Goal: Task Accomplishment & Management: Complete application form

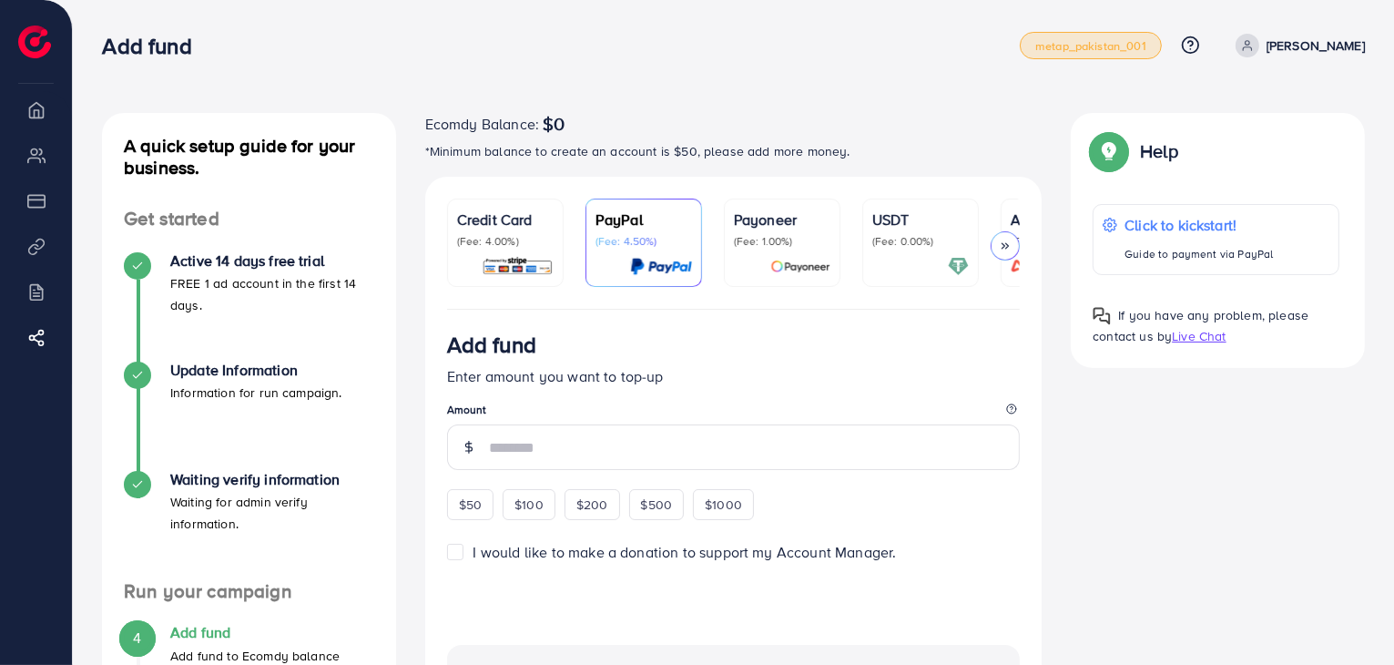
click at [1151, 34] on link "metap_pakistan_001" at bounding box center [1091, 45] width 142 height 27
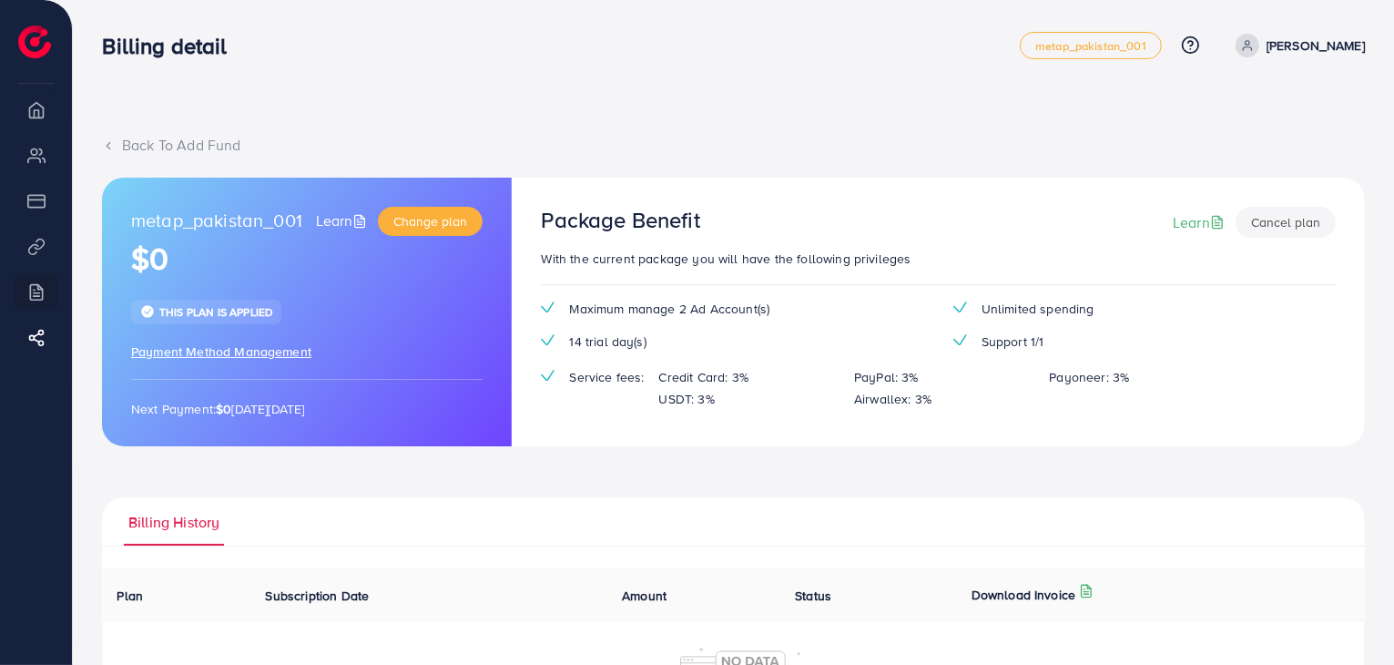
drag, startPoint x: 528, startPoint y: 46, endPoint x: 501, endPoint y: 81, distance: 44.1
click at [528, 46] on div "Billing detail" at bounding box center [561, 46] width 918 height 26
click at [1125, 56] on link "metap_pakistan_001" at bounding box center [1091, 45] width 142 height 27
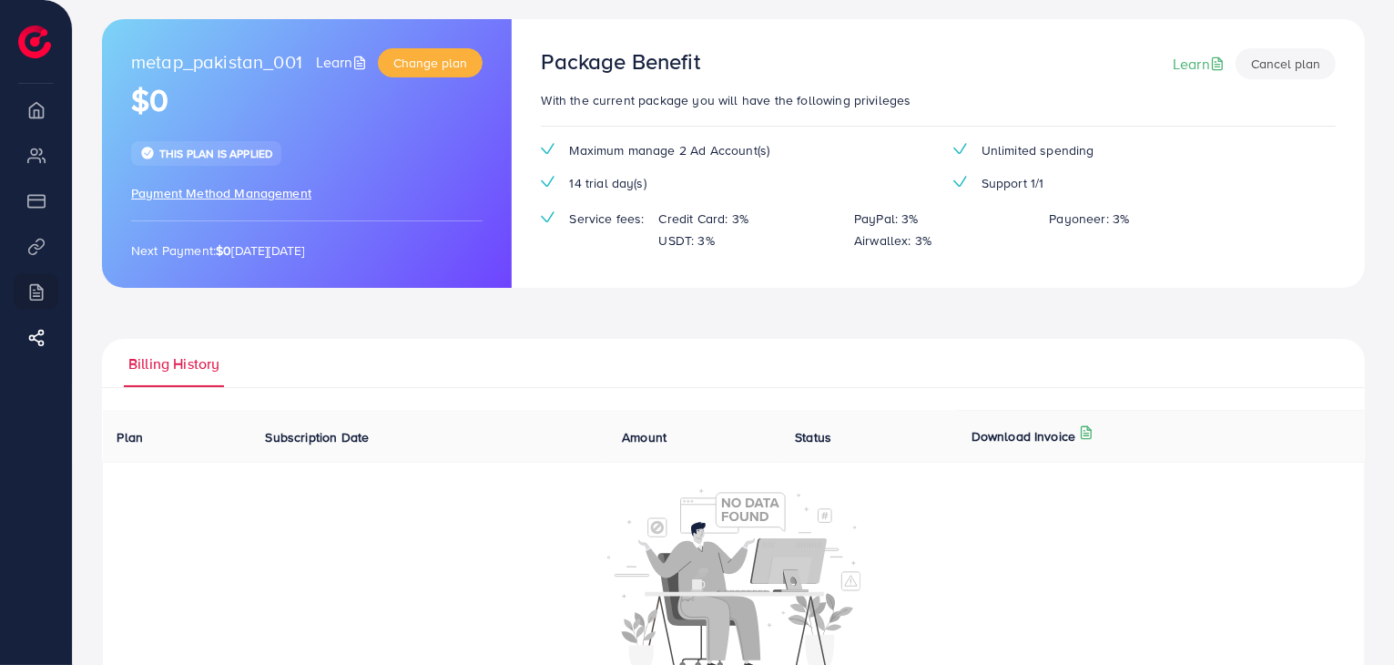
scroll to position [216, 0]
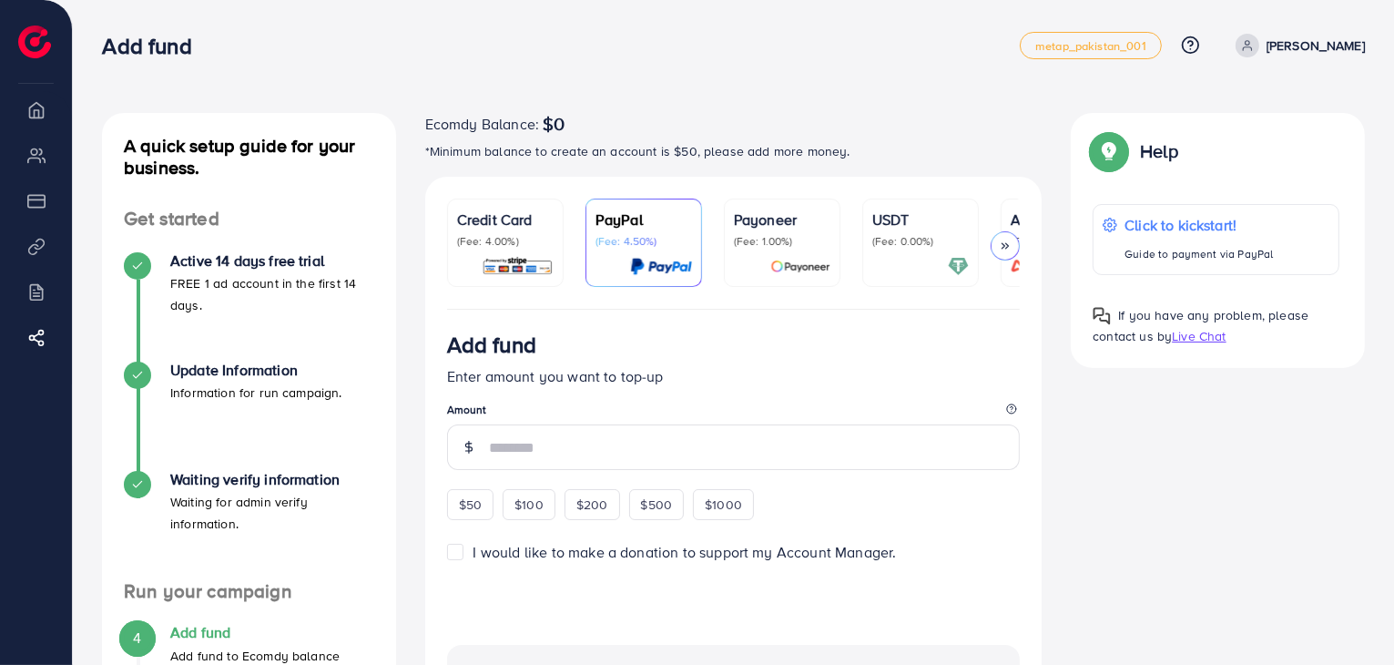
click at [868, 220] on link "USDT (Fee: 0.00%)" at bounding box center [920, 242] width 117 height 88
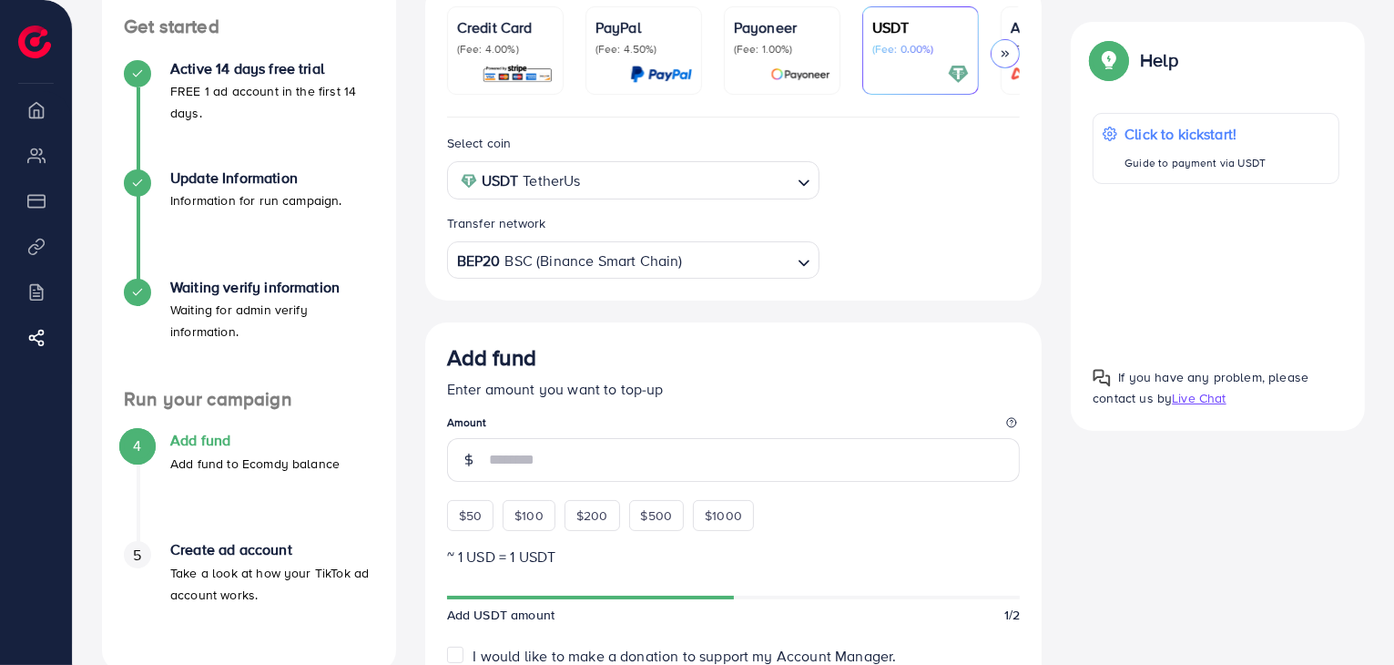
scroll to position [212, 0]
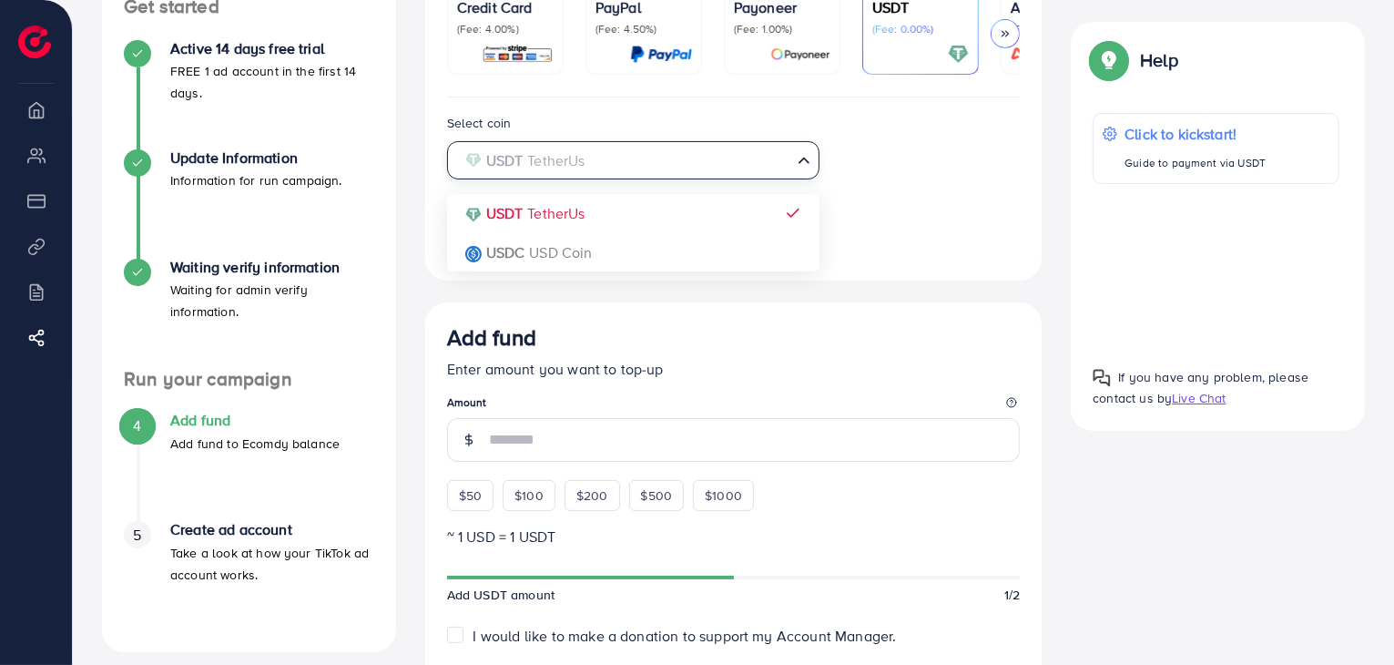
click at [695, 161] on input "Search for option" at bounding box center [622, 161] width 335 height 28
click at [582, 212] on div "Select coin USDT TetherUs Loading... USDT TetherUs USDC USD Coin Transfer netwo…" at bounding box center [733, 185] width 603 height 147
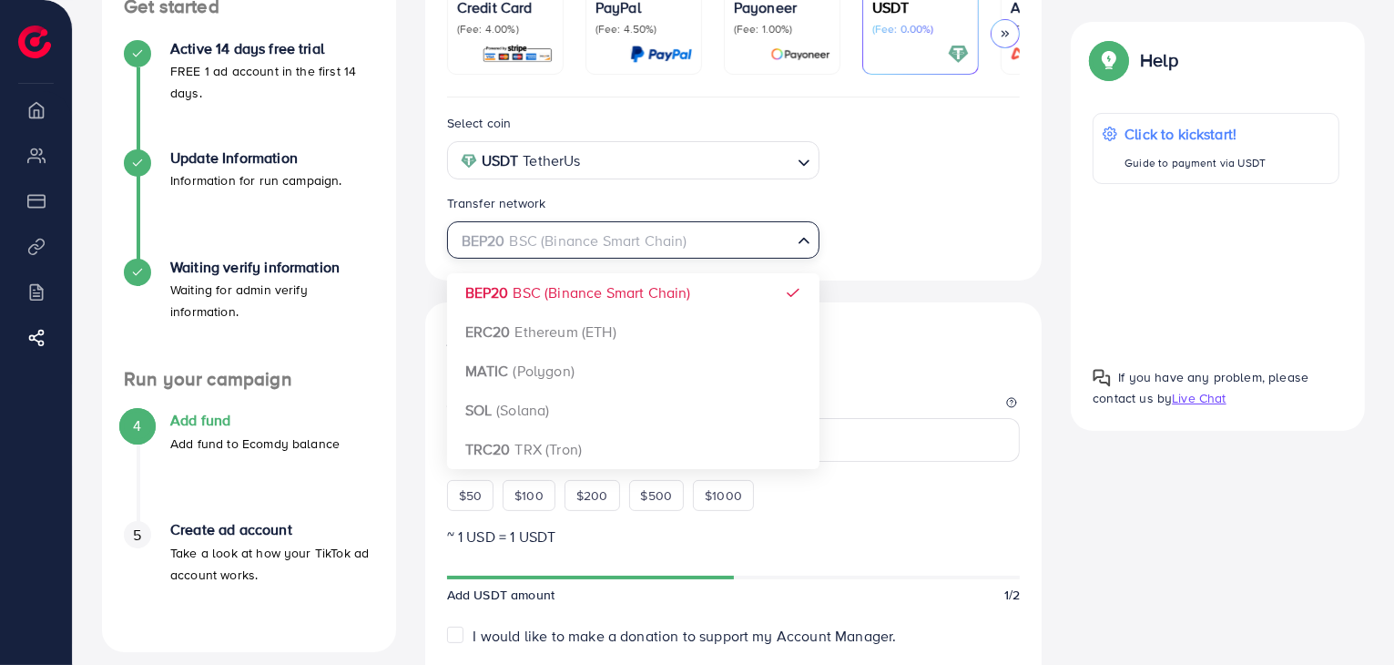
click at [625, 227] on div "BEP20 BSC (Binance Smart Chain)" at bounding box center [622, 239] width 339 height 32
click at [607, 299] on div "Select coin USDT TetherUs Loading... Transfer network BEP20 BSC (Binance Smart …" at bounding box center [733, 620] width 617 height 1046
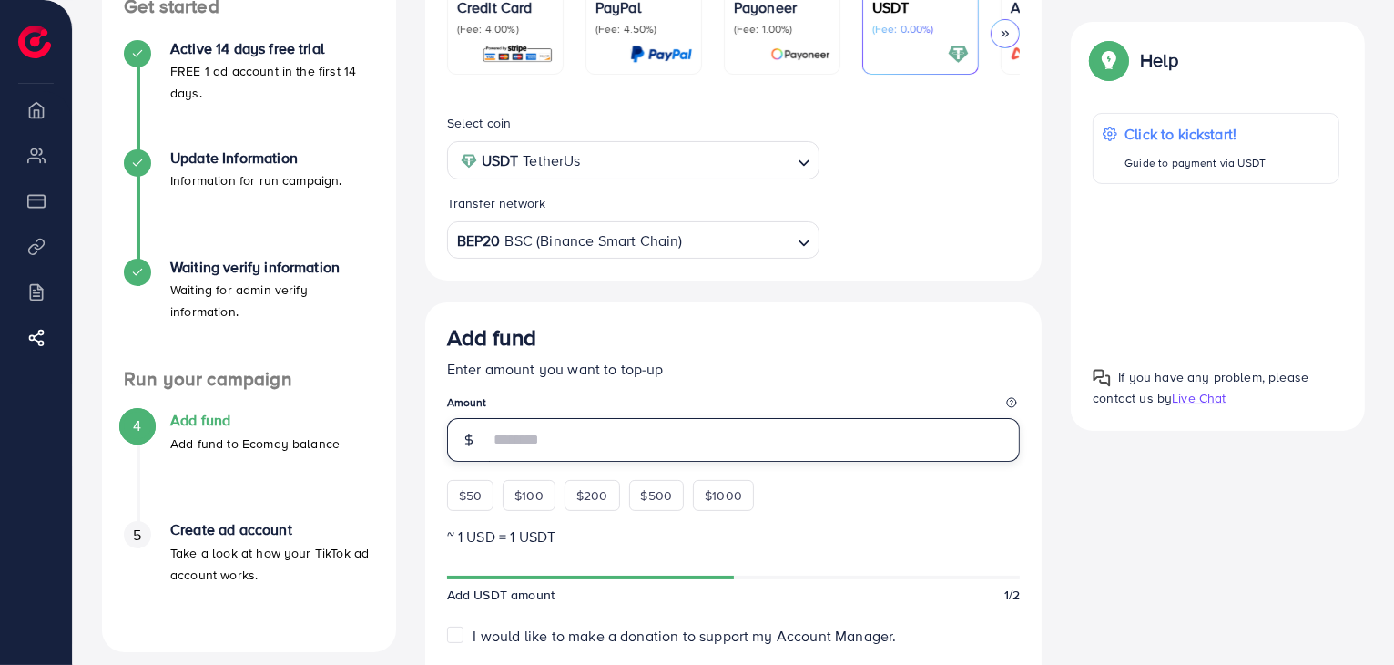
click at [576, 435] on input "number" at bounding box center [755, 440] width 532 height 44
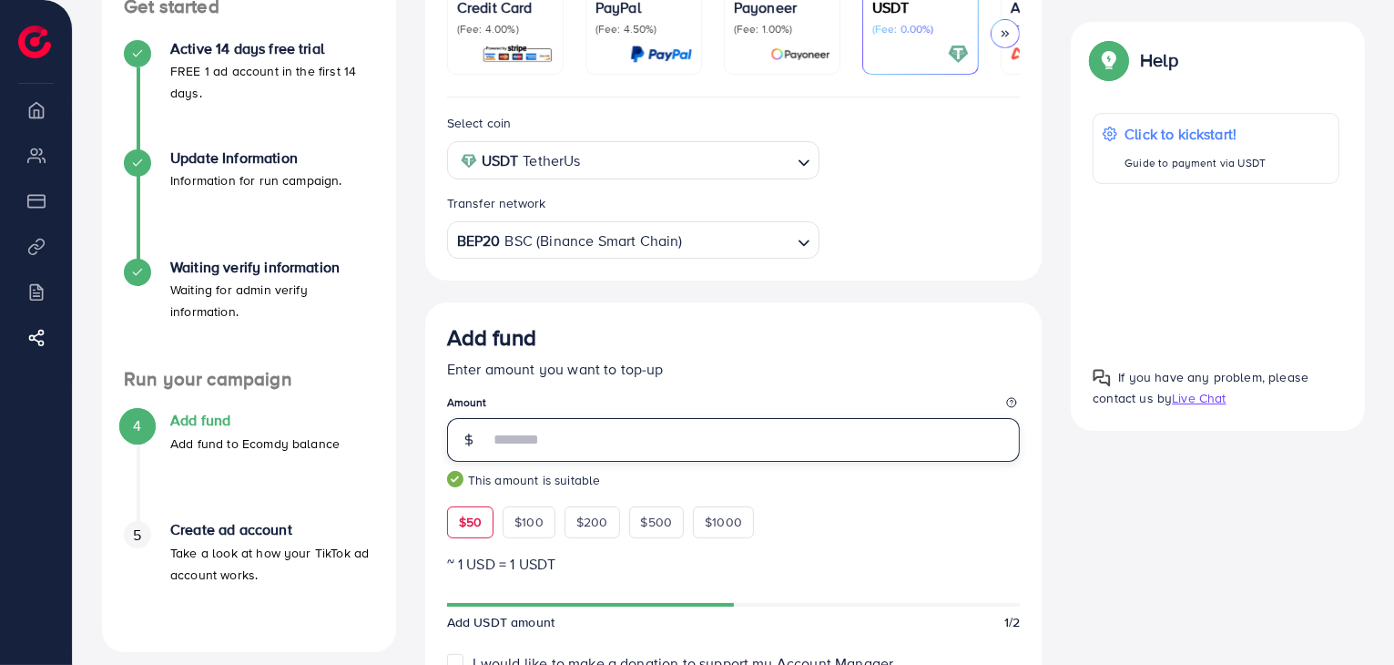
type input "**"
click at [729, 231] on input "Search for option" at bounding box center [738, 241] width 106 height 28
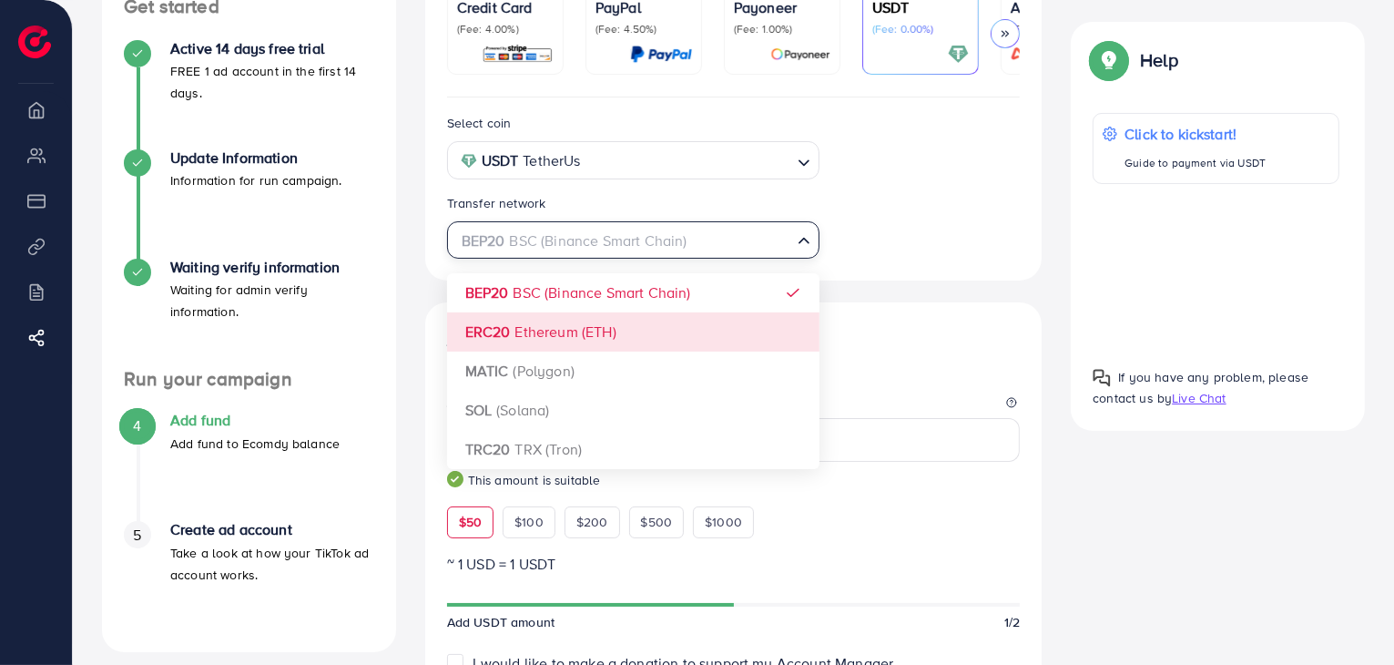
click at [584, 329] on div "Select coin USDT TetherUs Loading... Transfer network BEP20 BSC (Binance Smart …" at bounding box center [733, 633] width 617 height 1073
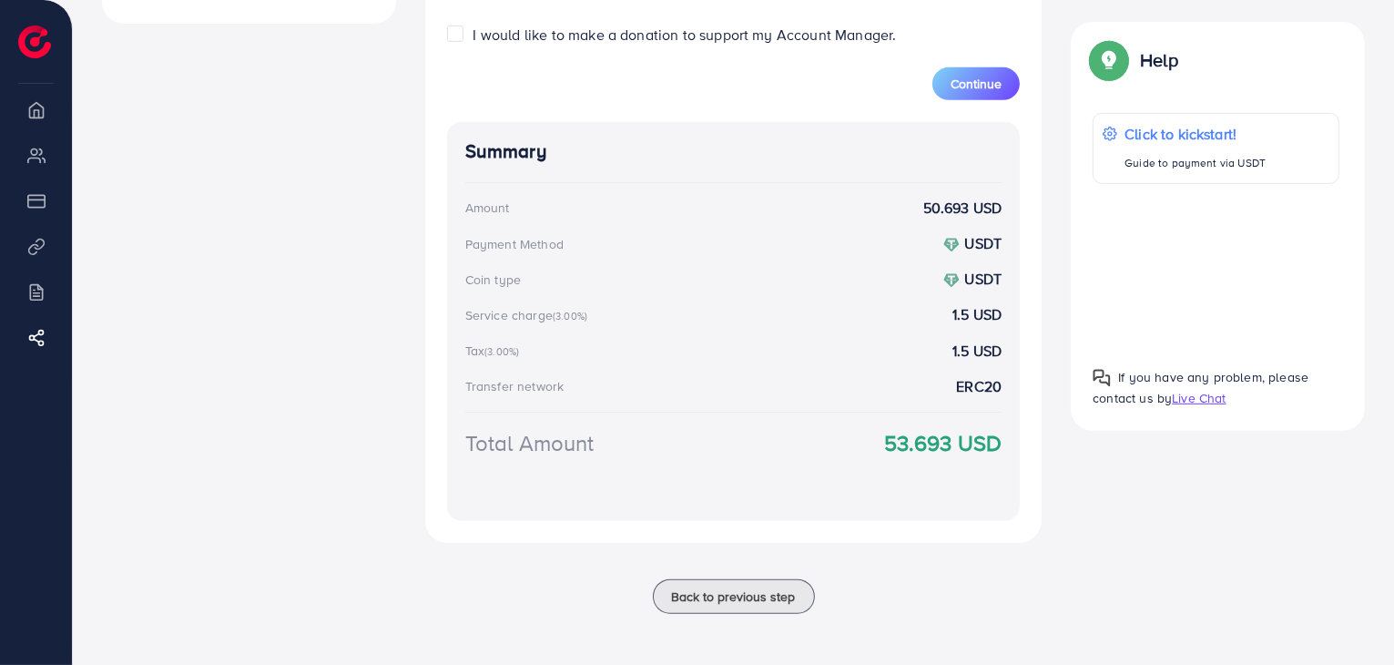
scroll to position [205, 0]
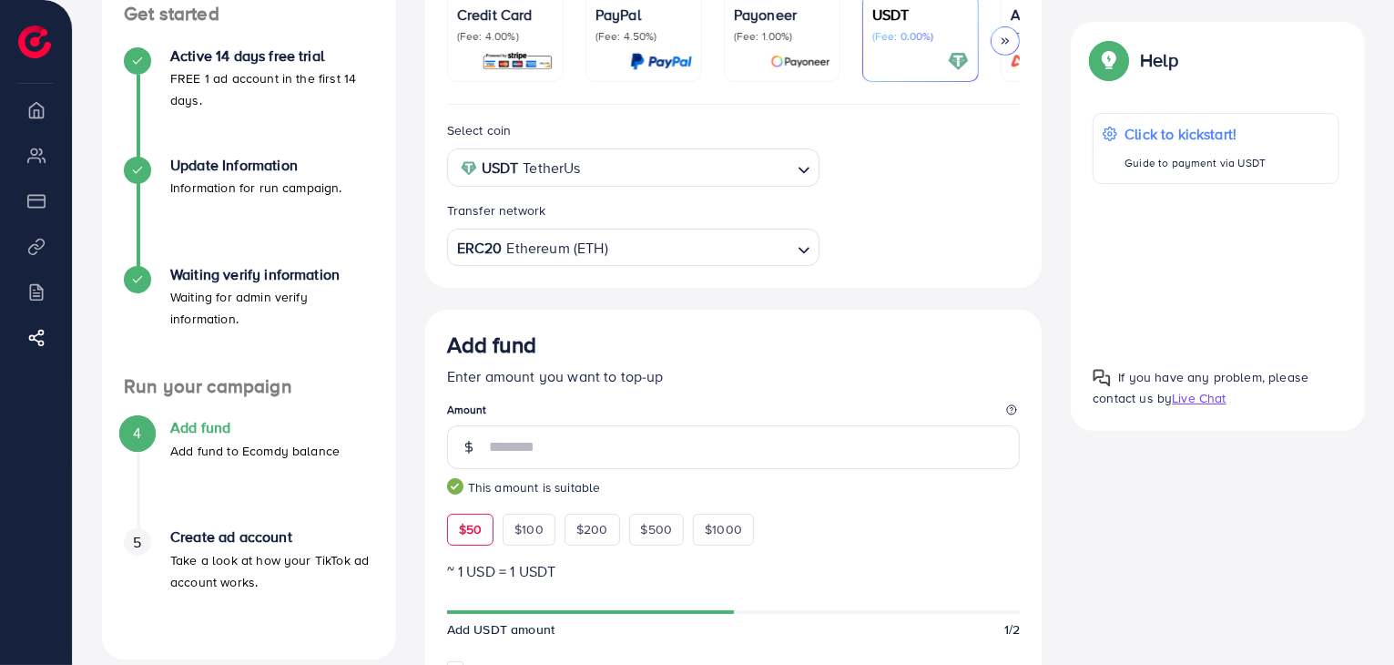
click at [742, 253] on input "Search for option" at bounding box center [700, 248] width 180 height 28
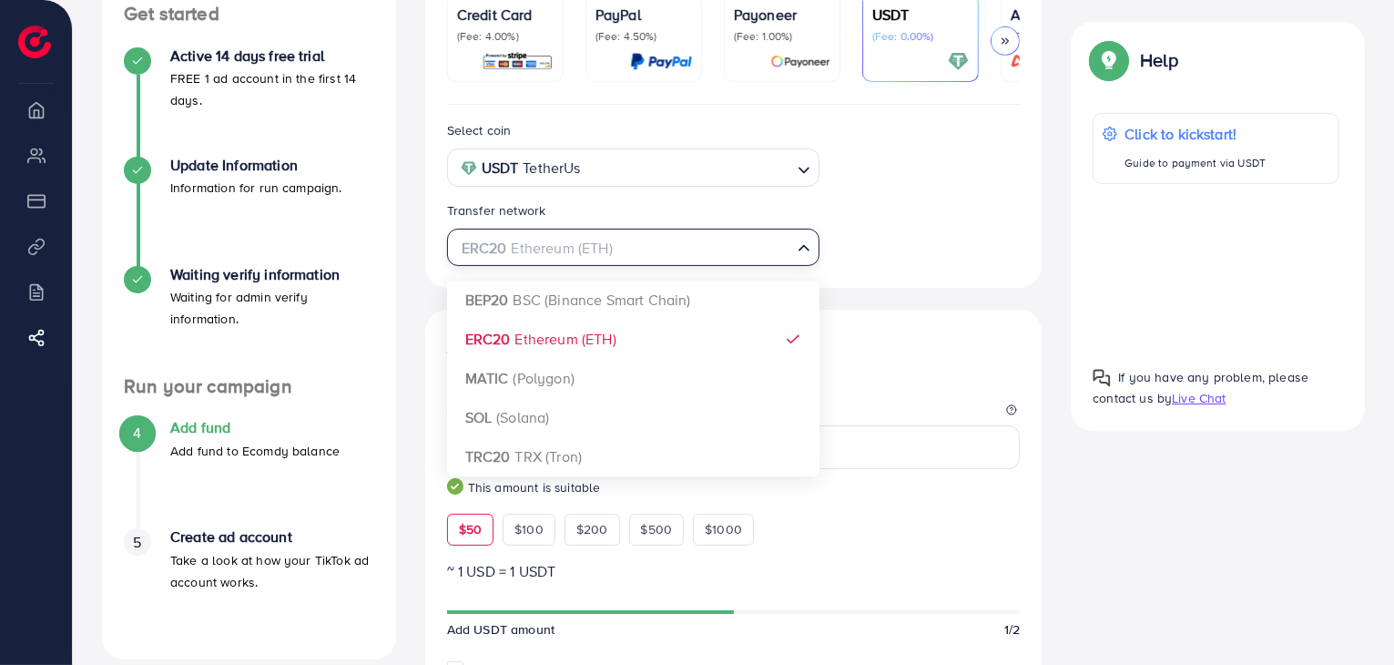
click at [703, 257] on input "Search for option" at bounding box center [622, 248] width 335 height 28
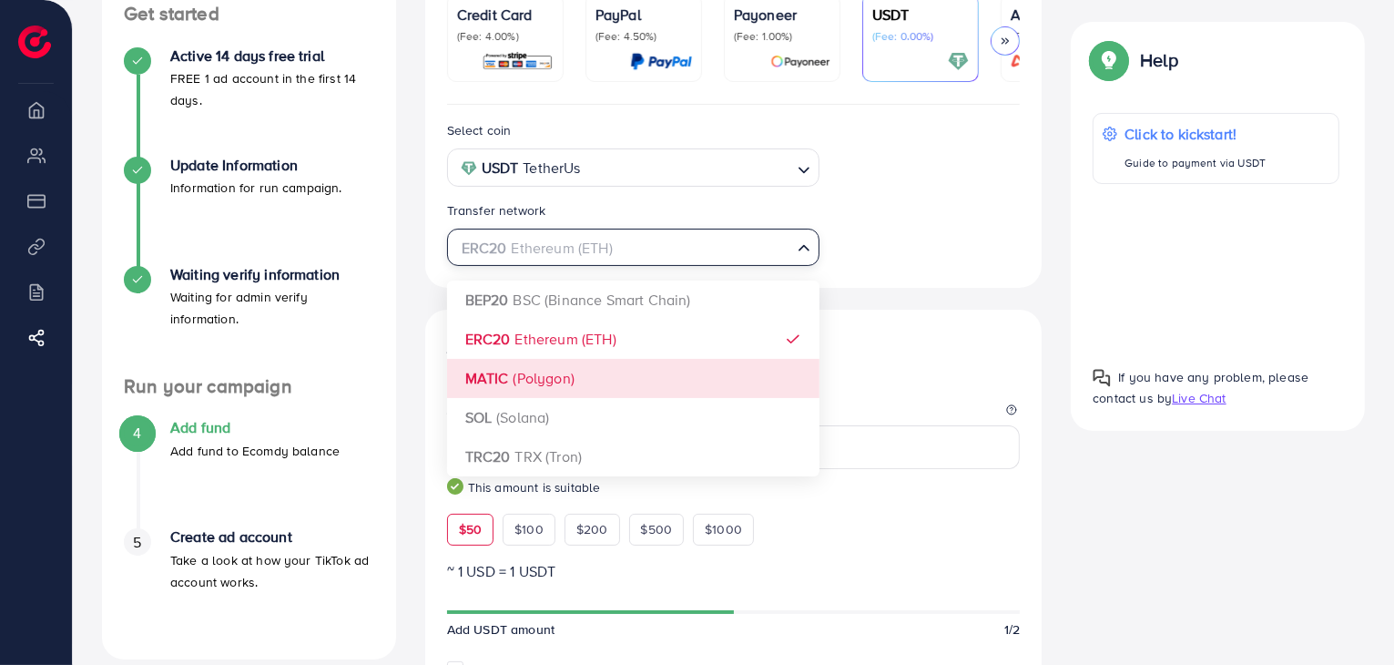
click at [549, 368] on div "Select coin USDT TetherUs Loading... Transfer network ERC20 Ethereum (ETH) Load…" at bounding box center [733, 641] width 617 height 1073
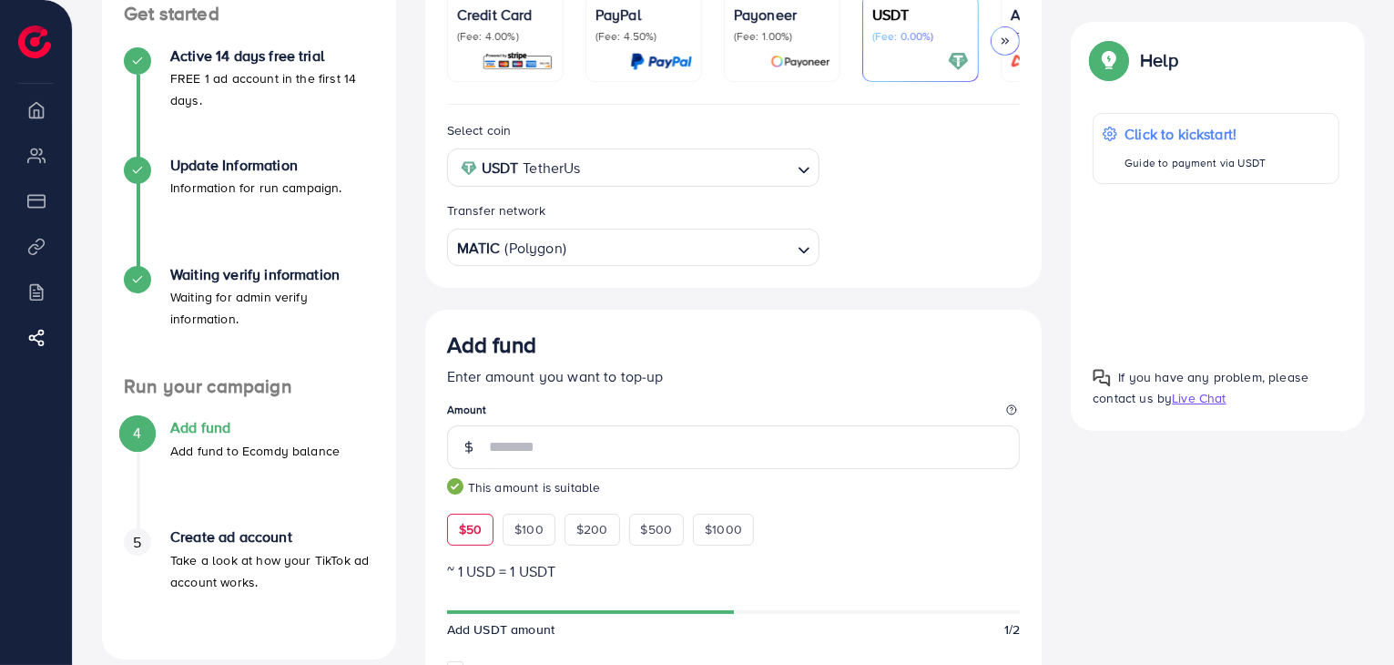
click at [728, 249] on input "Search for option" at bounding box center [679, 248] width 222 height 28
click at [579, 427] on div "Select coin USDT TetherUs Loading... Transfer network SOL (Solana) Loading... B…" at bounding box center [733, 643] width 617 height 1076
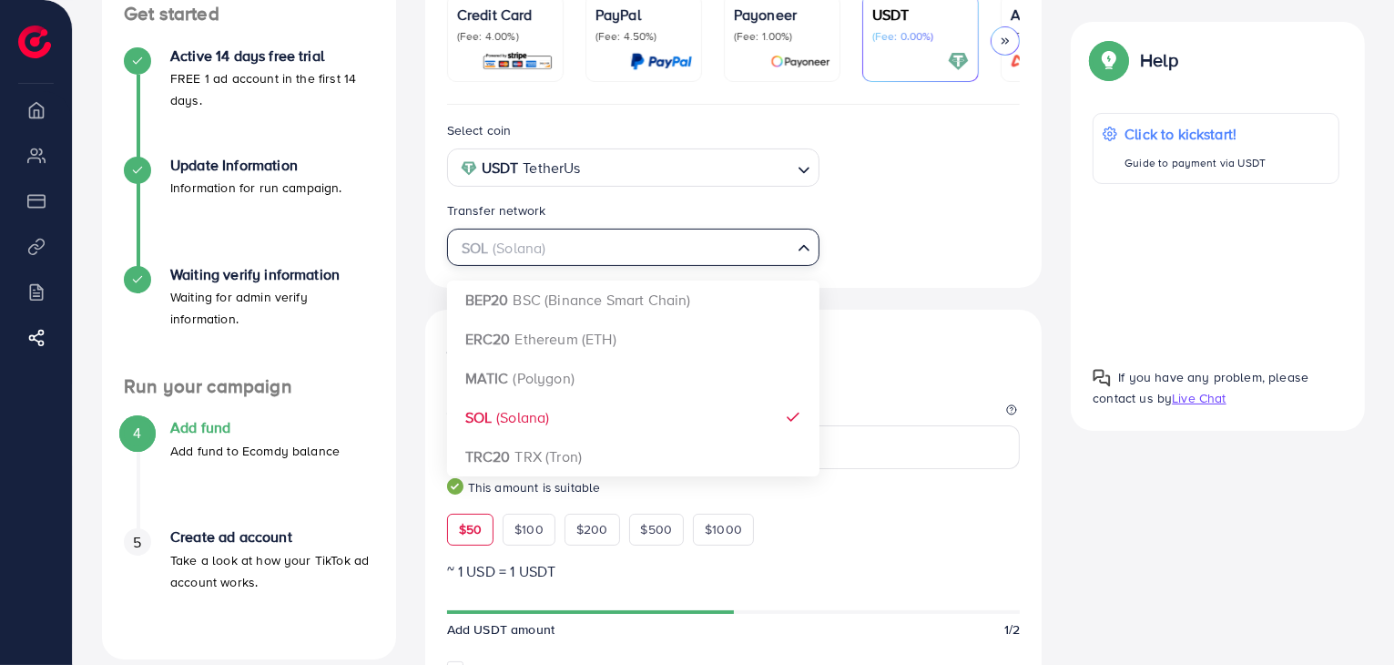
click at [758, 259] on input "Search for option" at bounding box center [622, 248] width 335 height 28
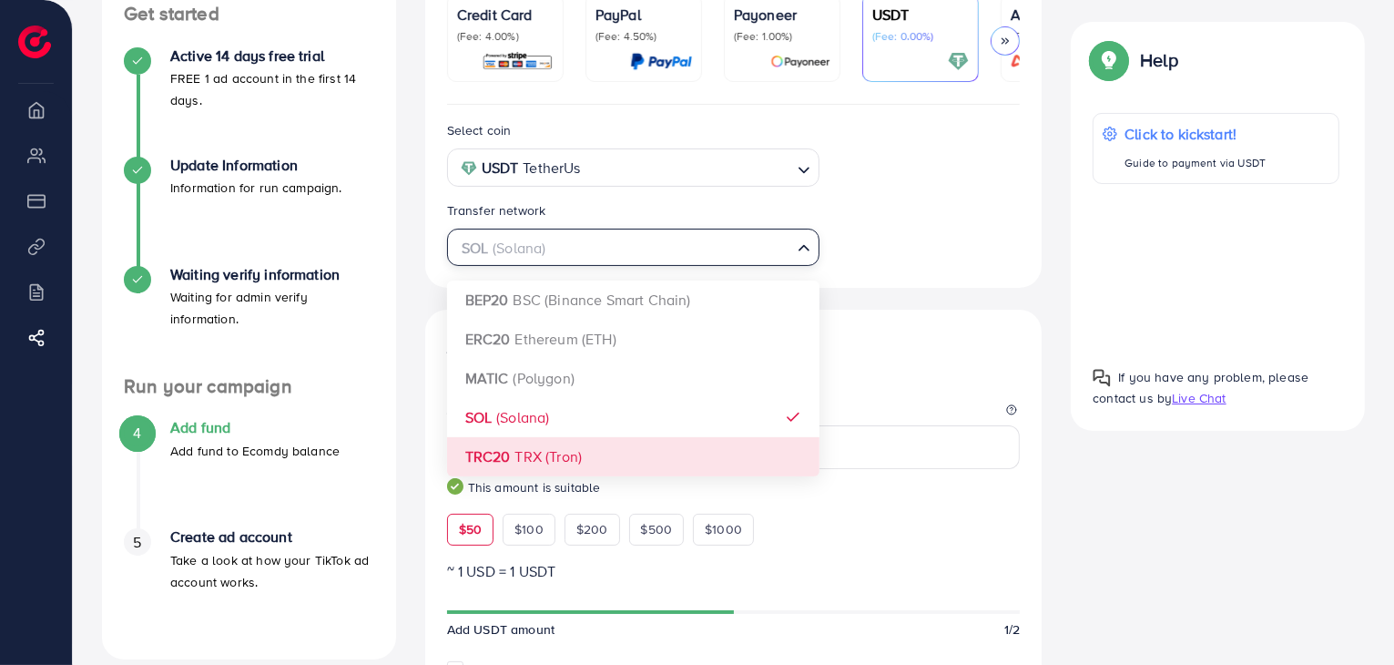
click at [555, 451] on div "Select coin USDT TetherUs Loading... Transfer network SOL (Solana) Loading... B…" at bounding box center [733, 641] width 617 height 1073
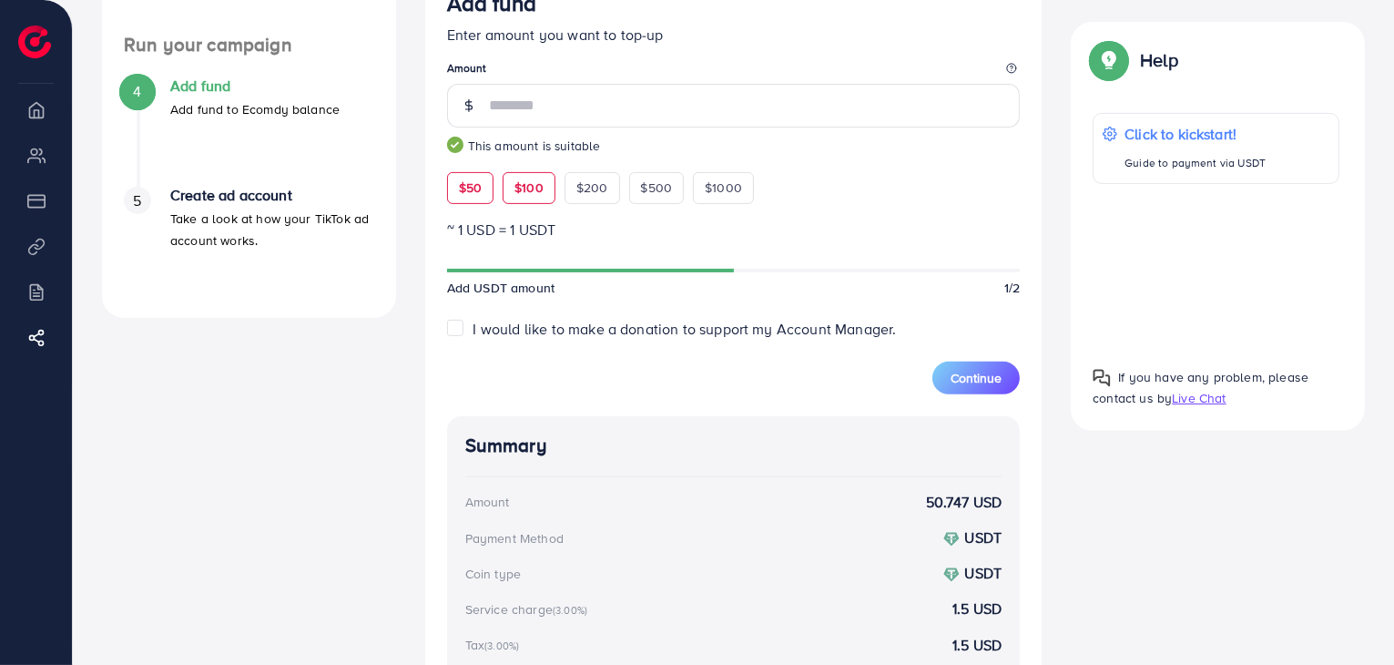
scroll to position [418, 0]
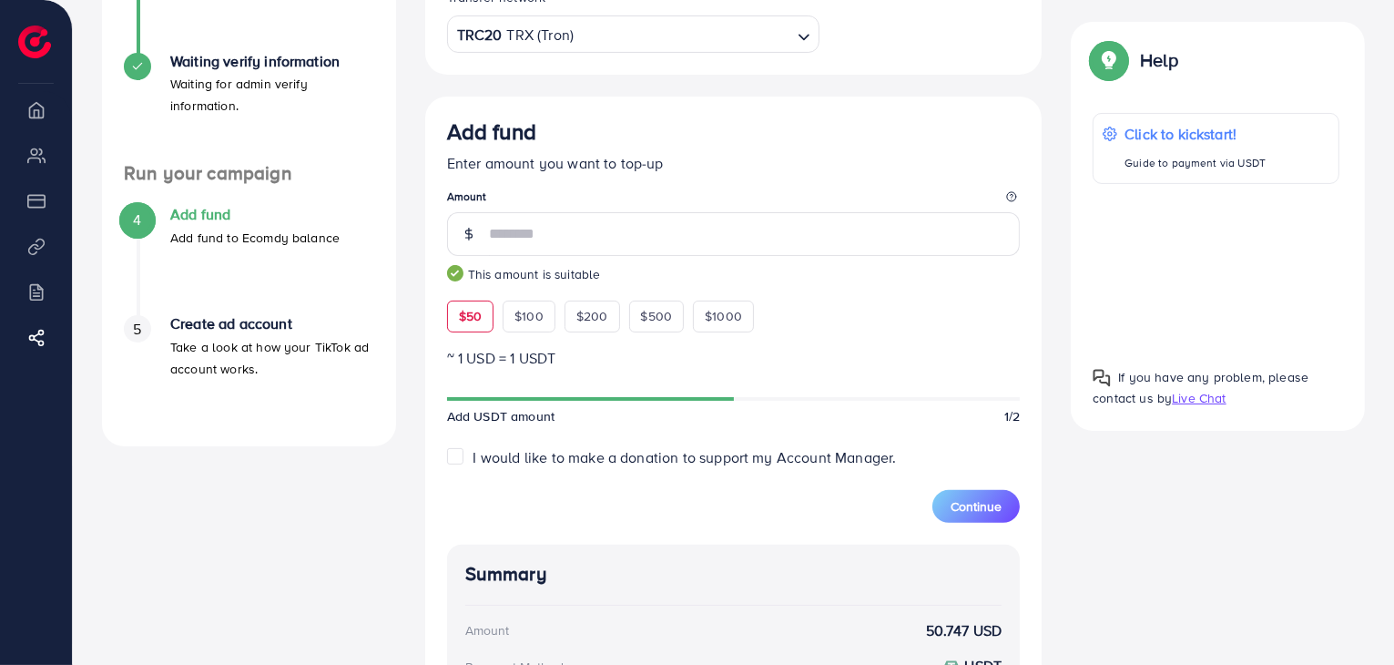
click at [666, 39] on input "Search for option" at bounding box center [682, 35] width 215 height 28
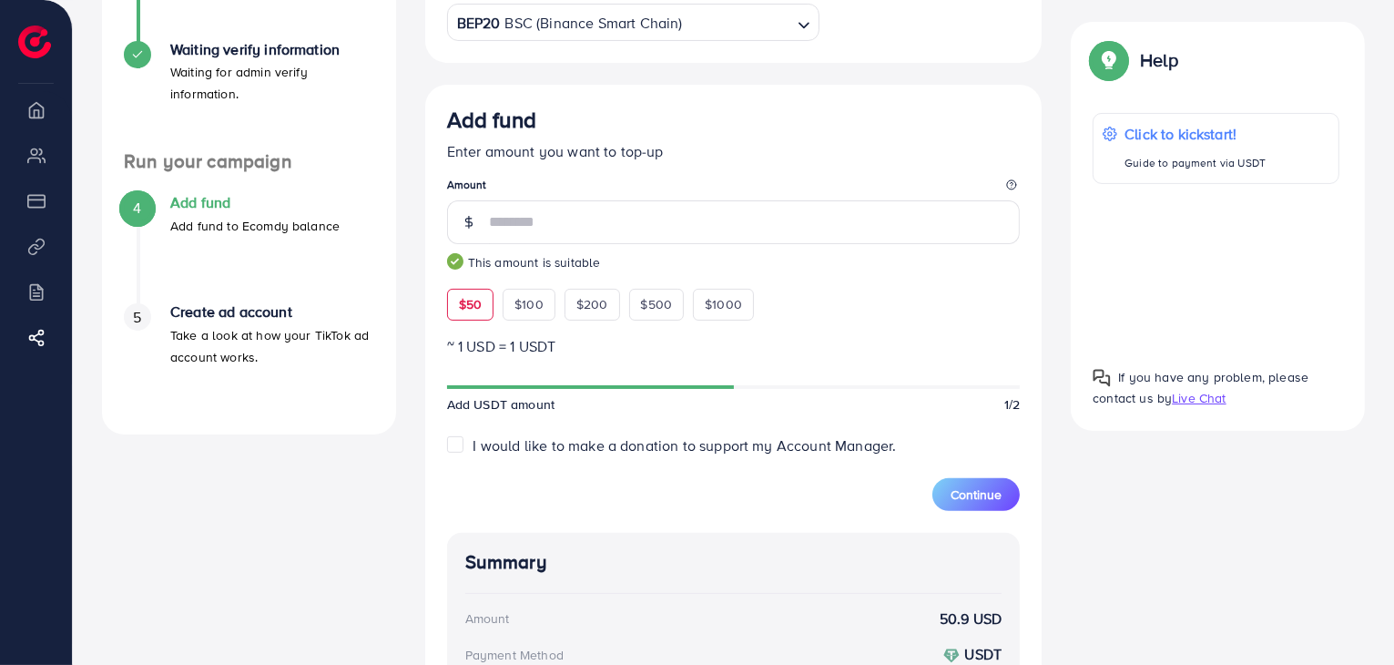
scroll to position [205, 0]
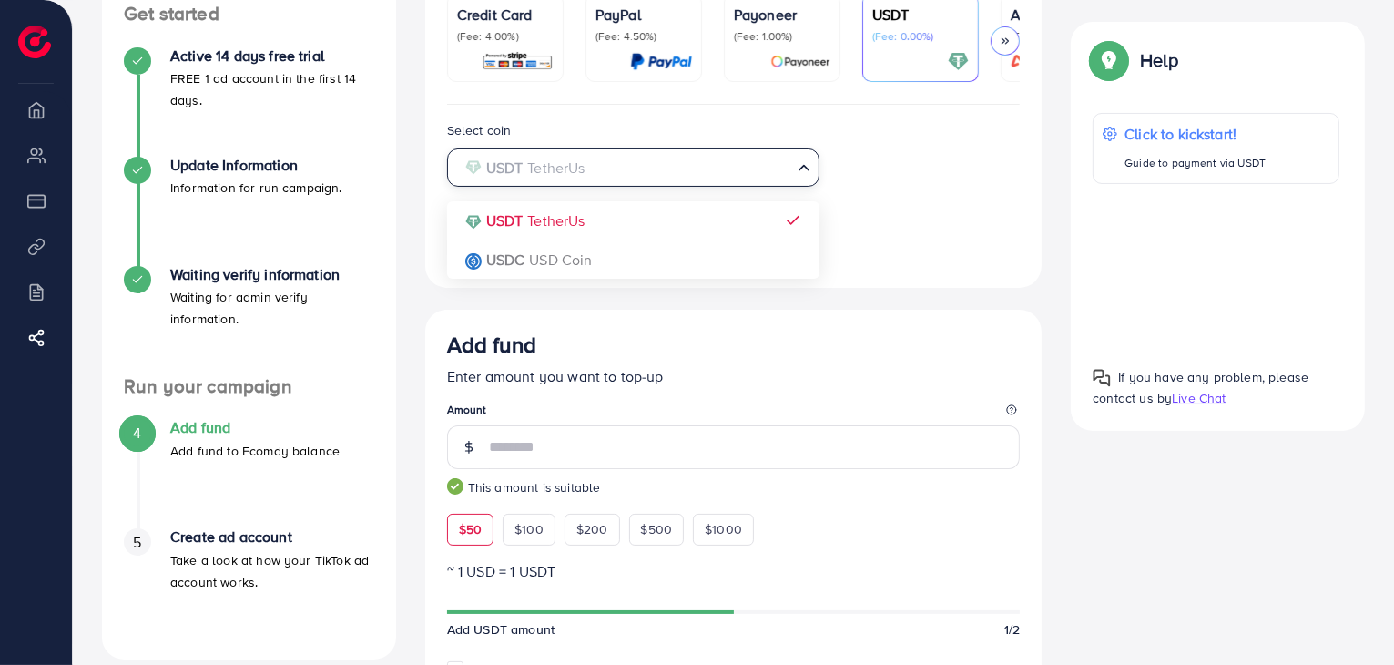
click at [711, 152] on div "USDT TetherUs Loading..." at bounding box center [633, 166] width 372 height 37
click at [754, 171] on input "Search for option" at bounding box center [622, 168] width 335 height 28
click at [907, 214] on div "Select coin USDT TetherUs Loading... USDT TetherUs USDC USD Coin Transfer netwo…" at bounding box center [733, 192] width 603 height 147
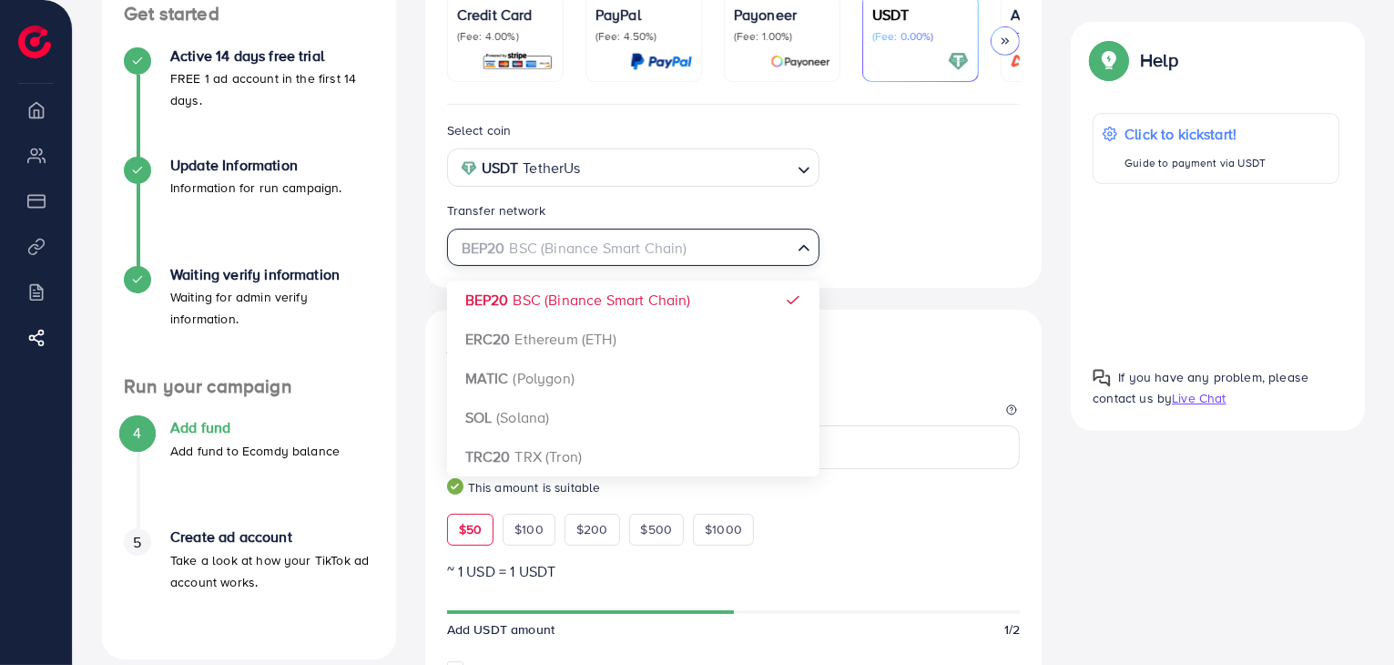
click at [698, 245] on input "Search for option" at bounding box center [622, 248] width 335 height 28
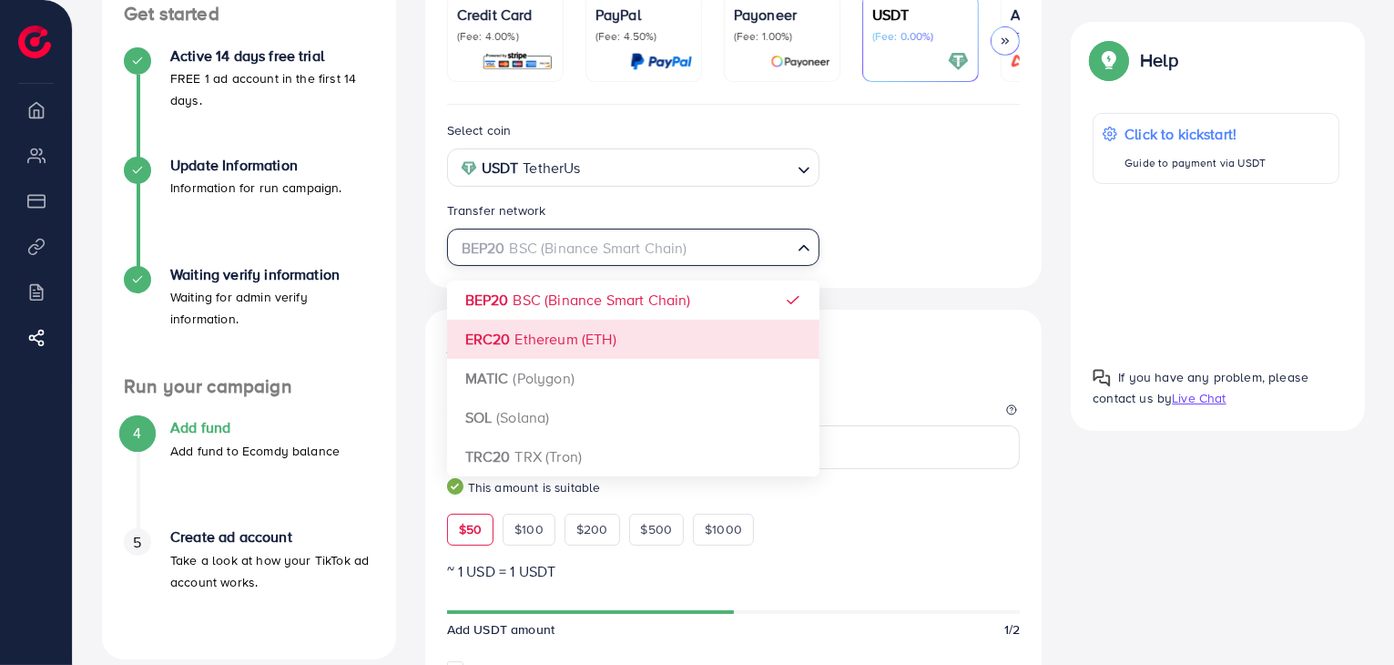
click at [581, 346] on div "Select coin USDT TetherUs Loading... Transfer network BEP20 BSC (Binance Smart …" at bounding box center [733, 641] width 617 height 1073
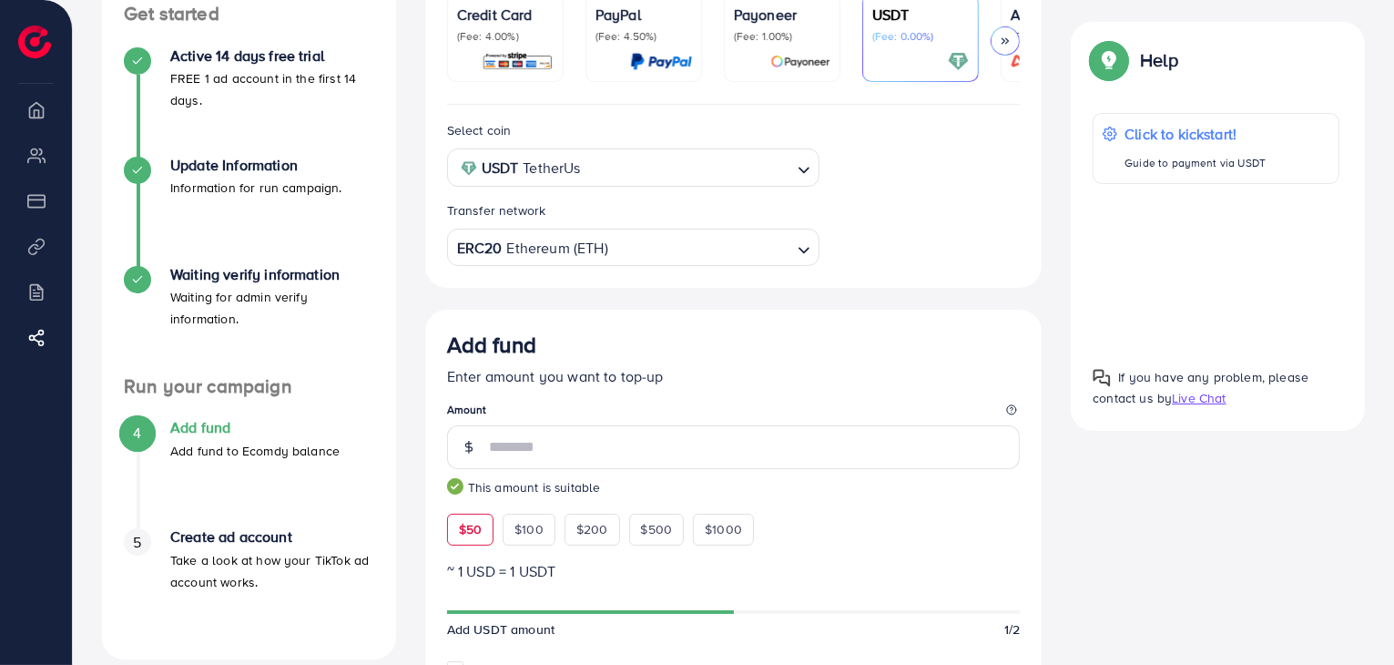
click at [761, 246] on input "Search for option" at bounding box center [700, 248] width 180 height 28
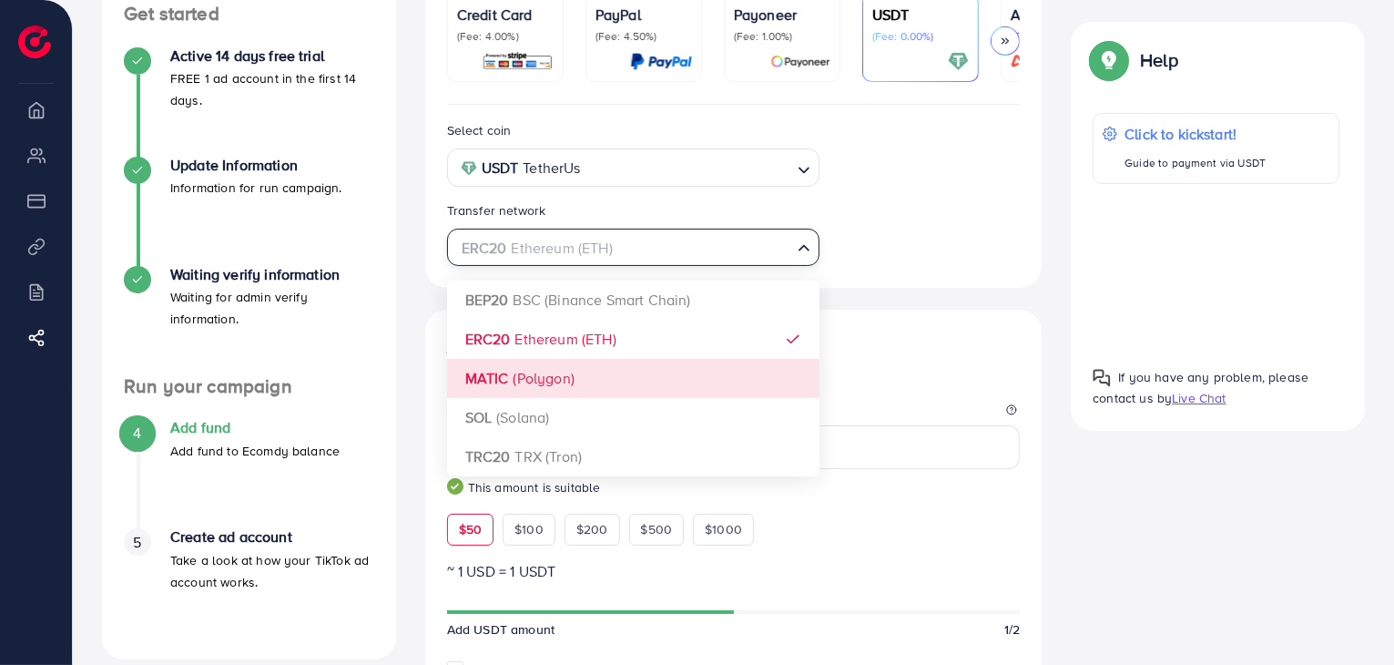
click at [544, 388] on div "Select coin USDT TetherUs Loading... Transfer network ERC20 Ethereum (ETH) Load…" at bounding box center [733, 641] width 617 height 1073
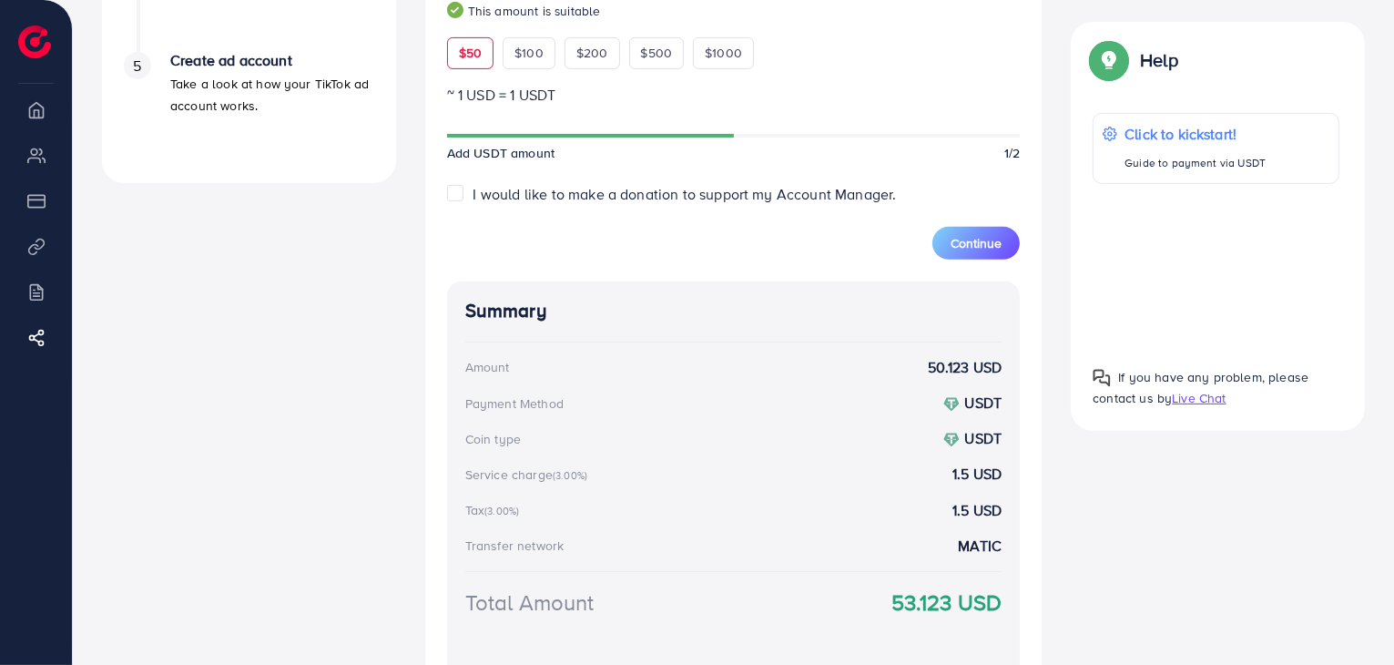
scroll to position [630, 0]
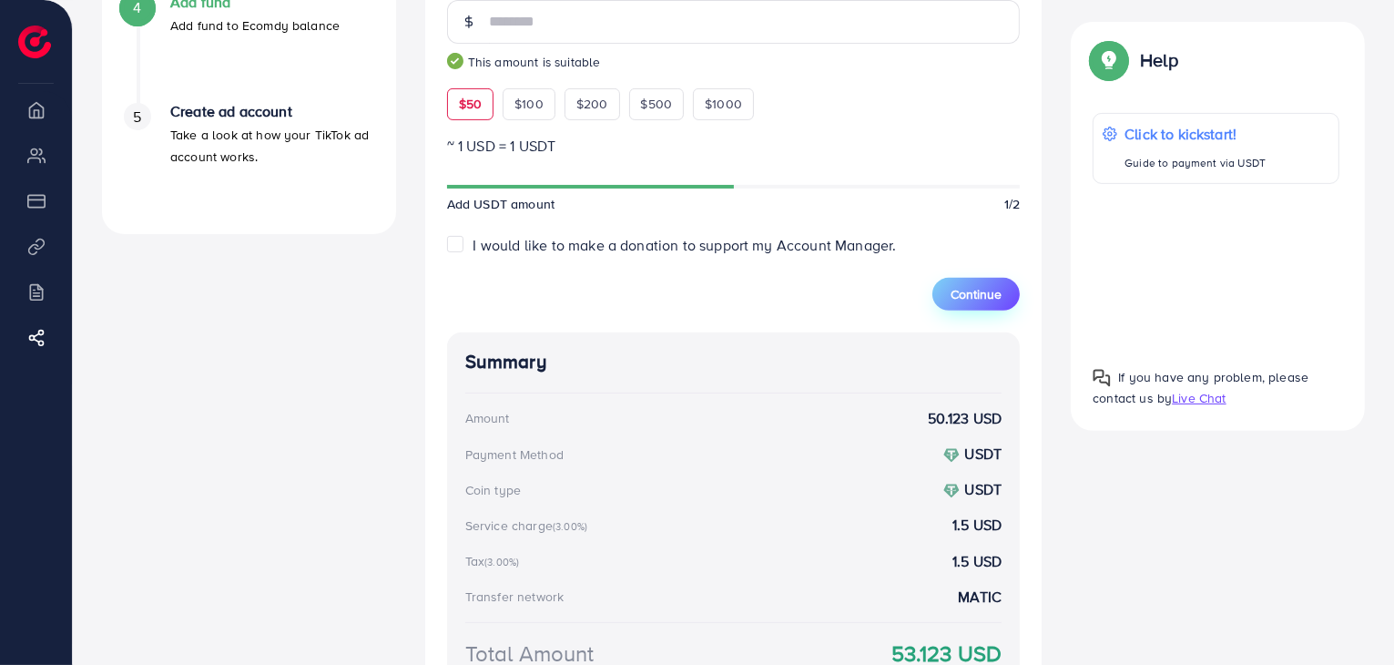
click at [978, 309] on button "Continue" at bounding box center [975, 294] width 87 height 33
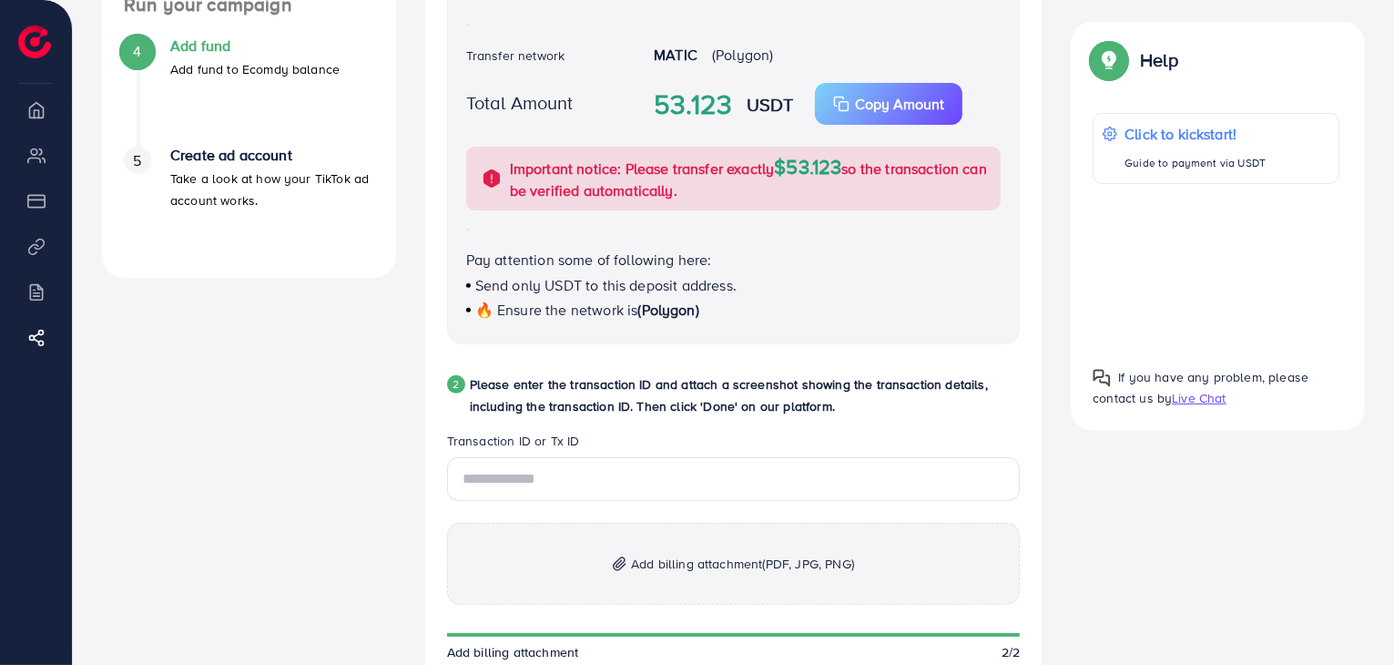
scroll to position [418, 0]
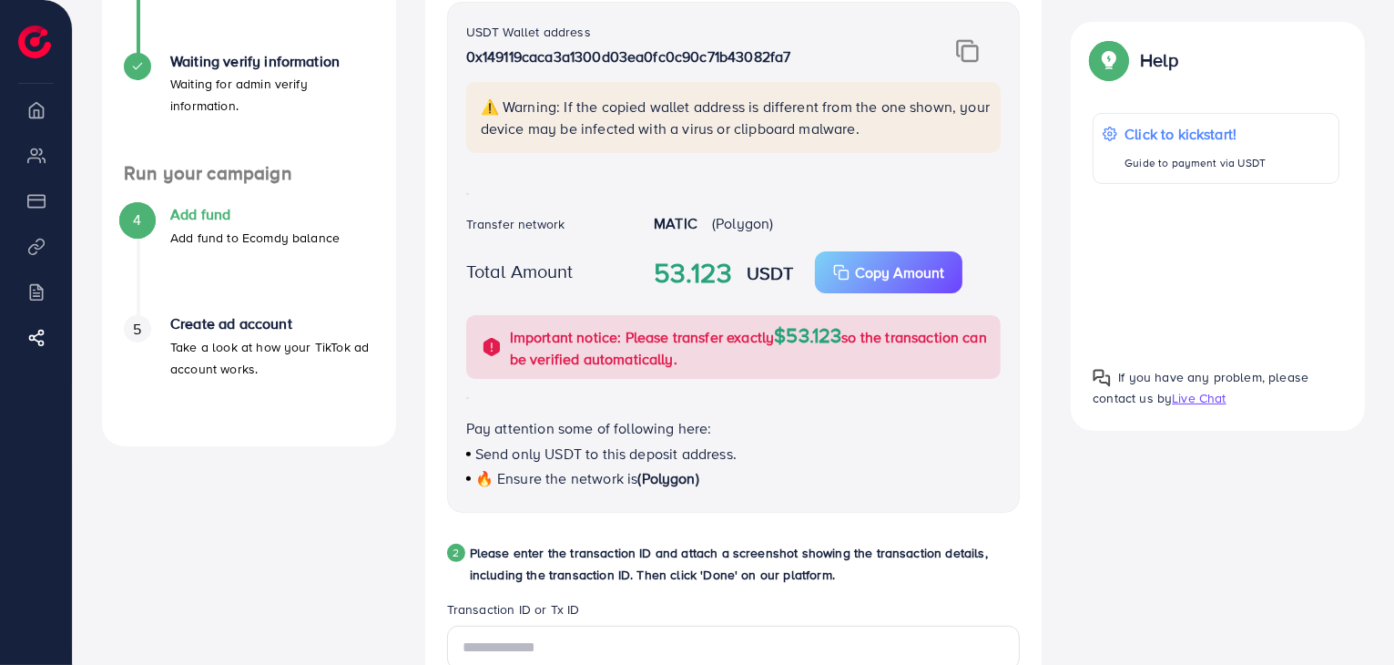
click at [965, 63] on img at bounding box center [967, 51] width 23 height 24
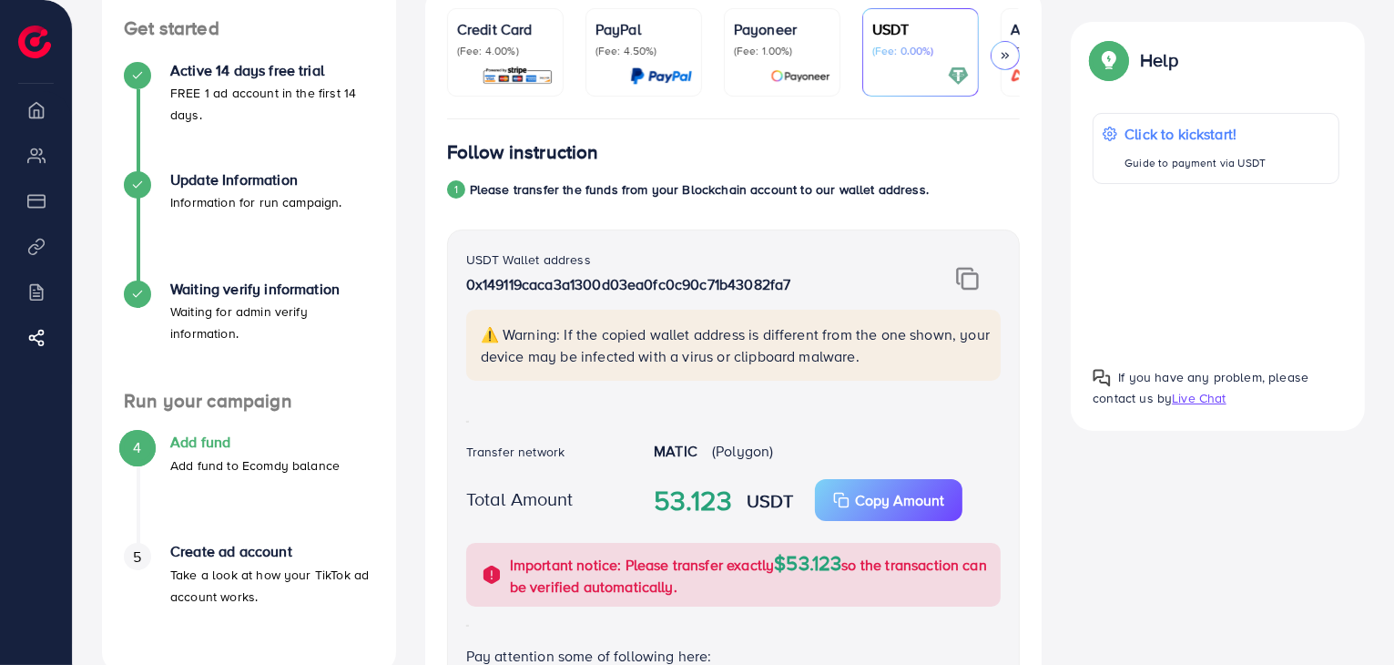
scroll to position [212, 0]
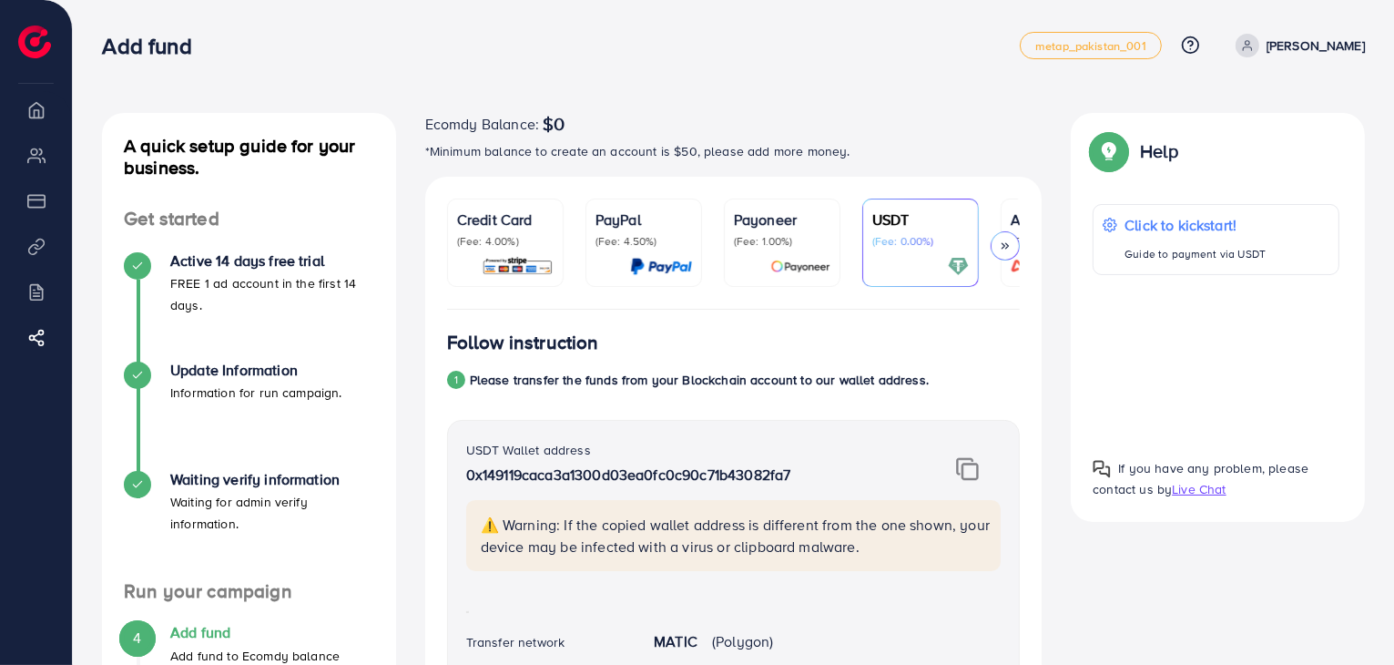
click at [787, 226] on p "Payoneer" at bounding box center [782, 219] width 97 height 22
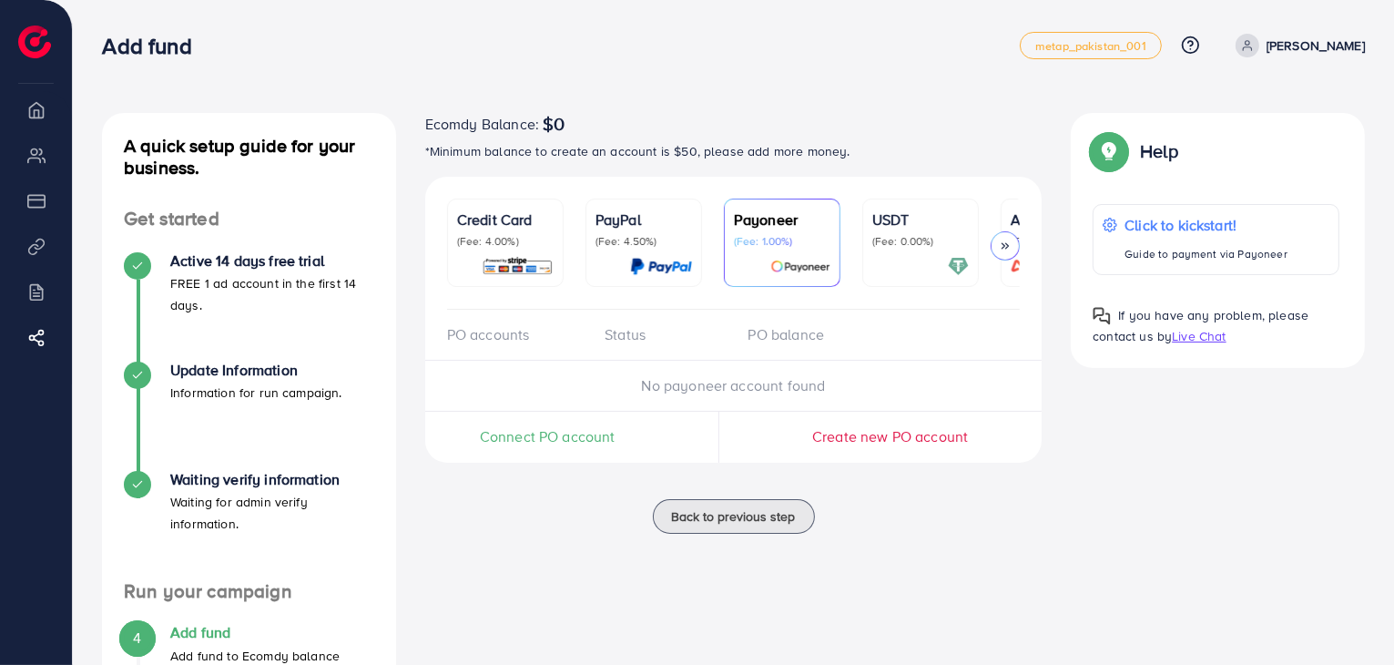
click at [880, 238] on p "(Fee: 0.00%)" at bounding box center [920, 241] width 97 height 15
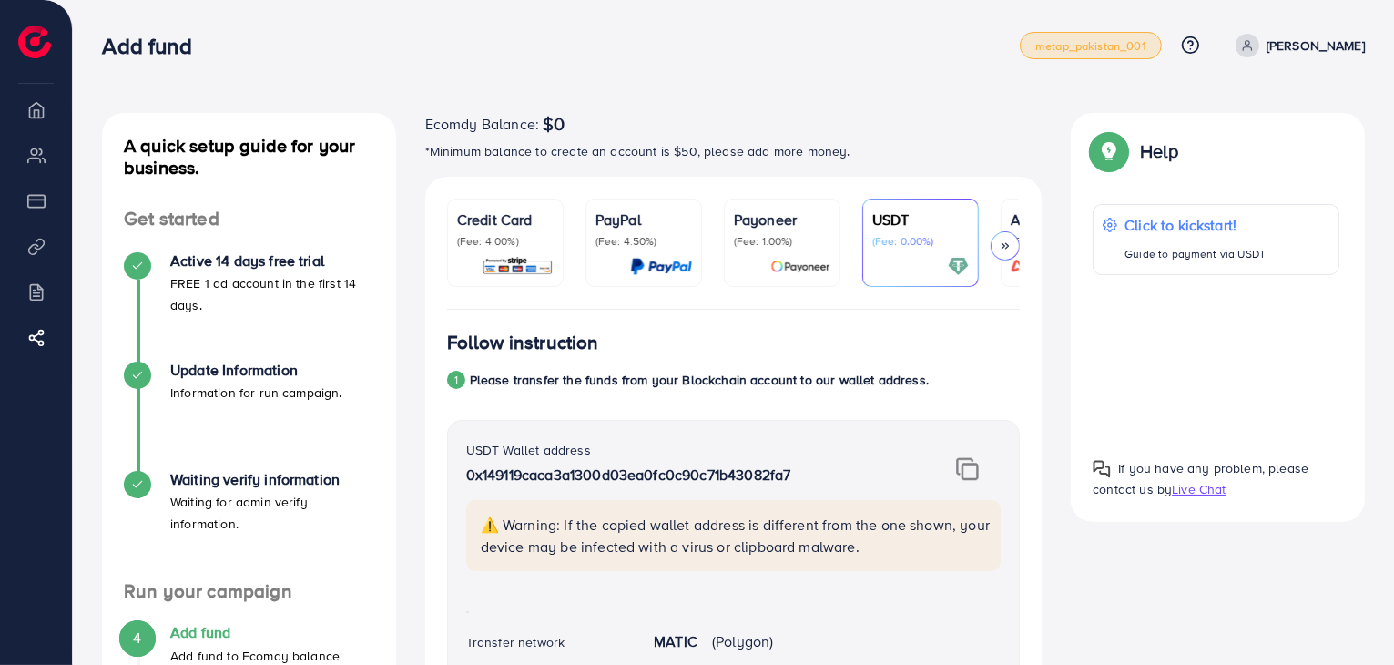
click at [1133, 36] on link "metap_pakistan_001" at bounding box center [1091, 45] width 142 height 27
click at [1074, 55] on link "metap_pakistan_001" at bounding box center [1091, 45] width 142 height 27
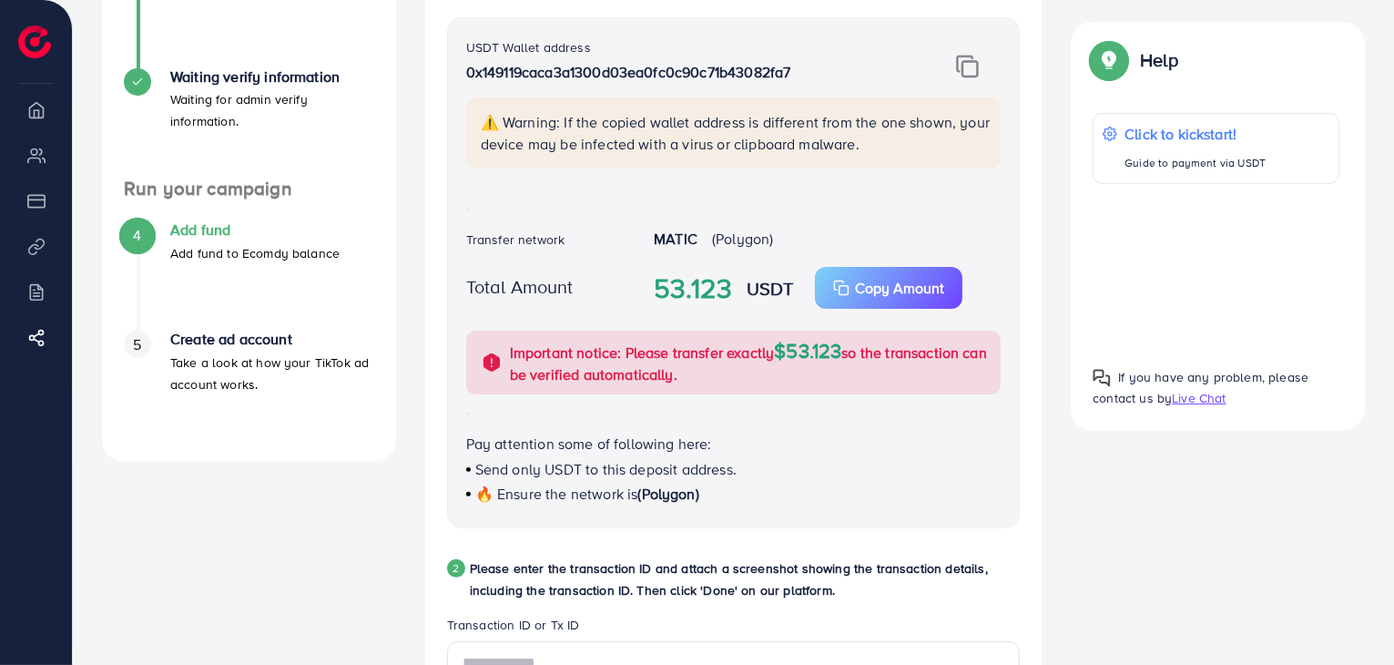
scroll to position [424, 0]
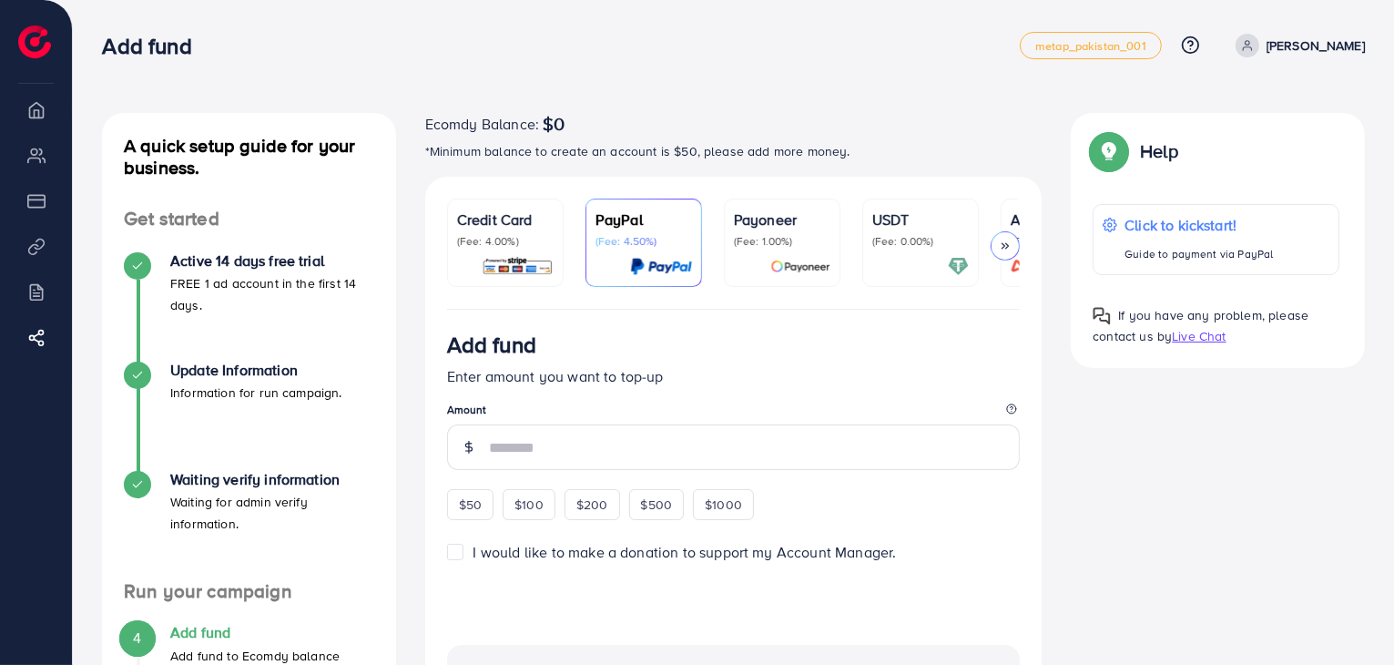
click at [889, 223] on p "USDT" at bounding box center [920, 219] width 97 height 22
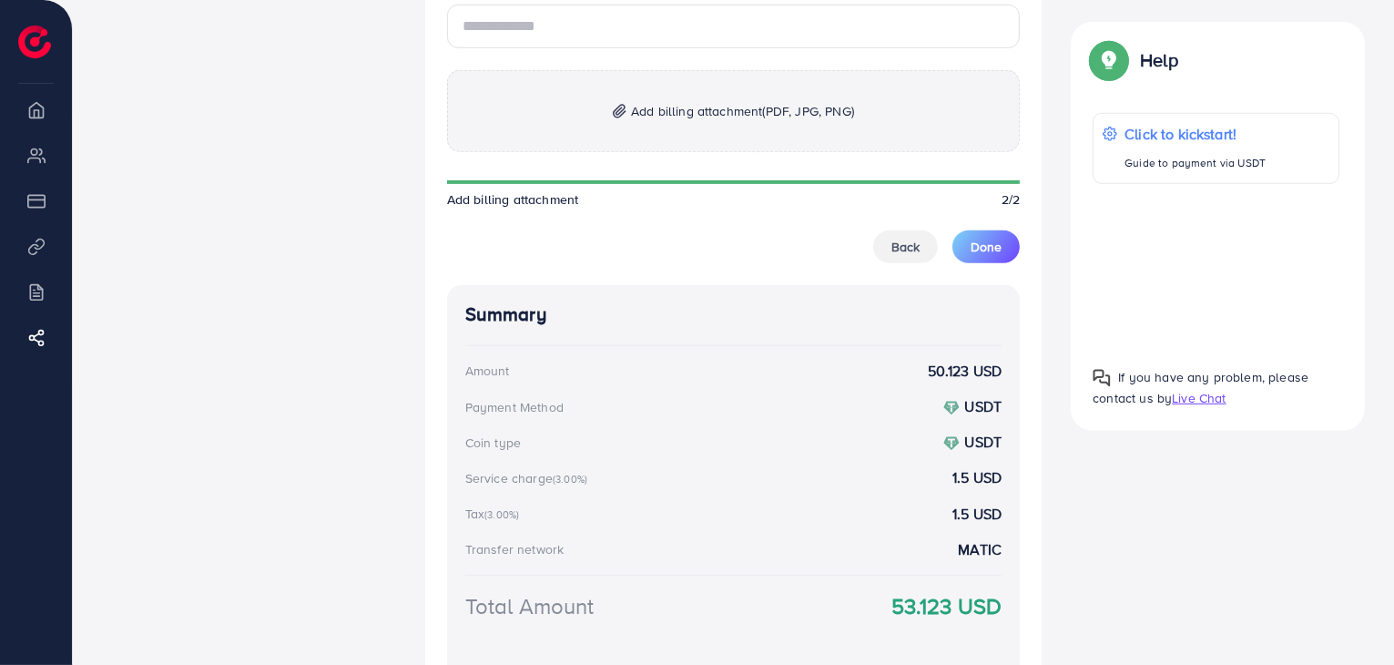
scroll to position [1062, 0]
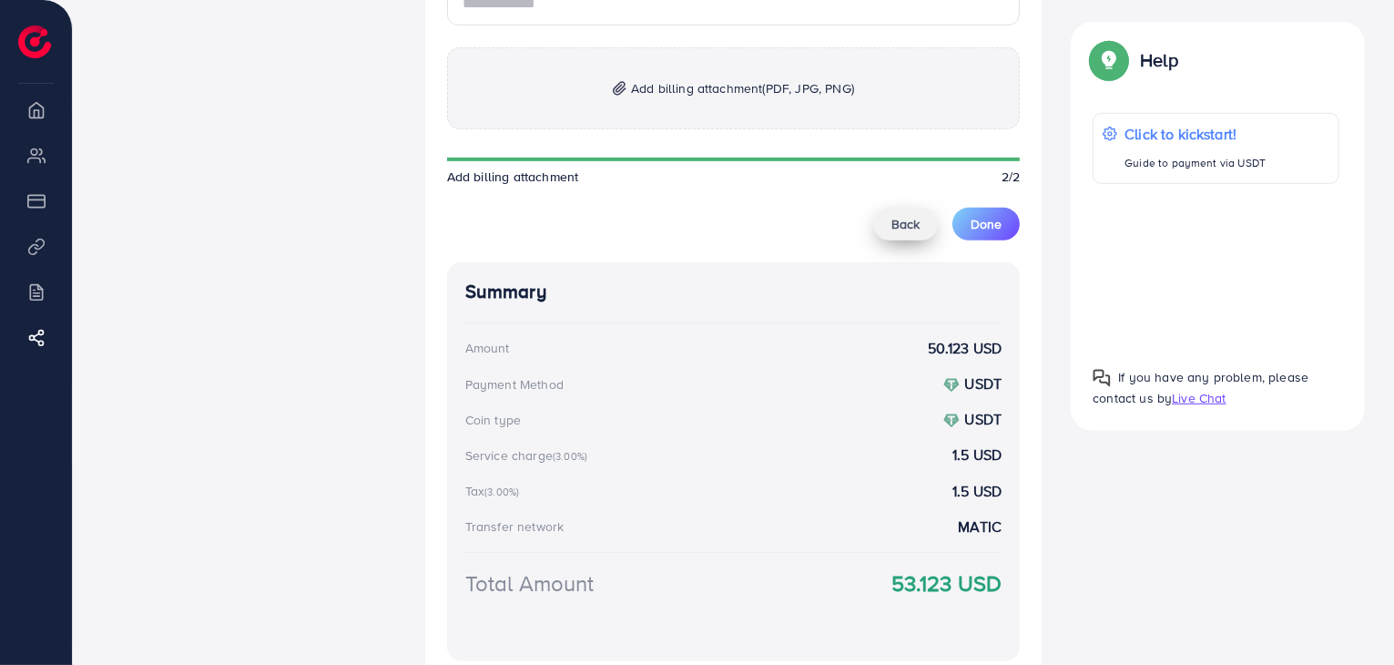
click at [917, 217] on button "Back" at bounding box center [905, 224] width 65 height 33
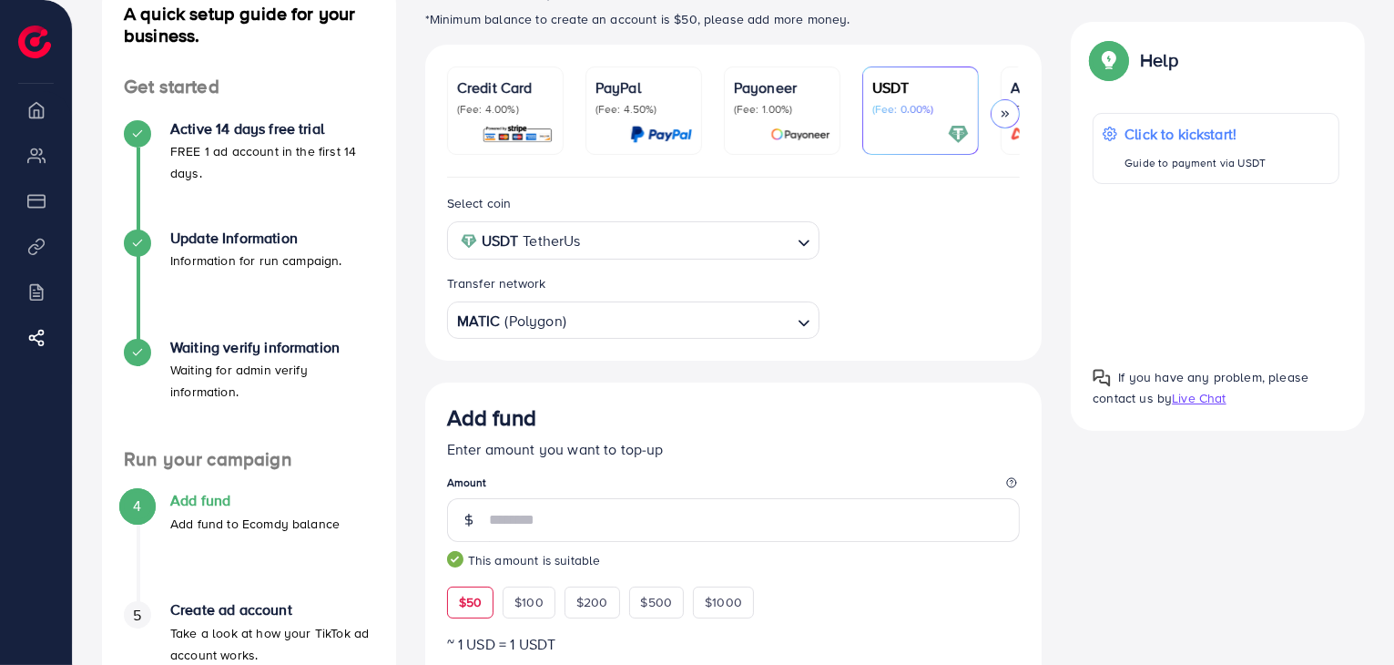
scroll to position [110, 0]
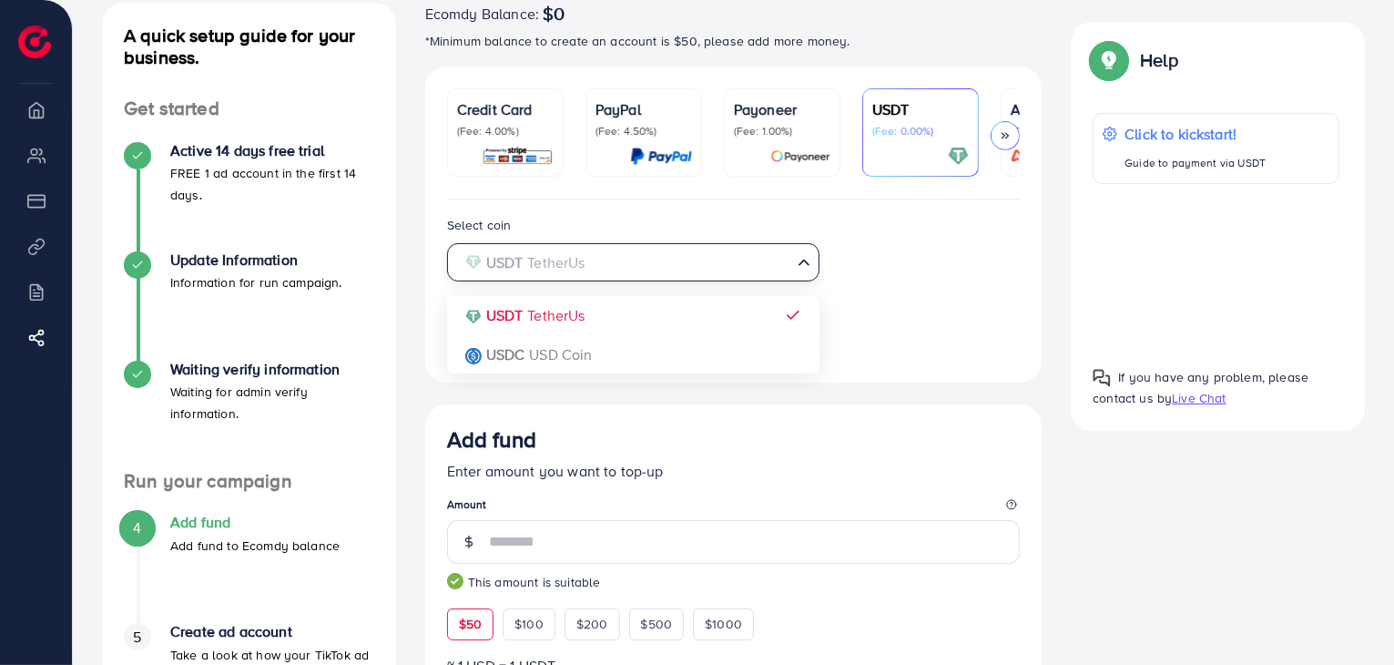
click at [735, 274] on input "Search for option" at bounding box center [622, 263] width 335 height 28
click at [728, 275] on input "Search for option" at bounding box center [622, 263] width 335 height 28
click at [634, 309] on div "Select coin USDT TetherUs Loading... USDT TetherUs USDC USD Coin Transfer netwo…" at bounding box center [733, 287] width 603 height 147
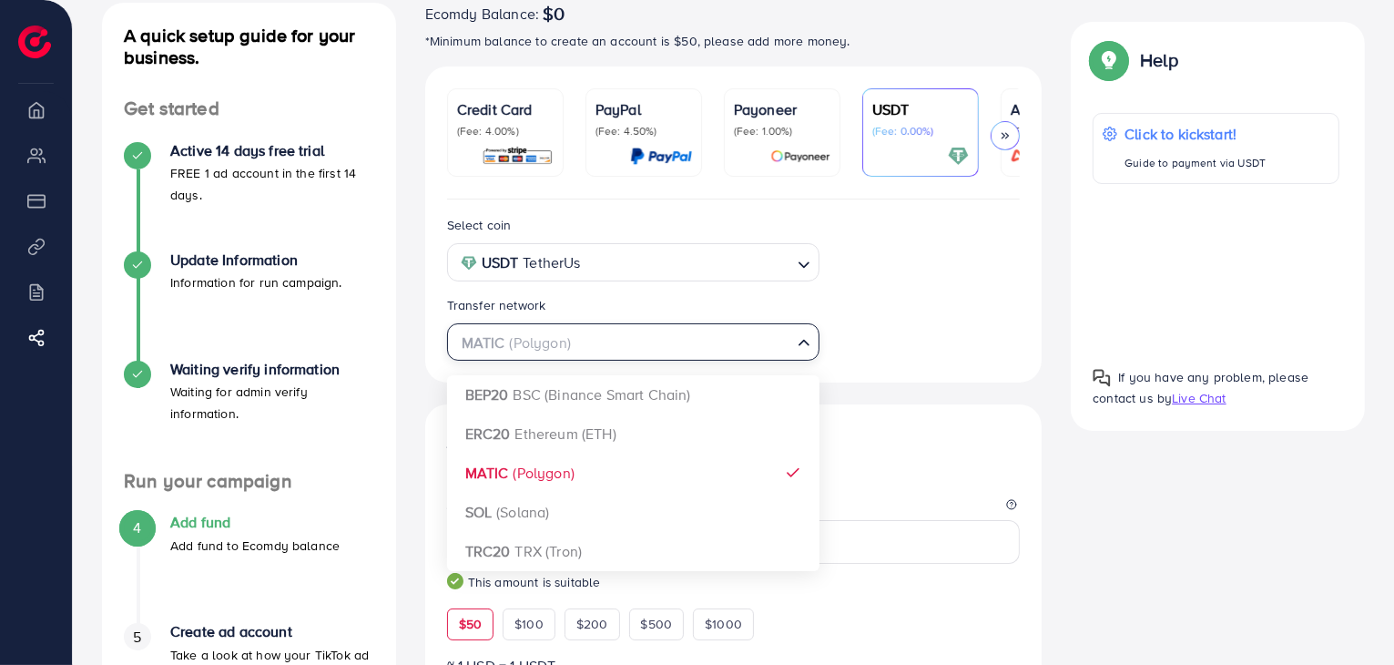
click at [695, 349] on input "Search for option" at bounding box center [622, 343] width 335 height 28
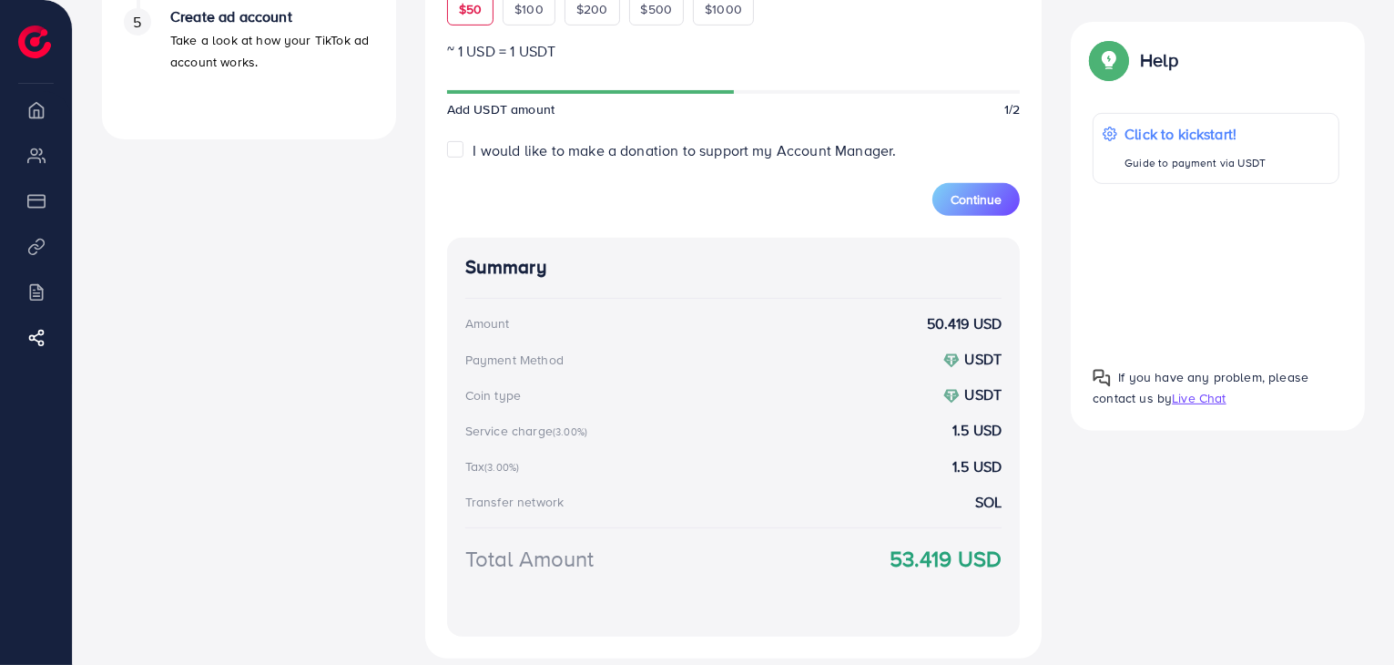
scroll to position [747, 0]
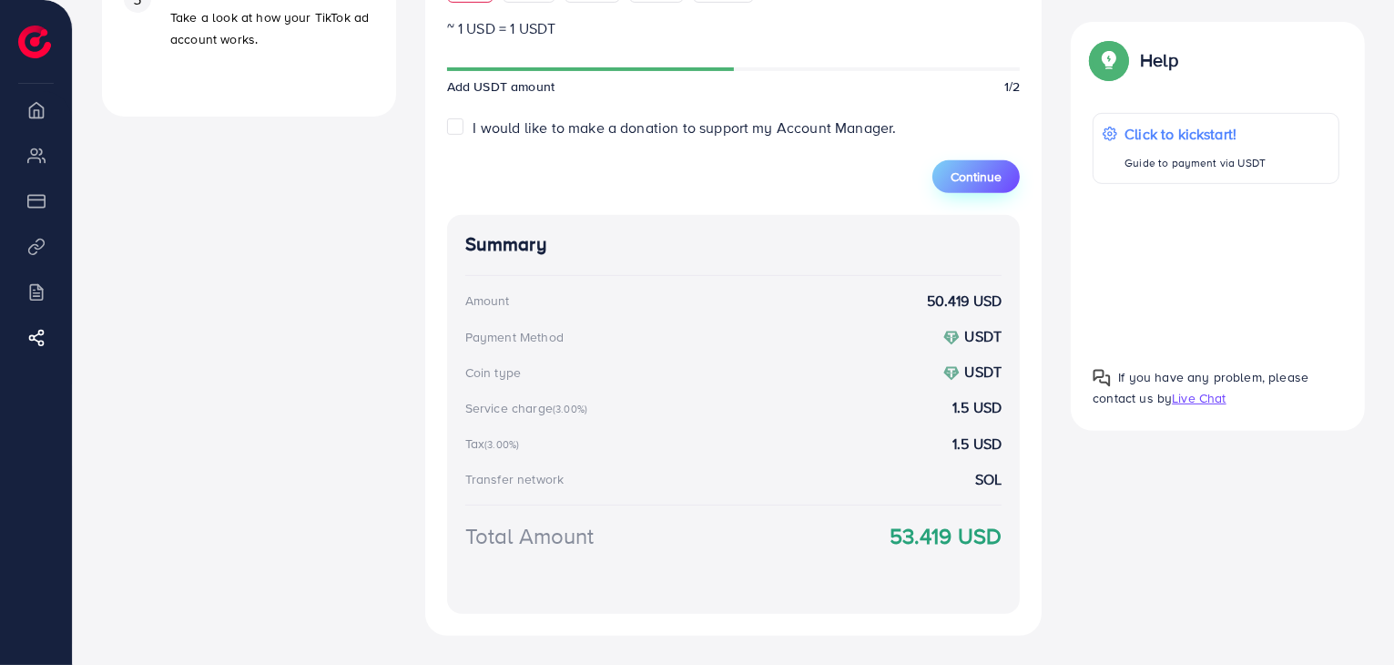
click at [982, 189] on button "Continue" at bounding box center [975, 176] width 87 height 33
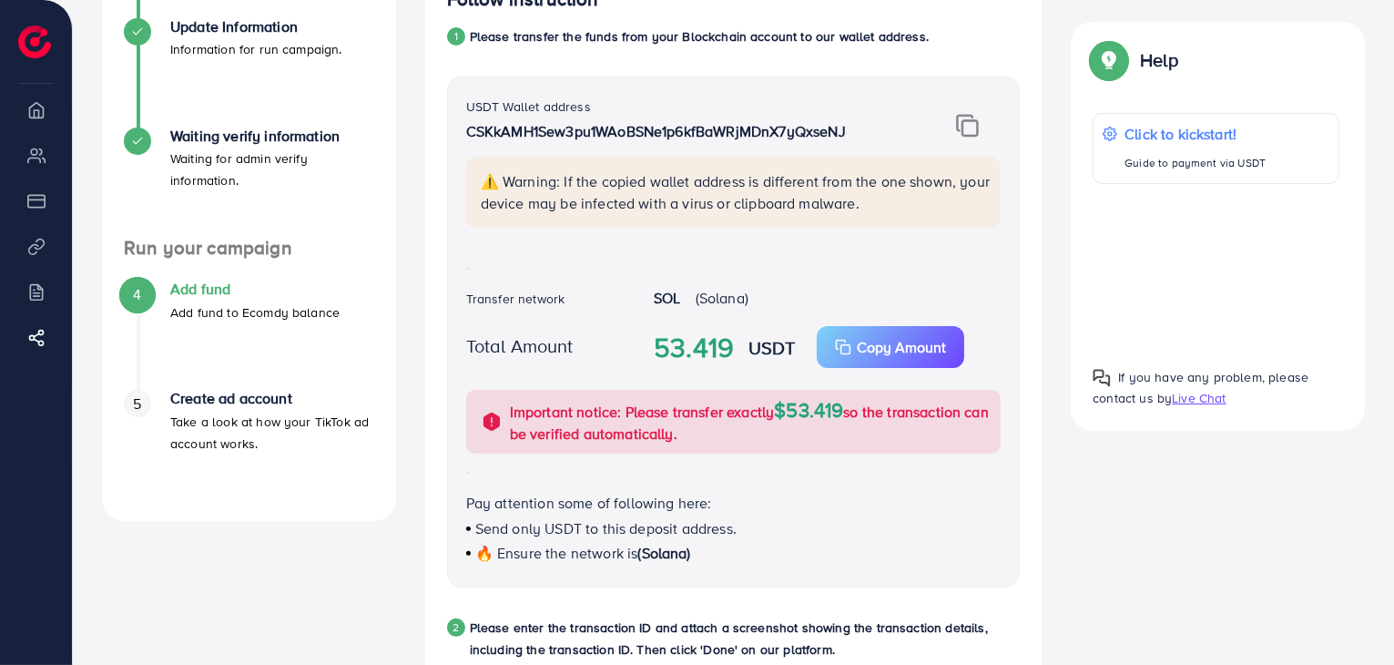
scroll to position [322, 0]
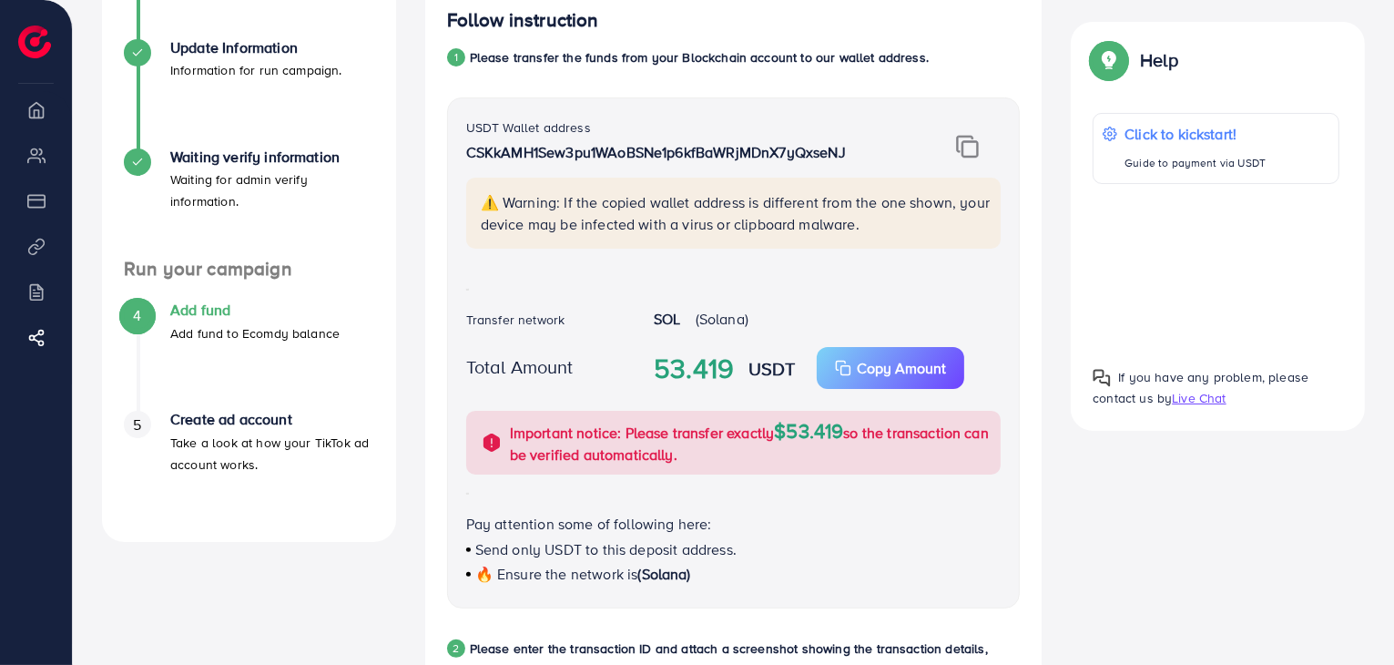
click at [972, 146] on img at bounding box center [967, 147] width 23 height 24
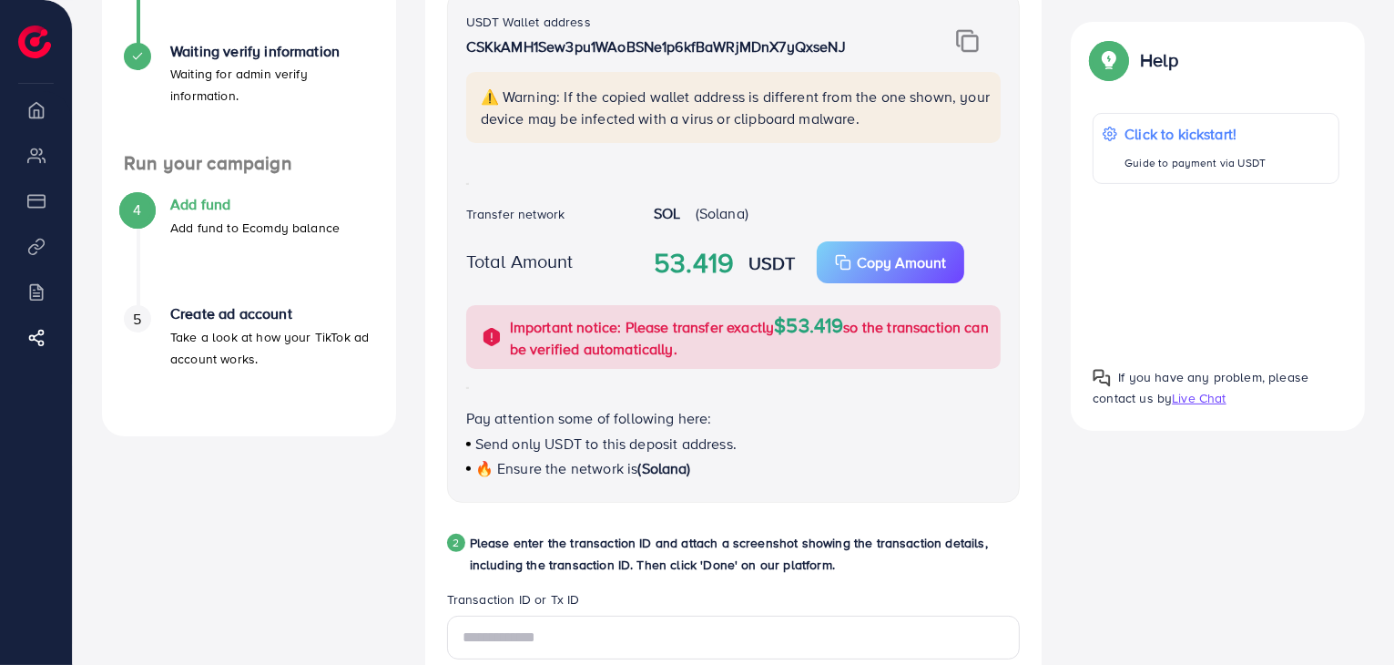
scroll to position [747, 0]
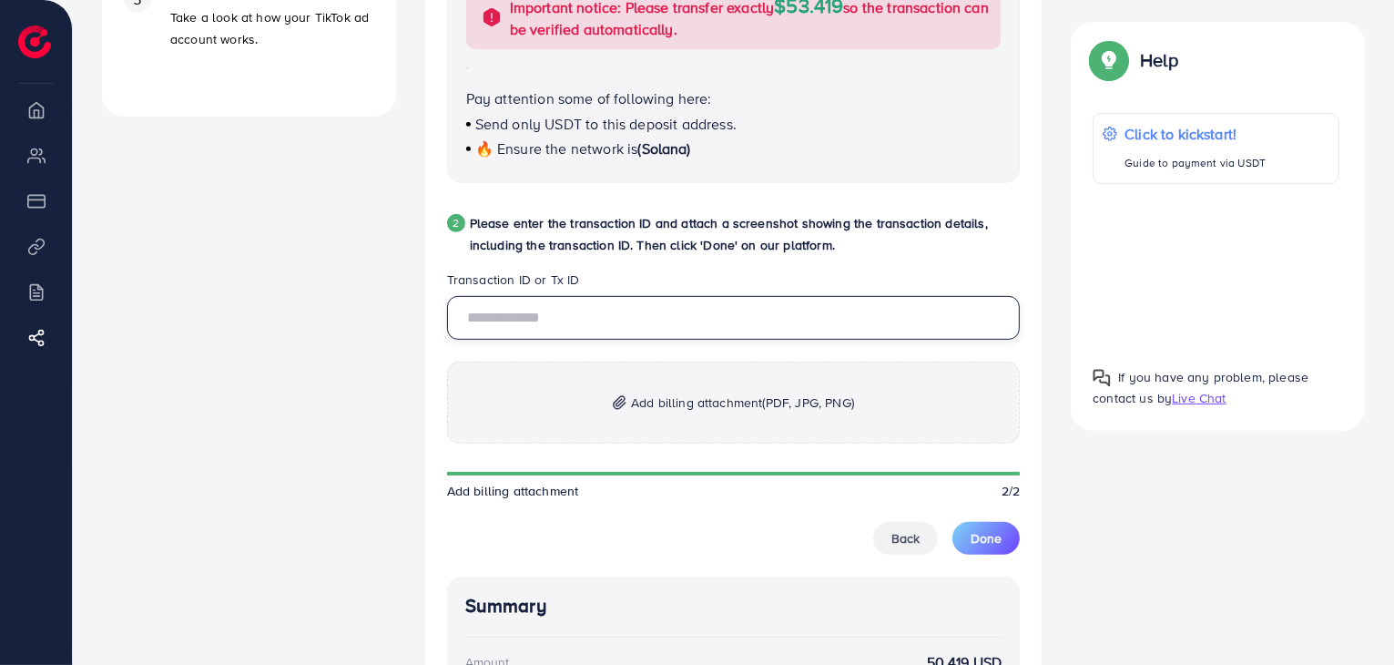
click at [627, 327] on input "text" at bounding box center [734, 318] width 574 height 44
paste input "**********"
type input "**********"
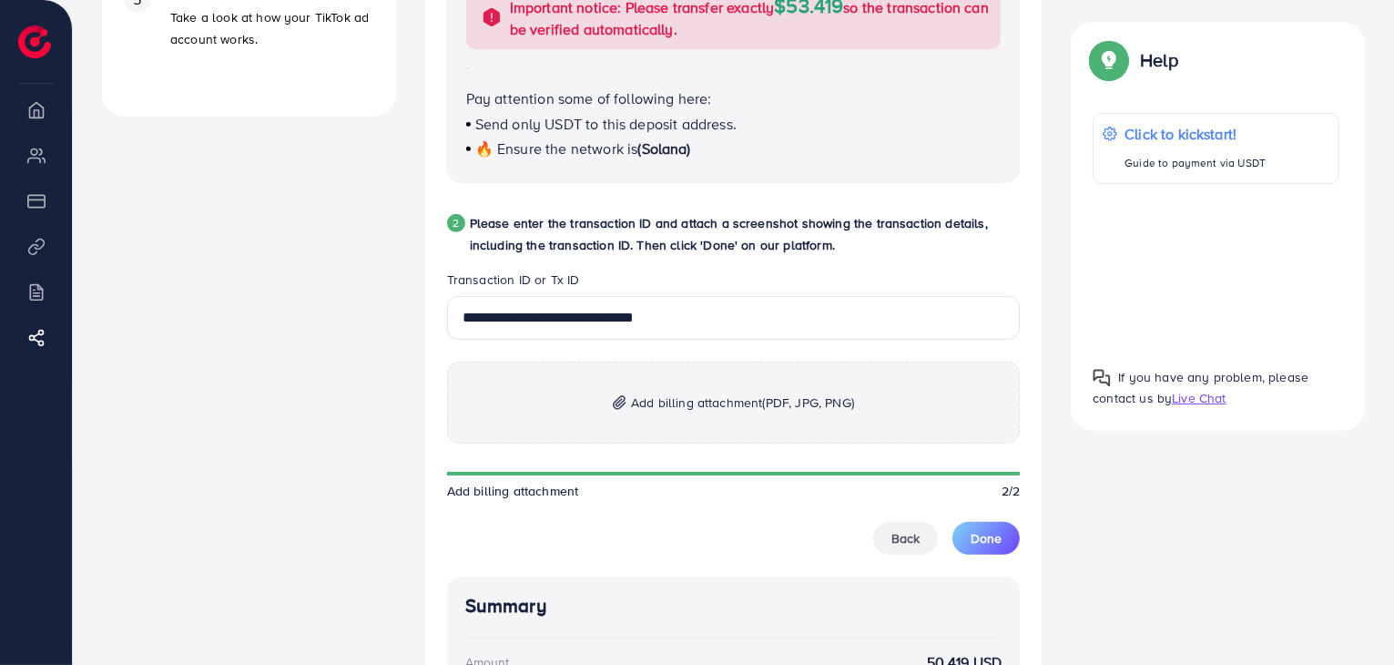
click at [798, 397] on span "(PDF, JPG, PNG)" at bounding box center [808, 402] width 91 height 18
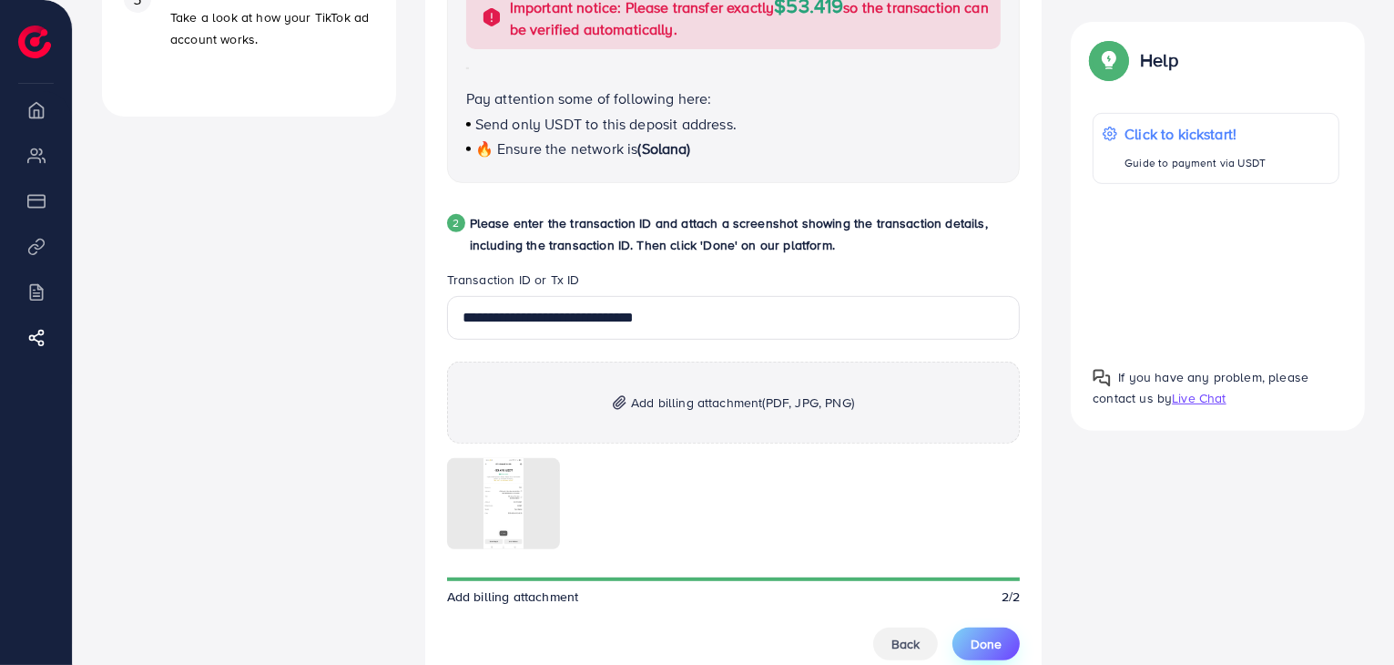
click at [993, 651] on span "Done" at bounding box center [986, 644] width 31 height 18
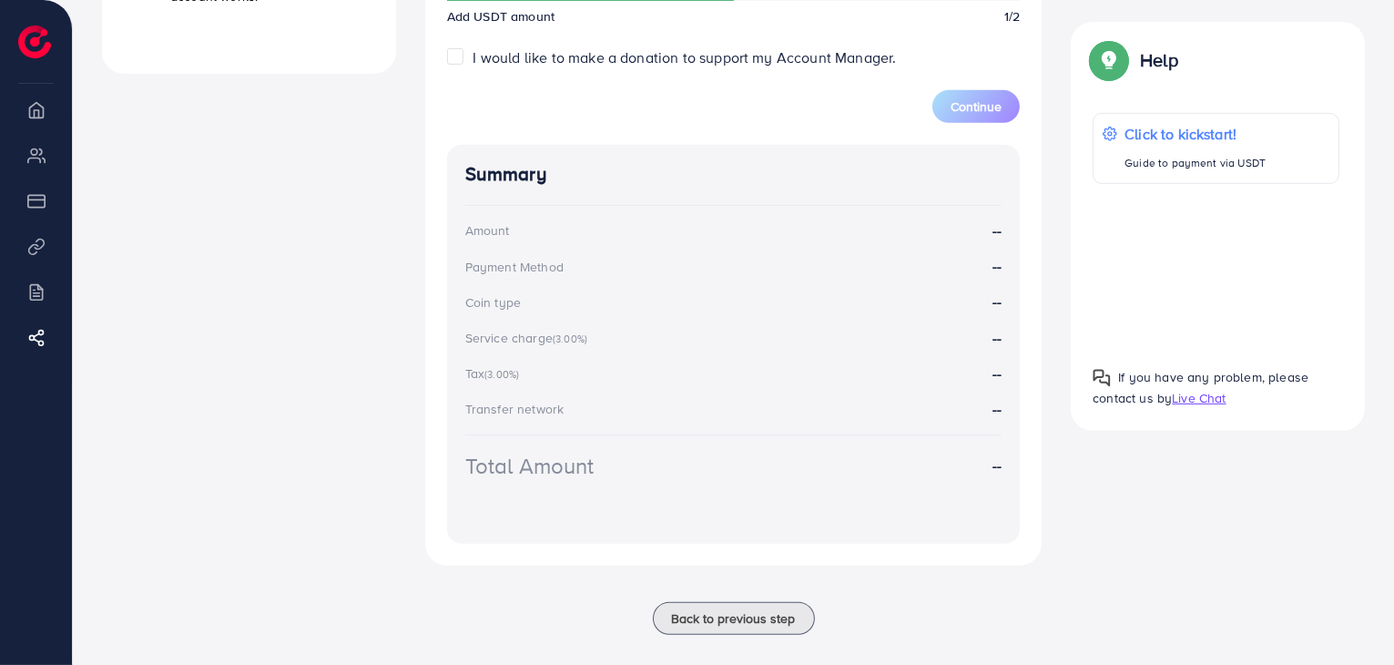
scroll to position [813, 0]
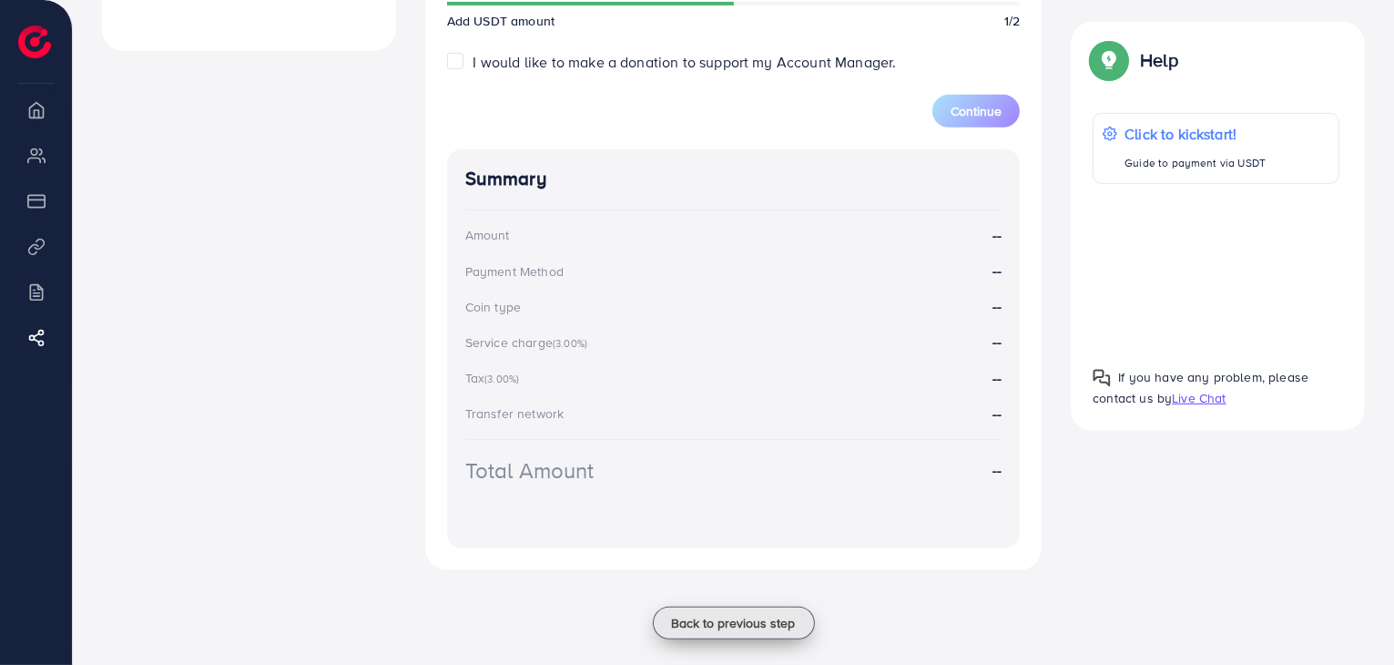
click at [699, 618] on span "Back to previous step" at bounding box center [734, 623] width 124 height 18
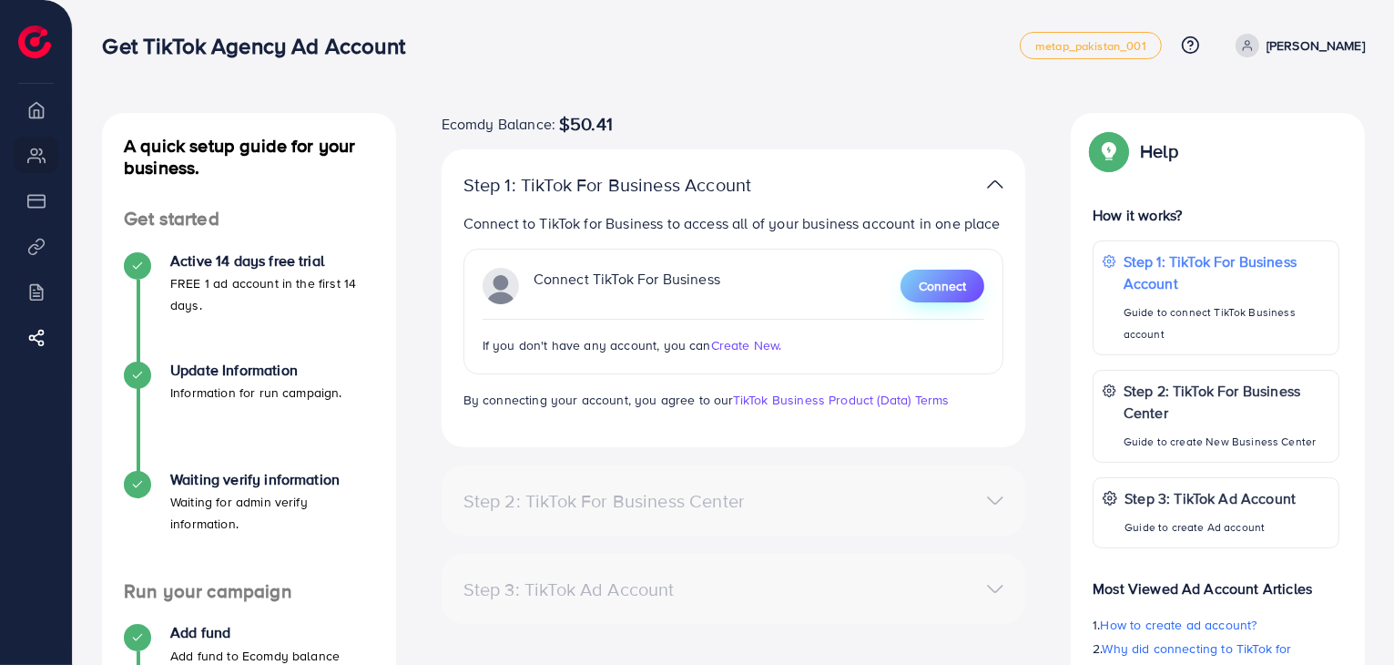
click at [933, 283] on span "Connect" at bounding box center [942, 286] width 47 height 18
click at [744, 346] on span "Create New." at bounding box center [746, 345] width 71 height 18
click at [946, 294] on span "Connect" at bounding box center [942, 286] width 47 height 18
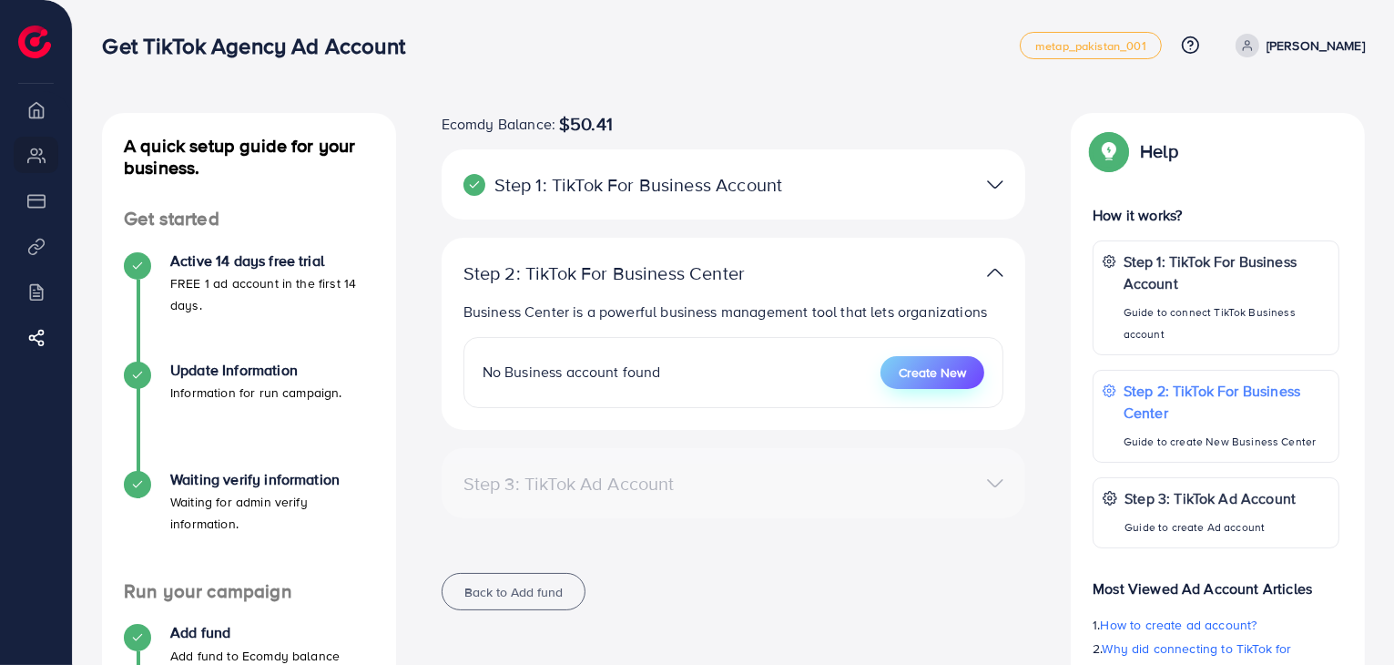
click at [934, 379] on span "Create New" at bounding box center [932, 372] width 67 height 18
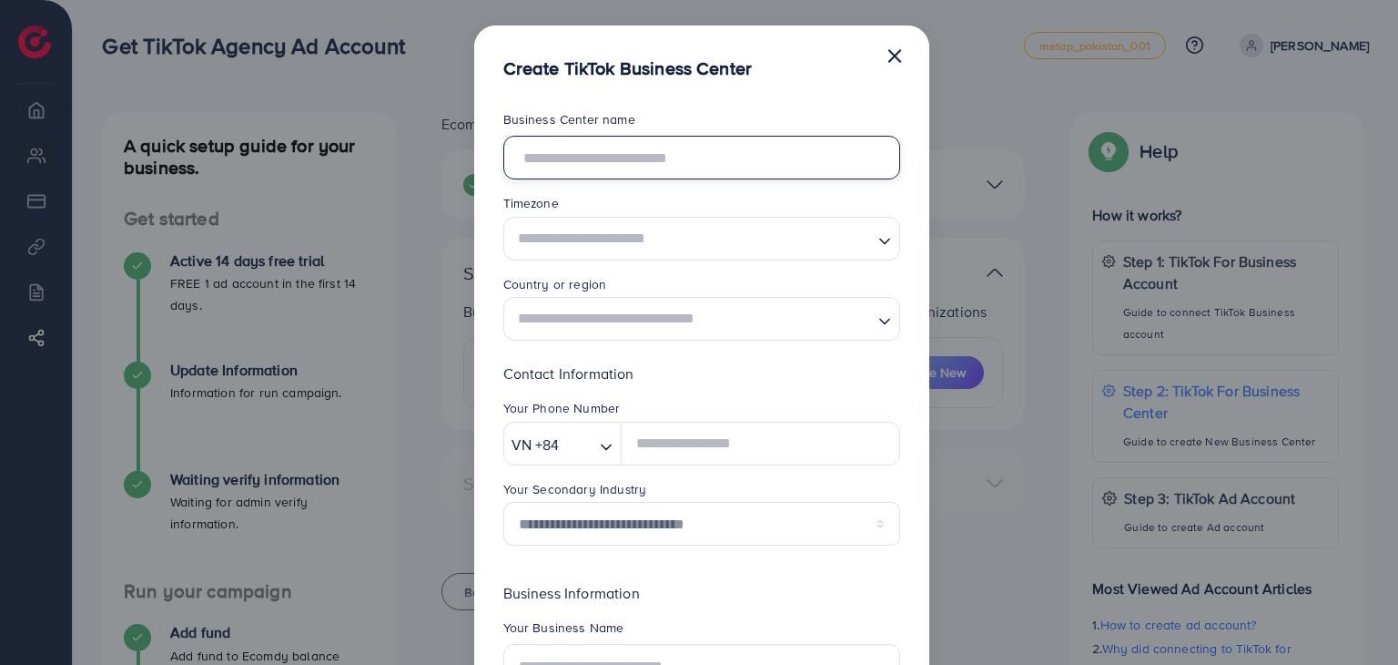
click at [637, 145] on input "text" at bounding box center [701, 158] width 397 height 44
type input "**********"
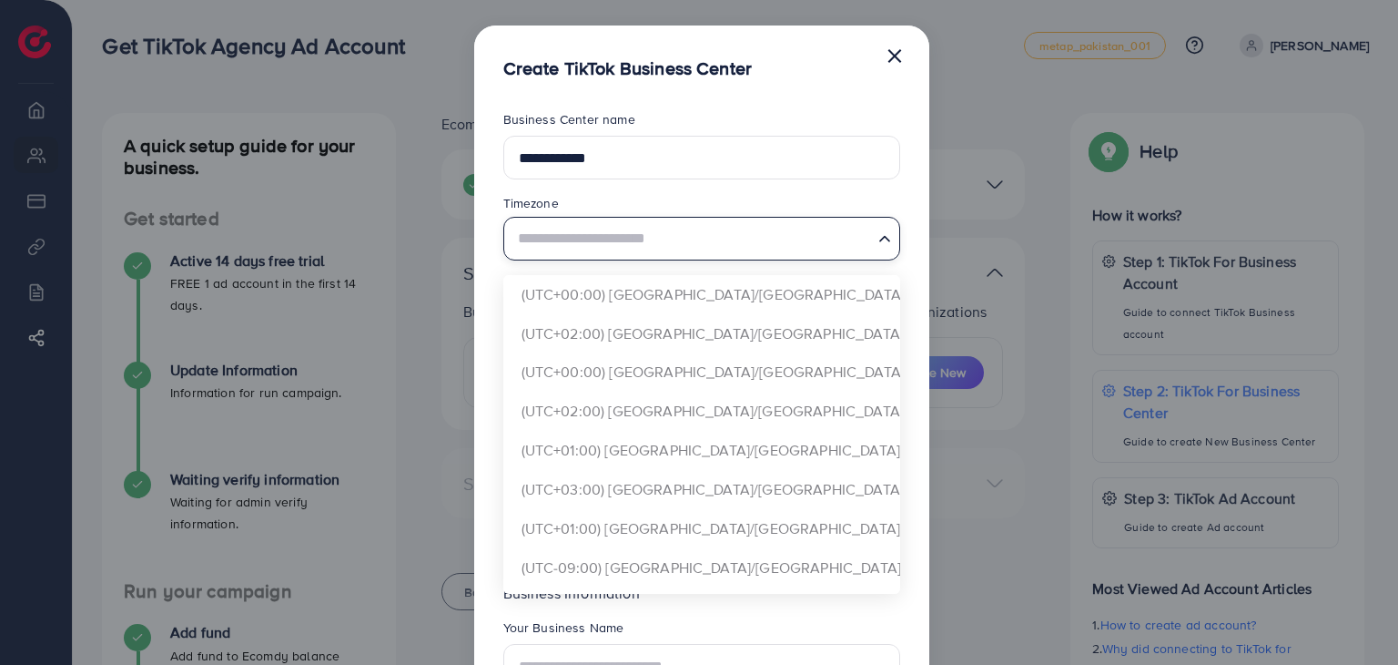
click at [613, 245] on input "Search for option" at bounding box center [692, 238] width 360 height 34
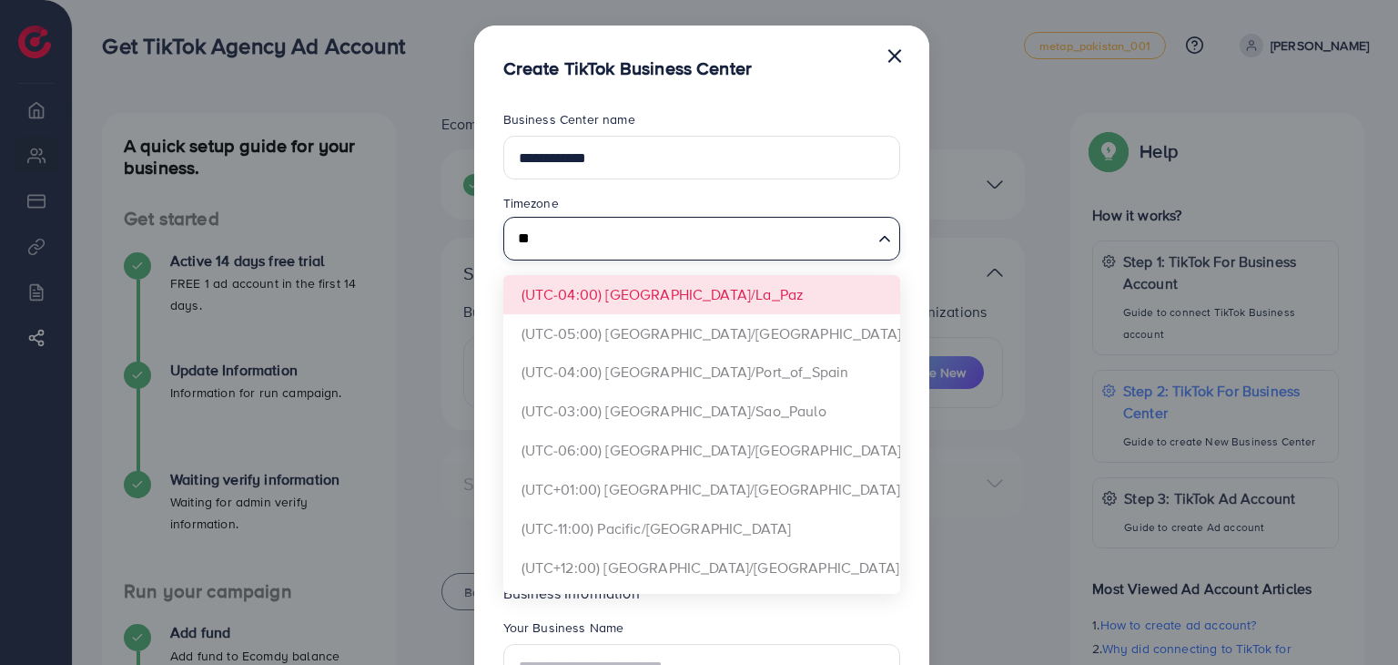
type input "*"
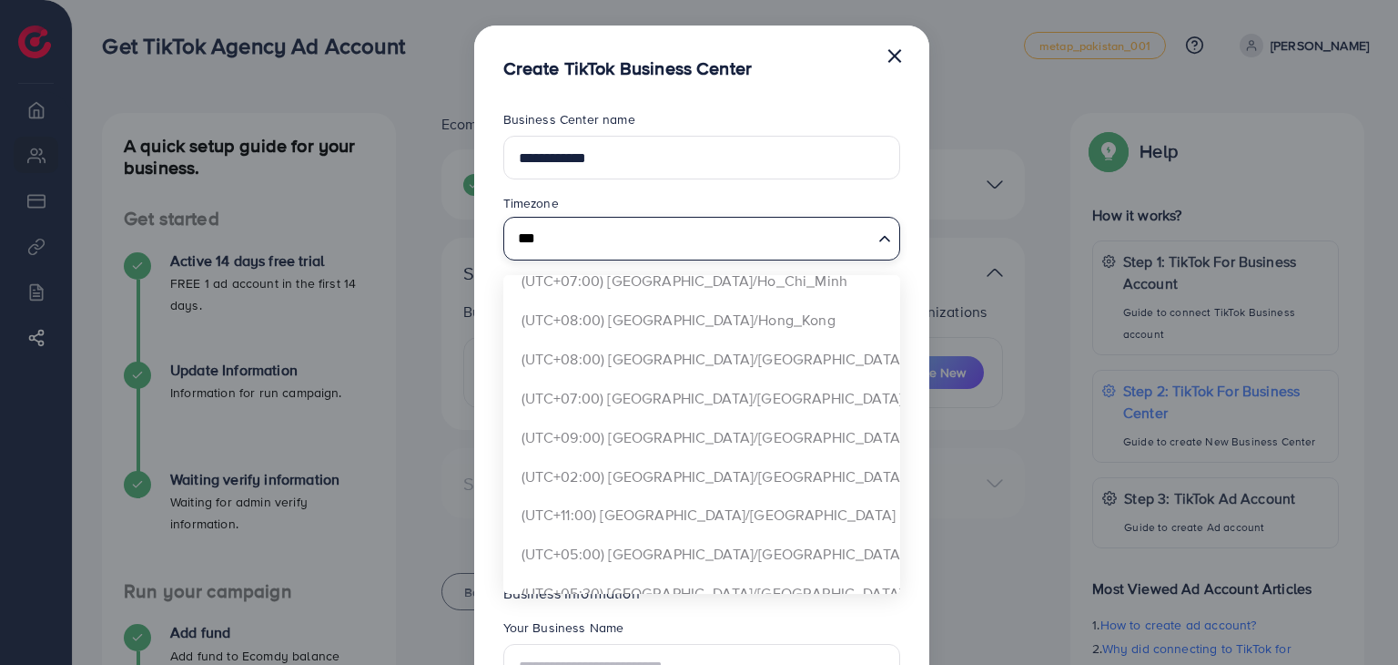
scroll to position [424, 0]
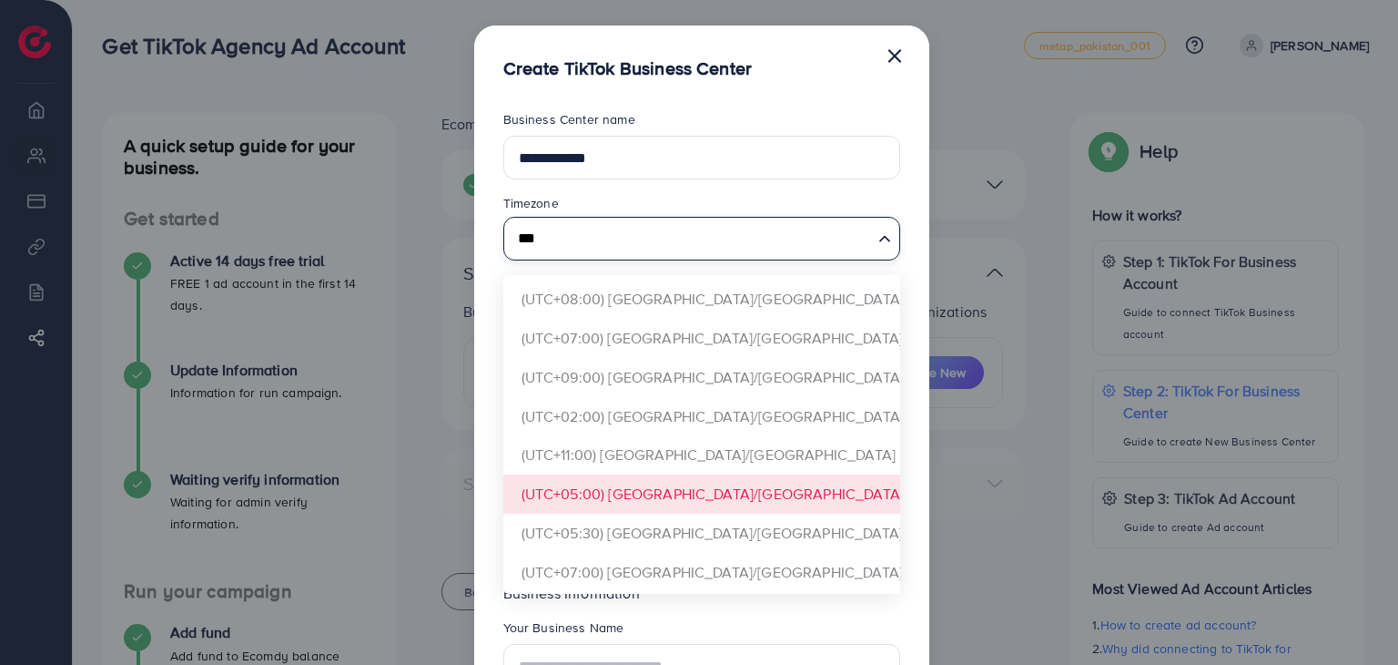
type input "***"
click at [648, 482] on form "**********" at bounding box center [701, 475] width 397 height 731
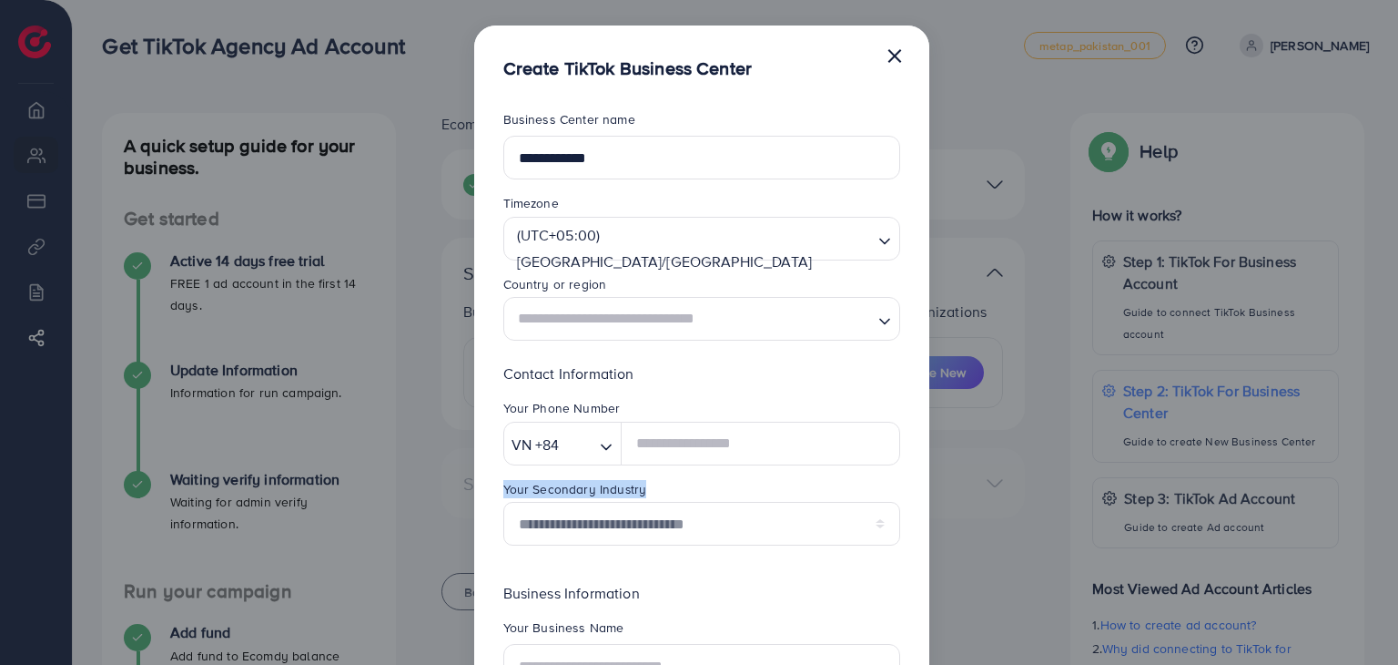
click at [648, 482] on div "Your Secondary Industry" at bounding box center [701, 491] width 397 height 22
click at [725, 316] on input "Search for option" at bounding box center [692, 319] width 360 height 34
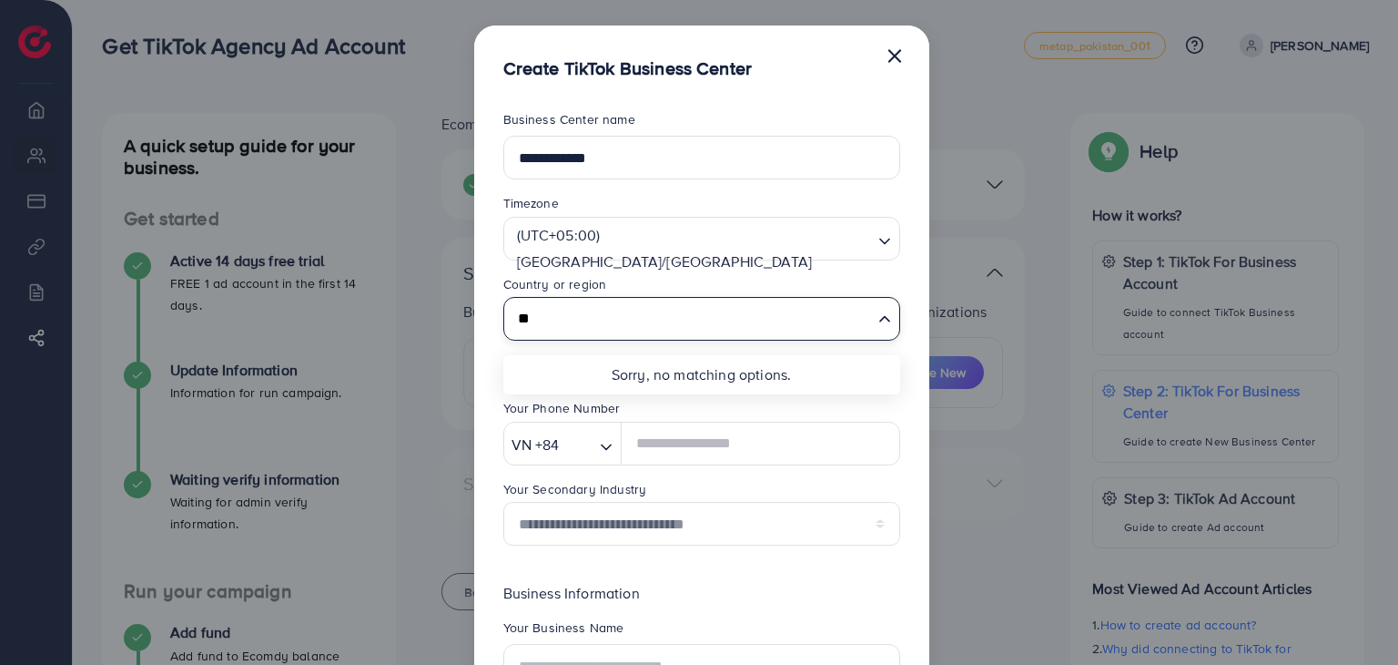
type input "*"
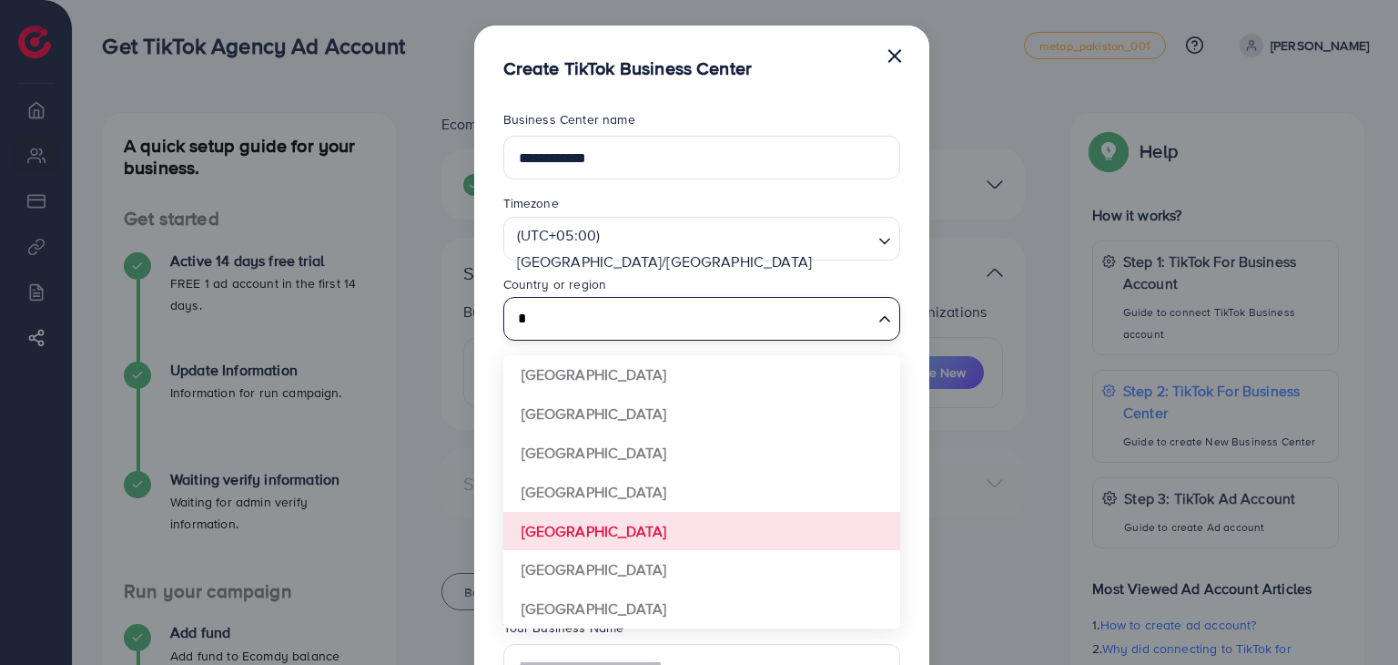
click at [746, 307] on input "*" at bounding box center [692, 319] width 360 height 34
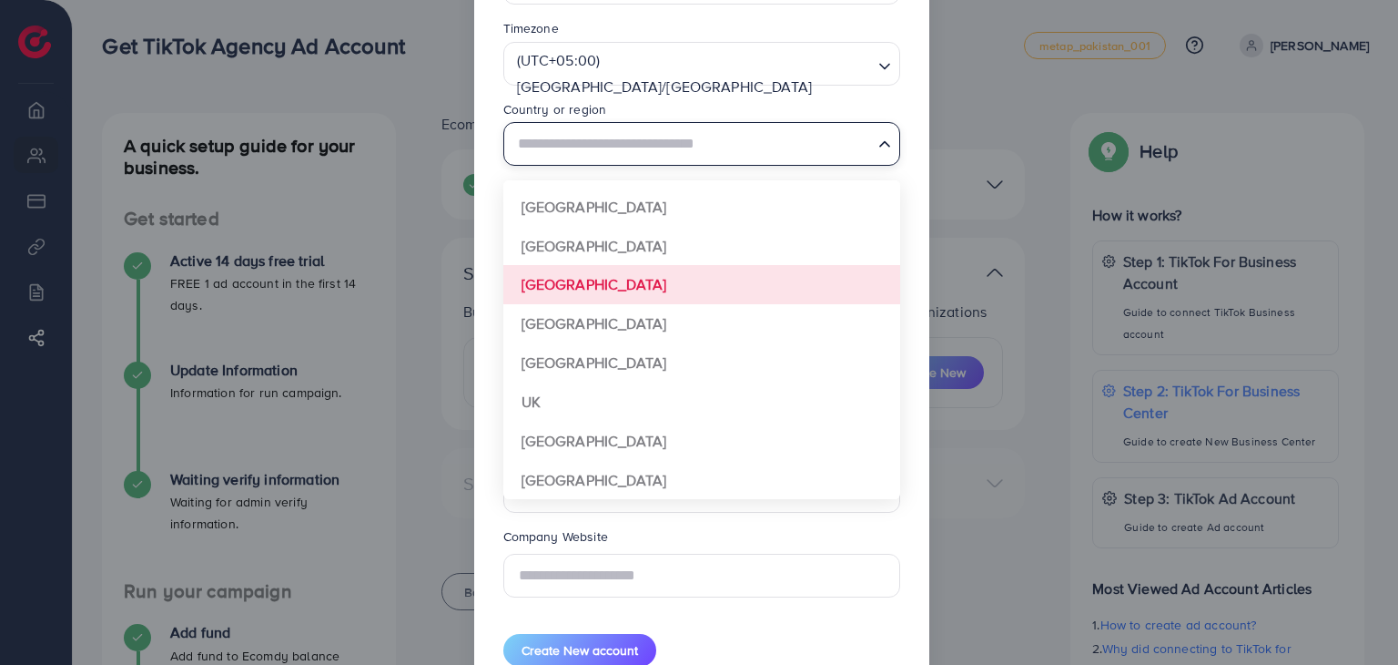
scroll to position [212, 0]
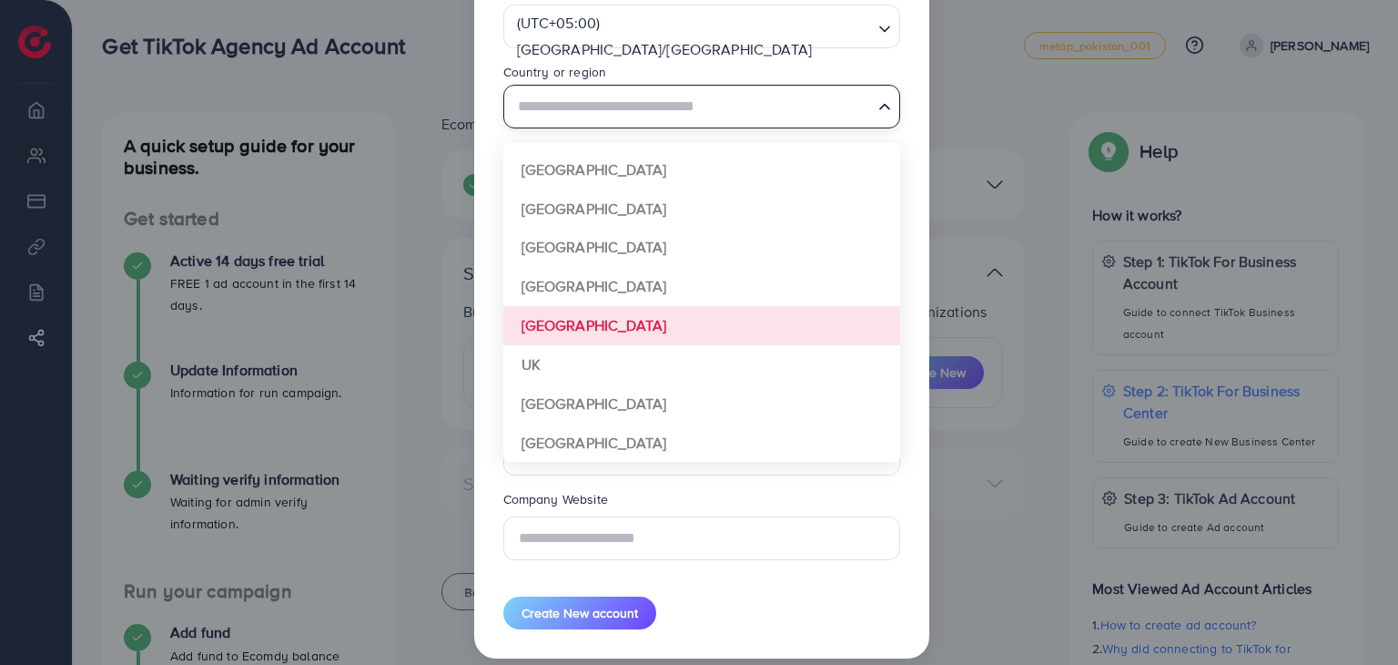
click at [557, 318] on form "**********" at bounding box center [701, 263] width 397 height 731
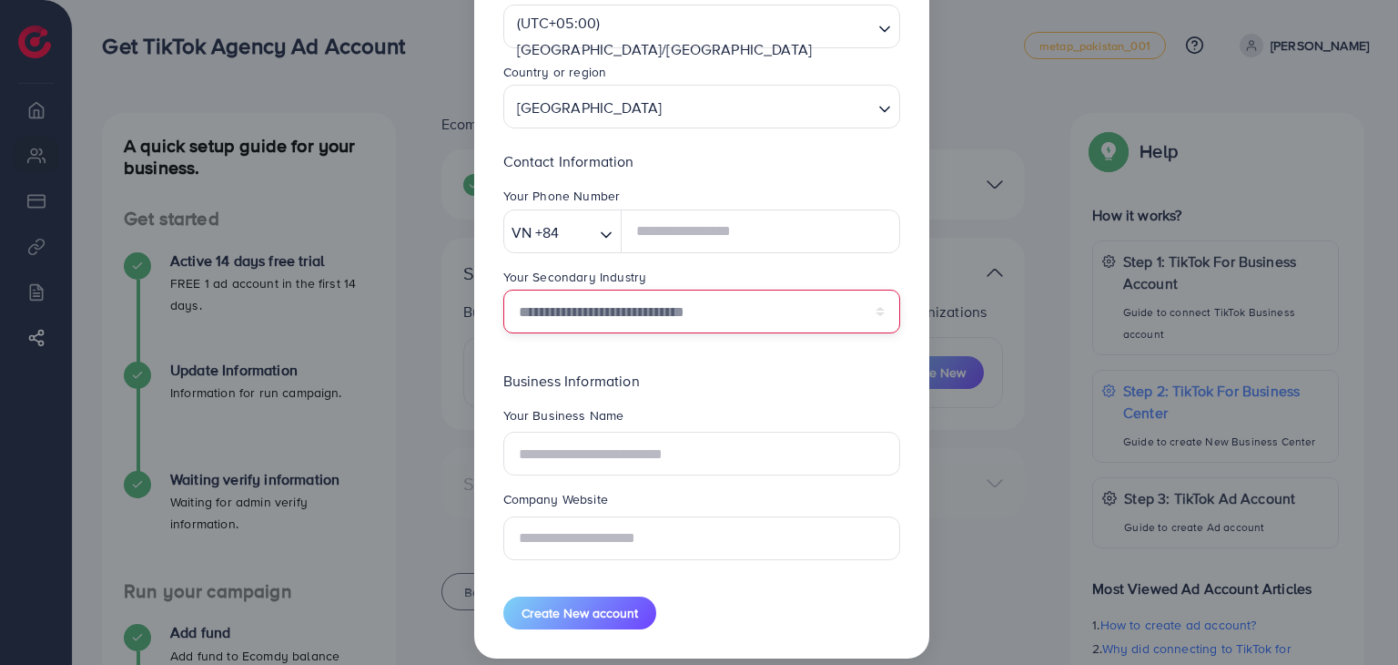
click at [677, 310] on select "**********" at bounding box center [701, 312] width 397 height 44
select select "******"
click at [503, 290] on select "**********" at bounding box center [701, 312] width 397 height 44
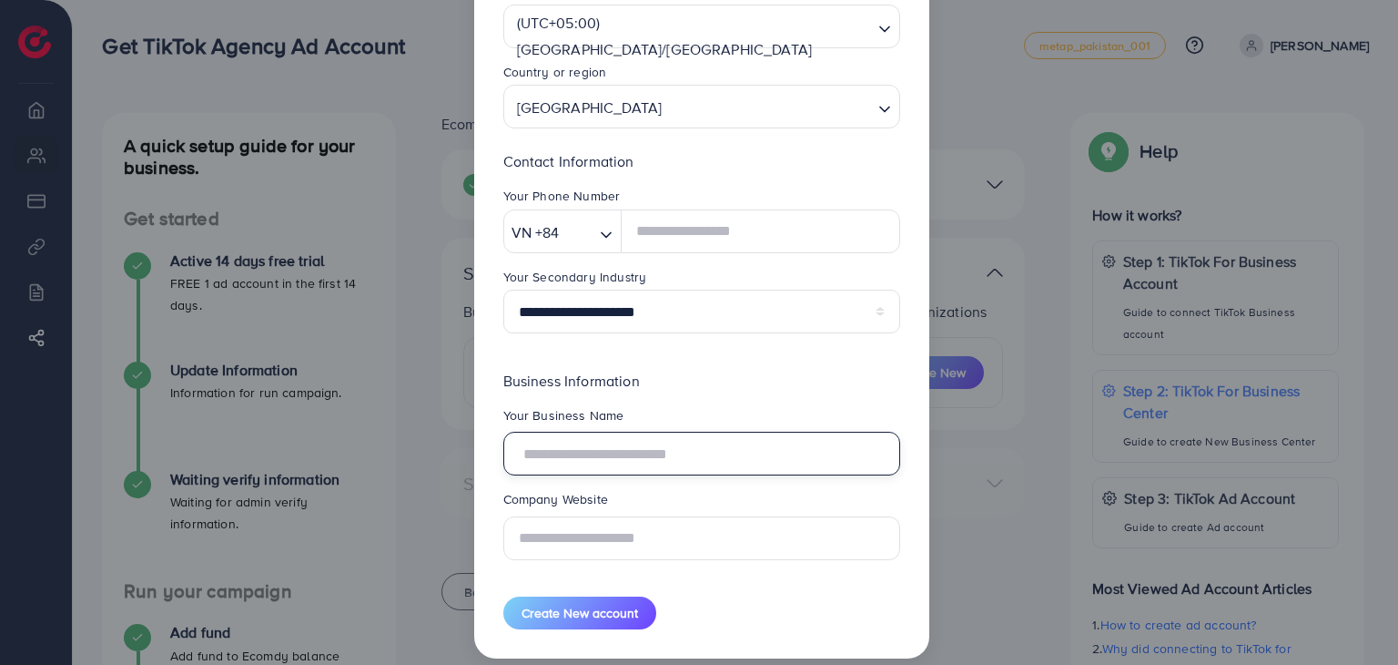
click at [637, 456] on input "text" at bounding box center [701, 454] width 397 height 44
type input "**********"
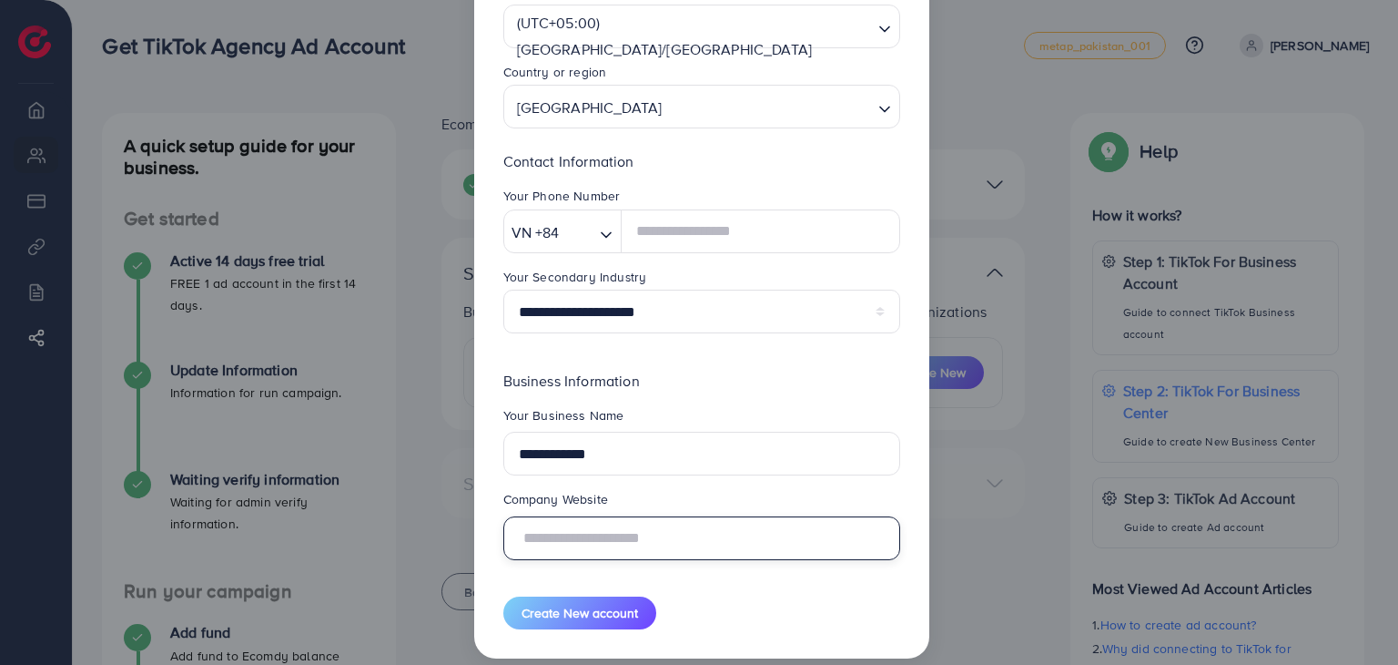
click at [681, 523] on input "text" at bounding box center [701, 538] width 397 height 44
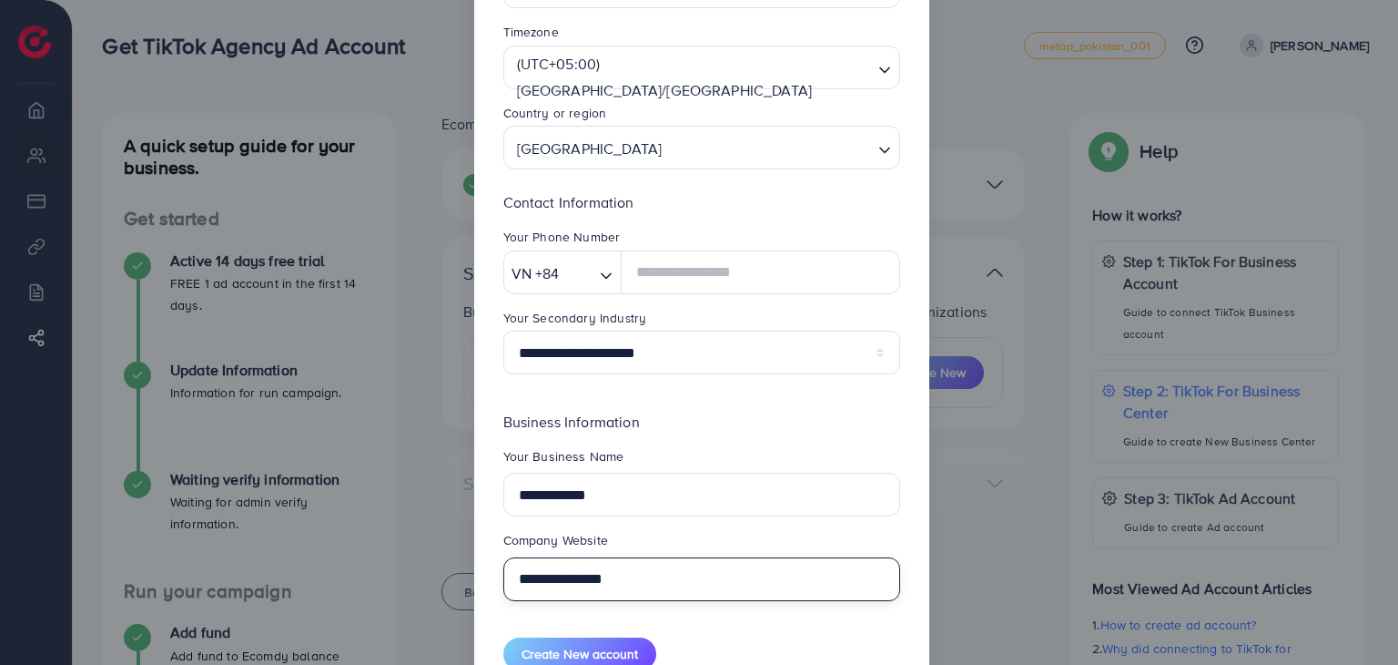
scroll to position [231, 0]
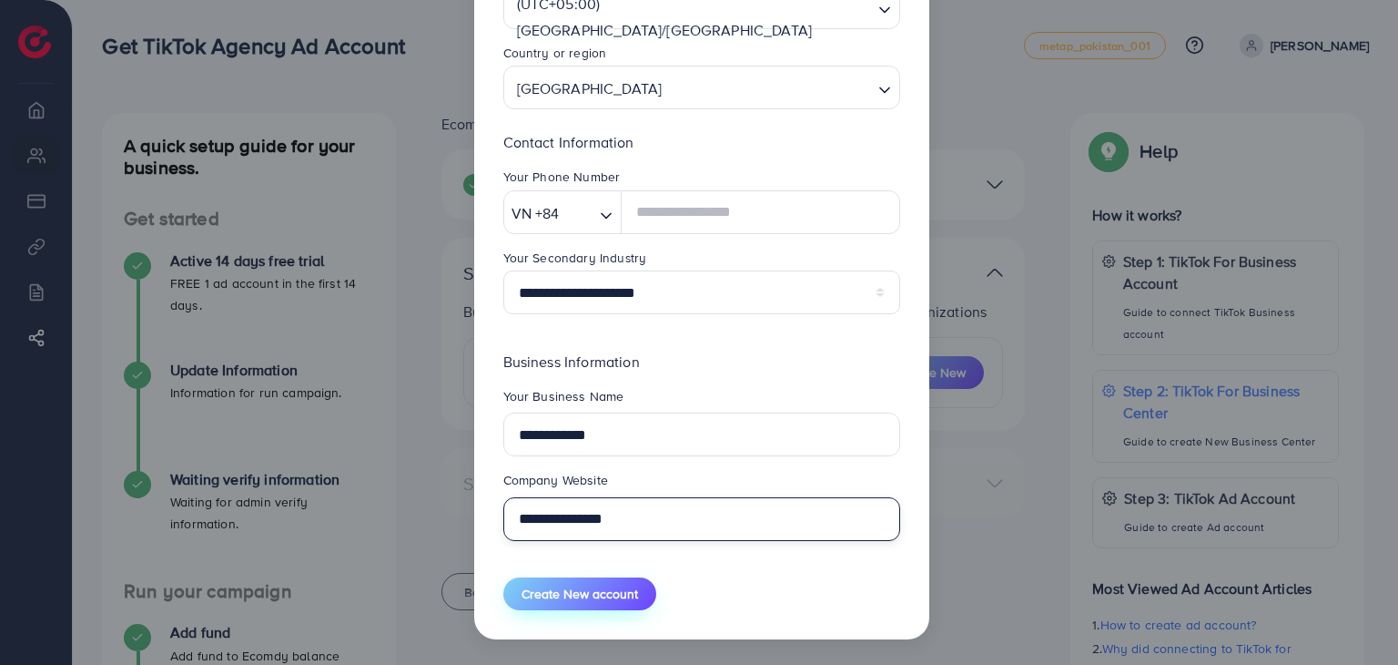
type input "**********"
click at [564, 586] on span "Create New account" at bounding box center [580, 593] width 117 height 18
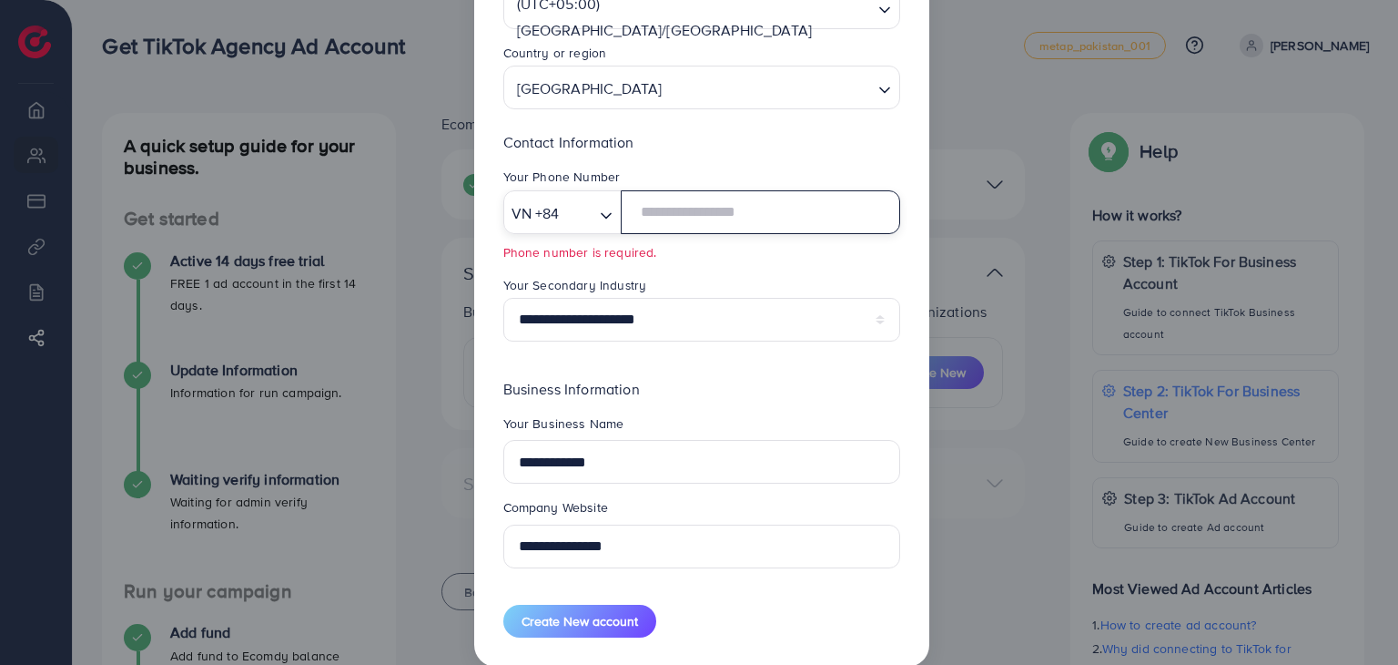
click at [724, 198] on input "text" at bounding box center [760, 212] width 279 height 44
click at [595, 216] on div "Loading..." at bounding box center [608, 211] width 26 height 31
type input "***"
click at [694, 223] on input "text" at bounding box center [760, 212] width 279 height 44
click at [572, 205] on input "Search for option" at bounding box center [578, 213] width 28 height 28
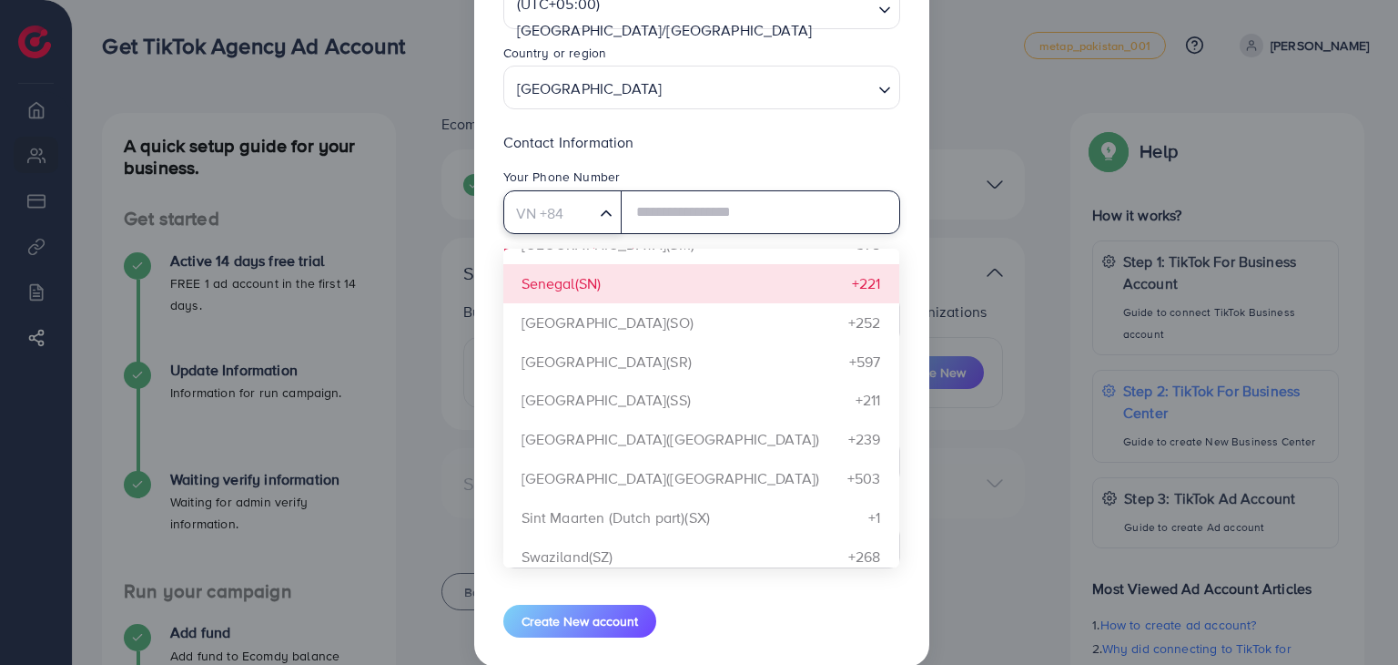
scroll to position [7413, 0]
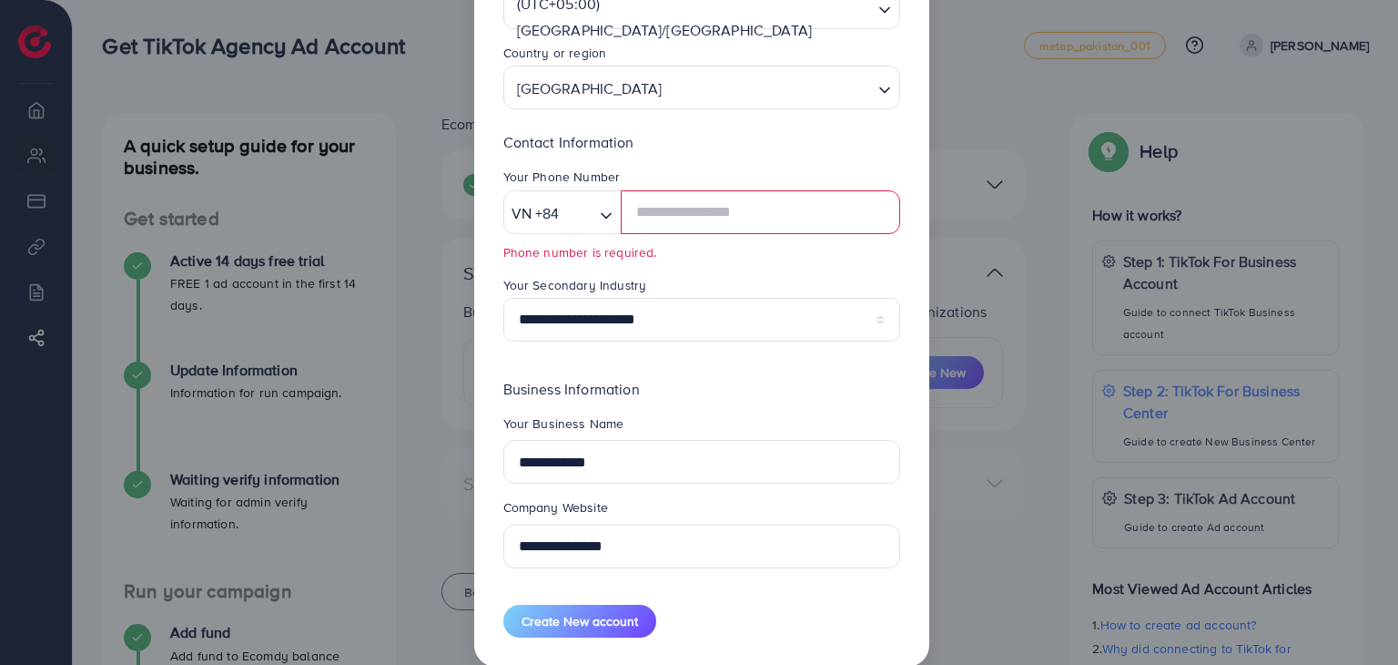
click at [543, 186] on div "Your Phone Number" at bounding box center [701, 179] width 397 height 22
click at [587, 212] on input "Search for option" at bounding box center [578, 213] width 28 height 28
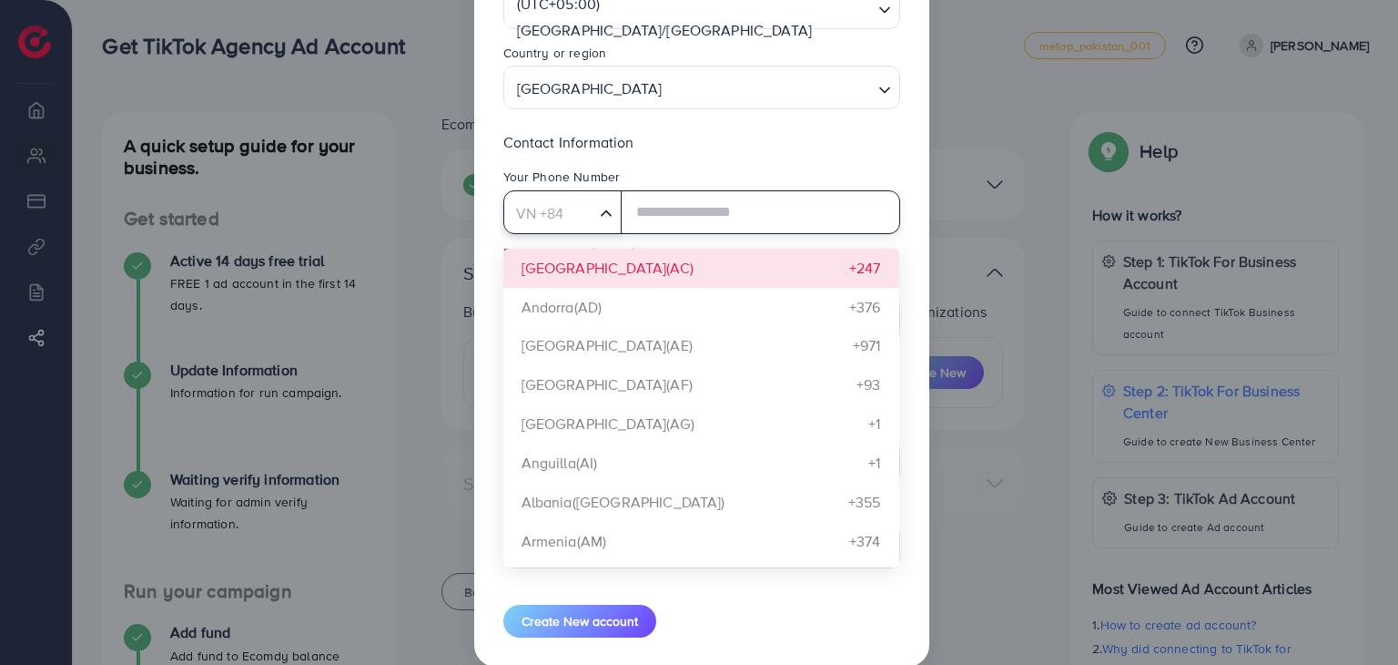
type input "*"
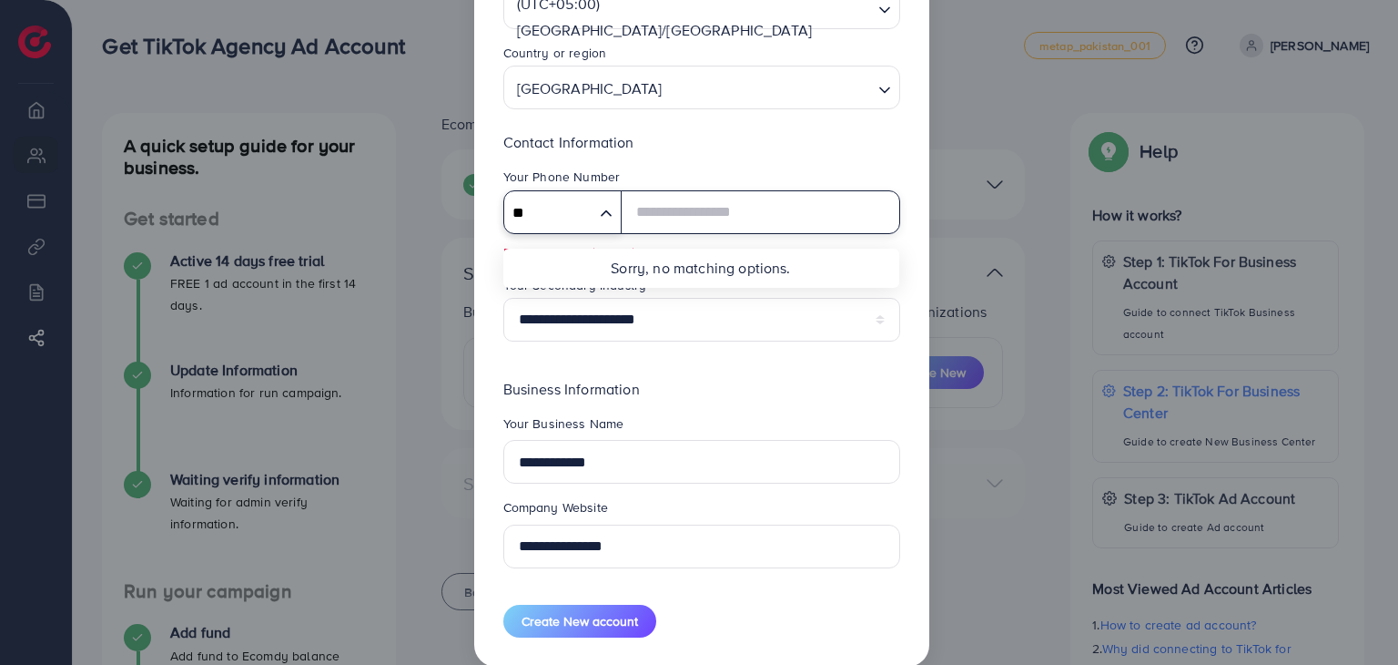
type input "*"
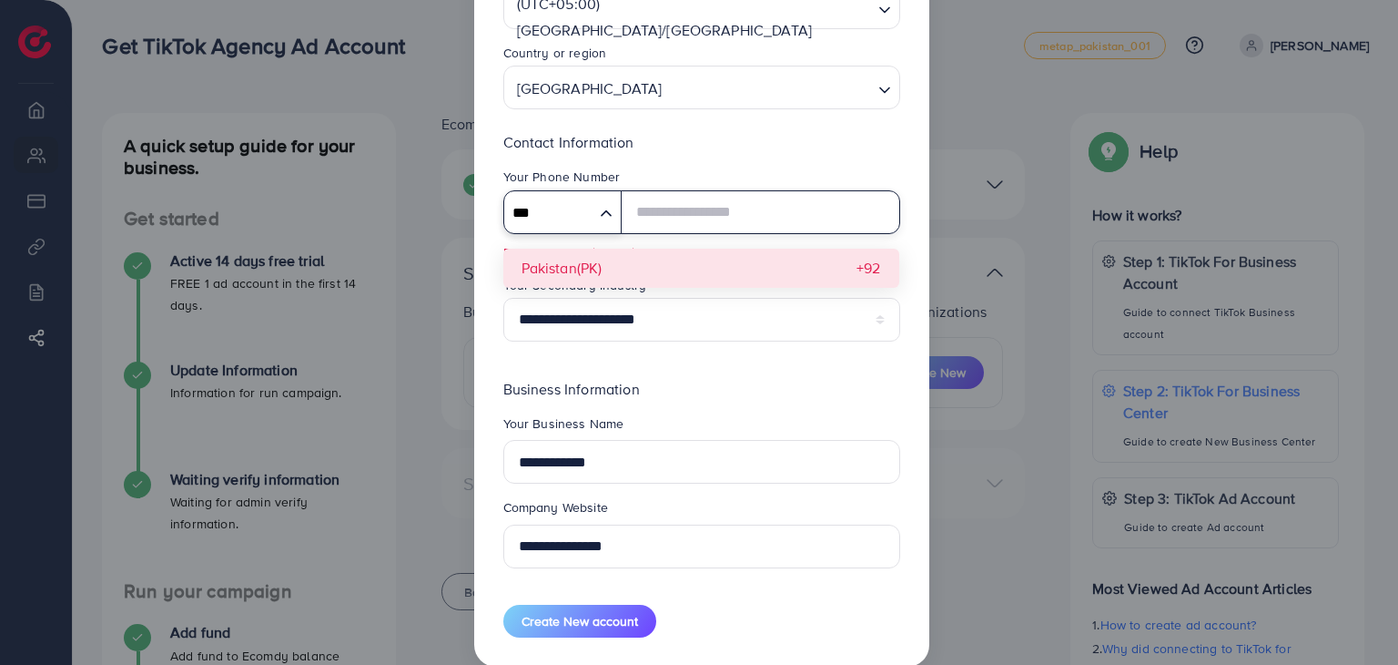
type input "***"
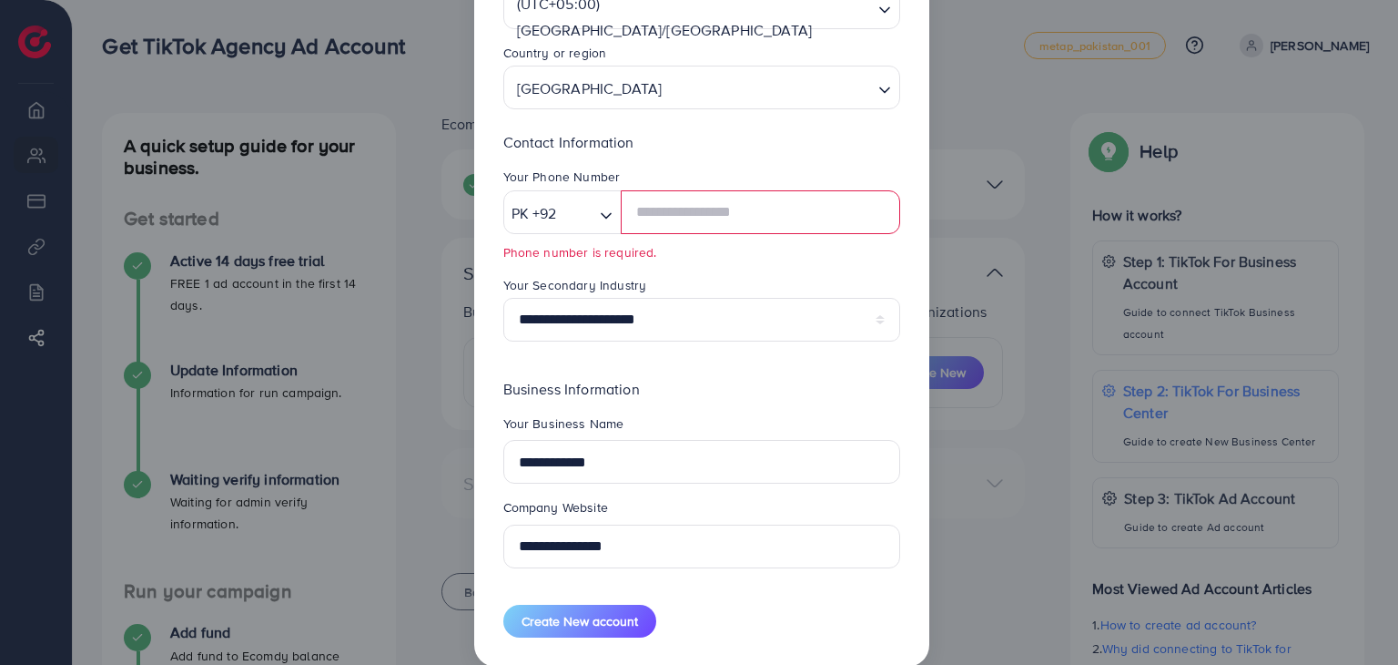
click at [591, 256] on span "PK +92 Loading... Pakistan(PK) +92 Phone number is required." at bounding box center [701, 225] width 397 height 71
click at [652, 219] on input "text" at bounding box center [760, 212] width 279 height 44
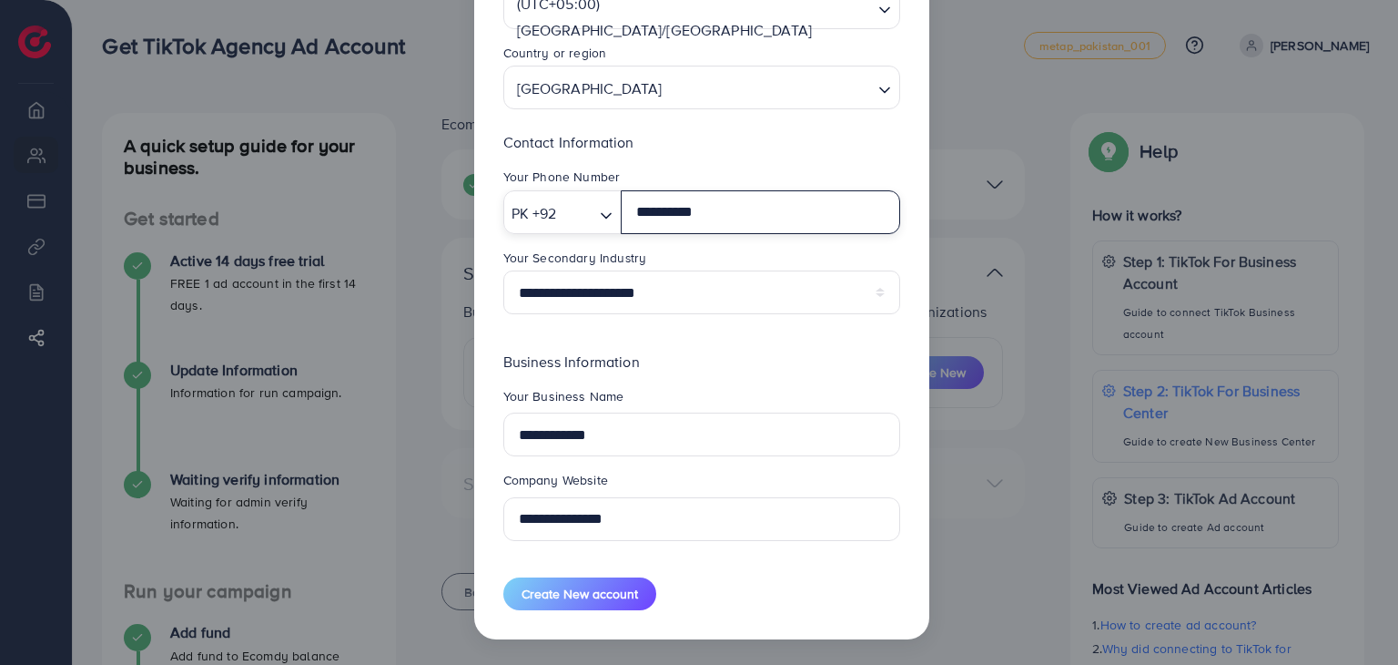
type input "**********"
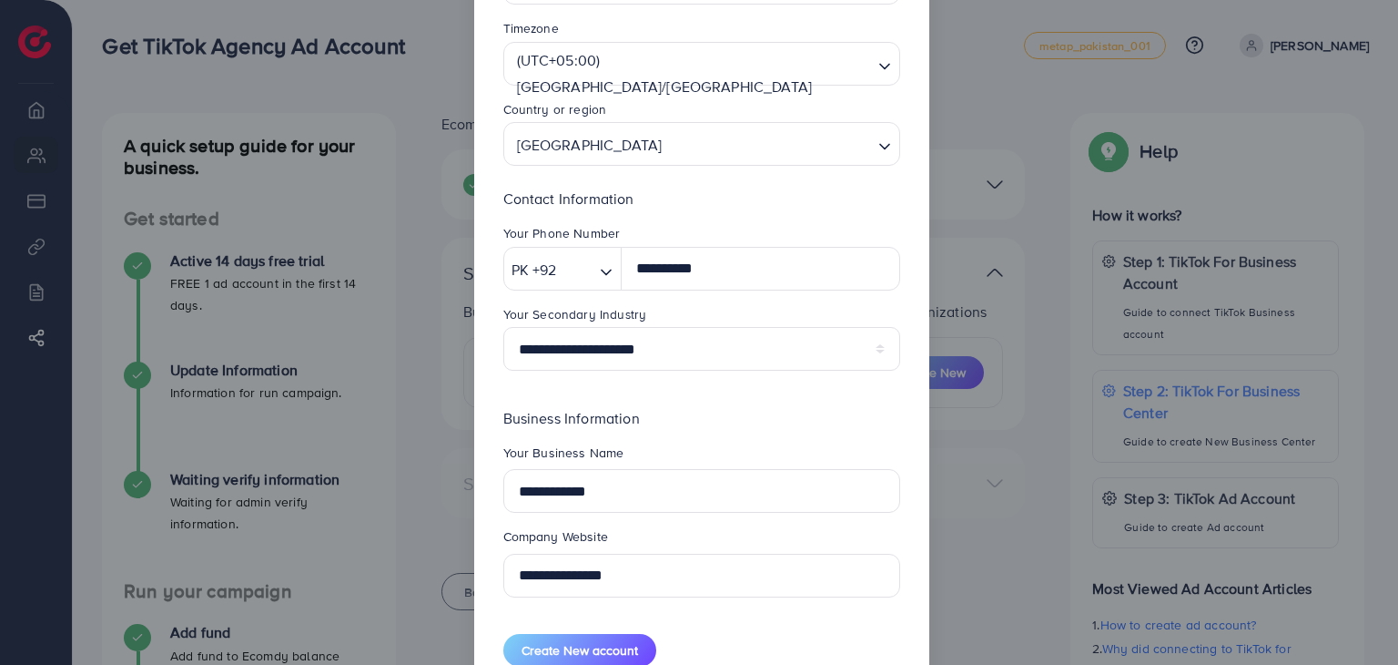
scroll to position [231, 0]
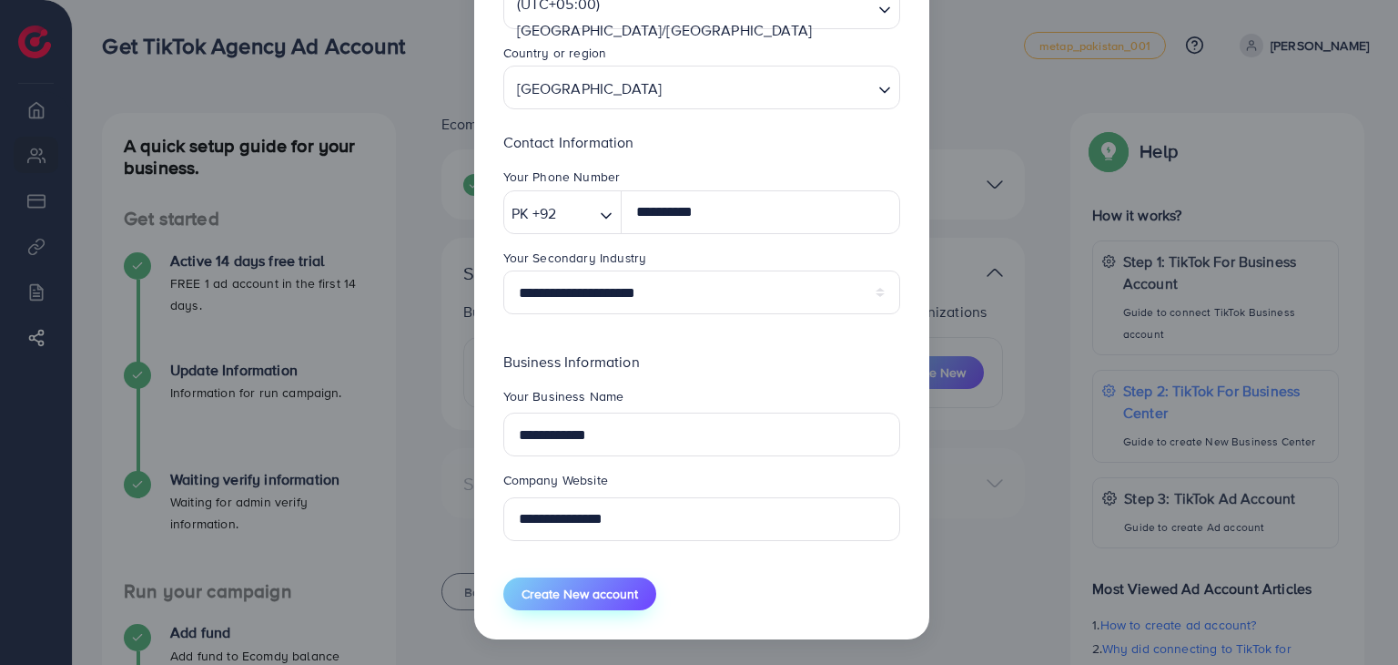
click at [569, 592] on span "Create New account" at bounding box center [580, 593] width 117 height 18
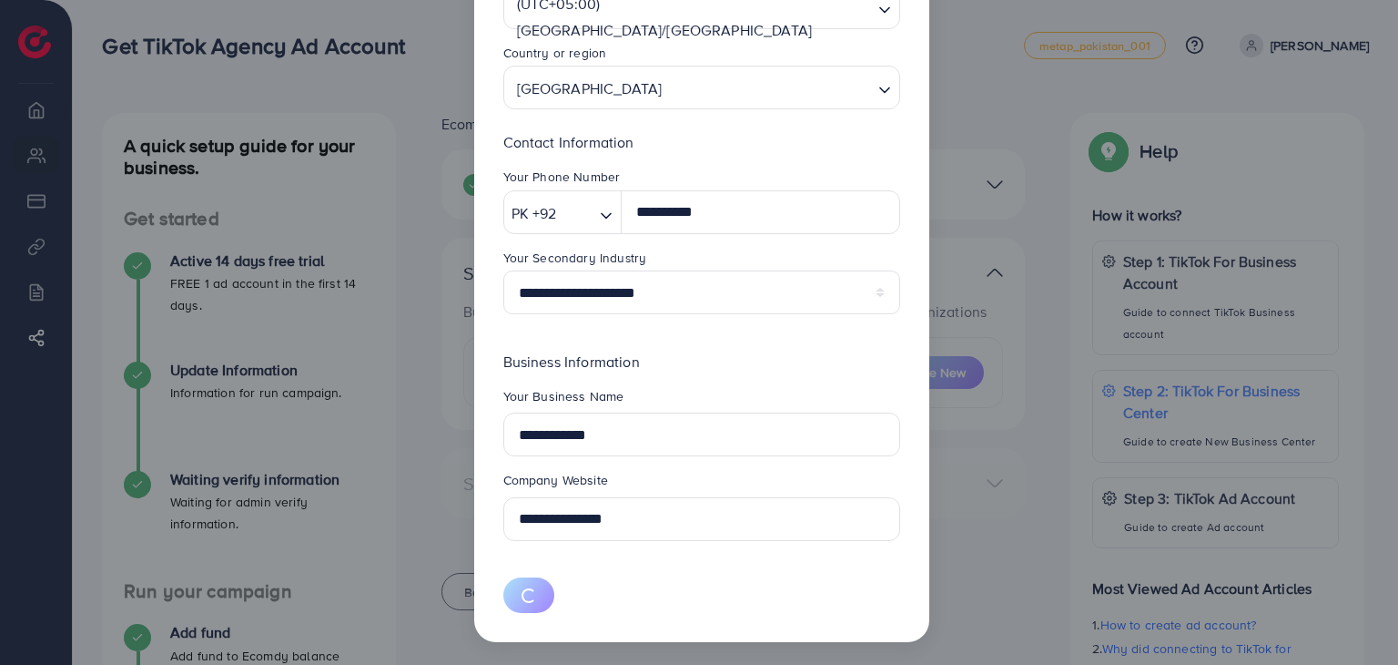
select select
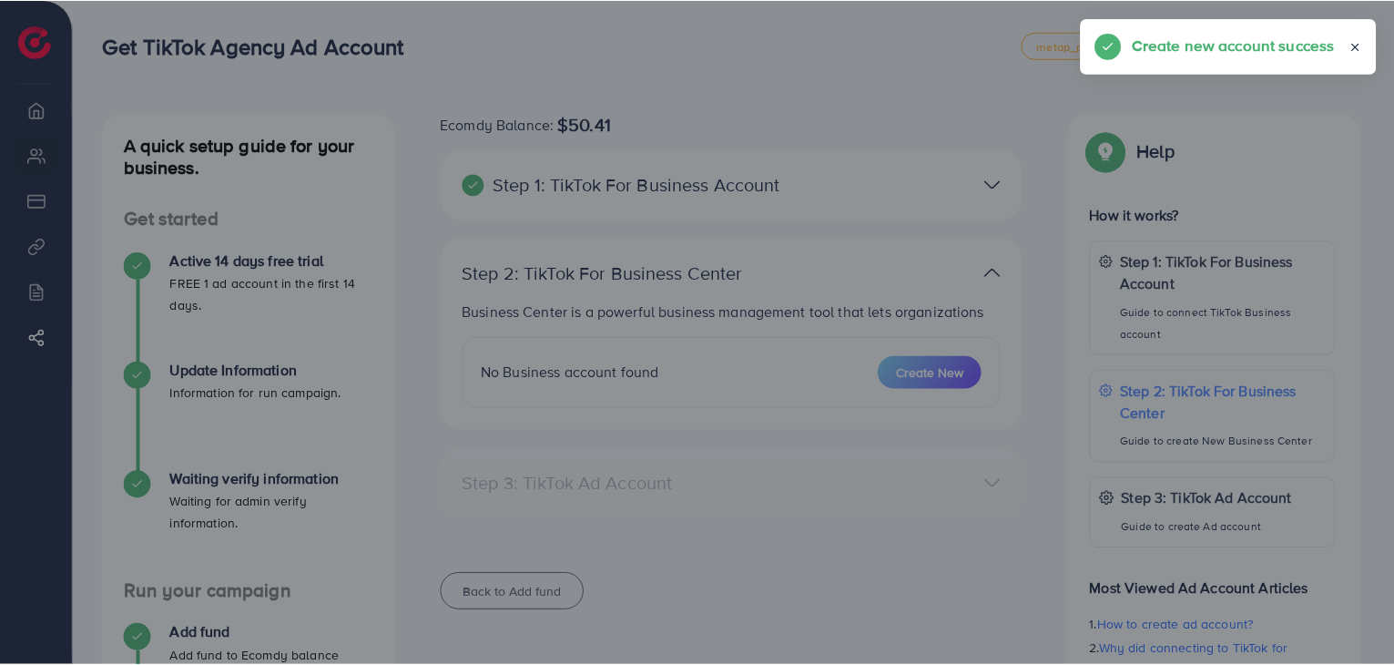
scroll to position [98, 0]
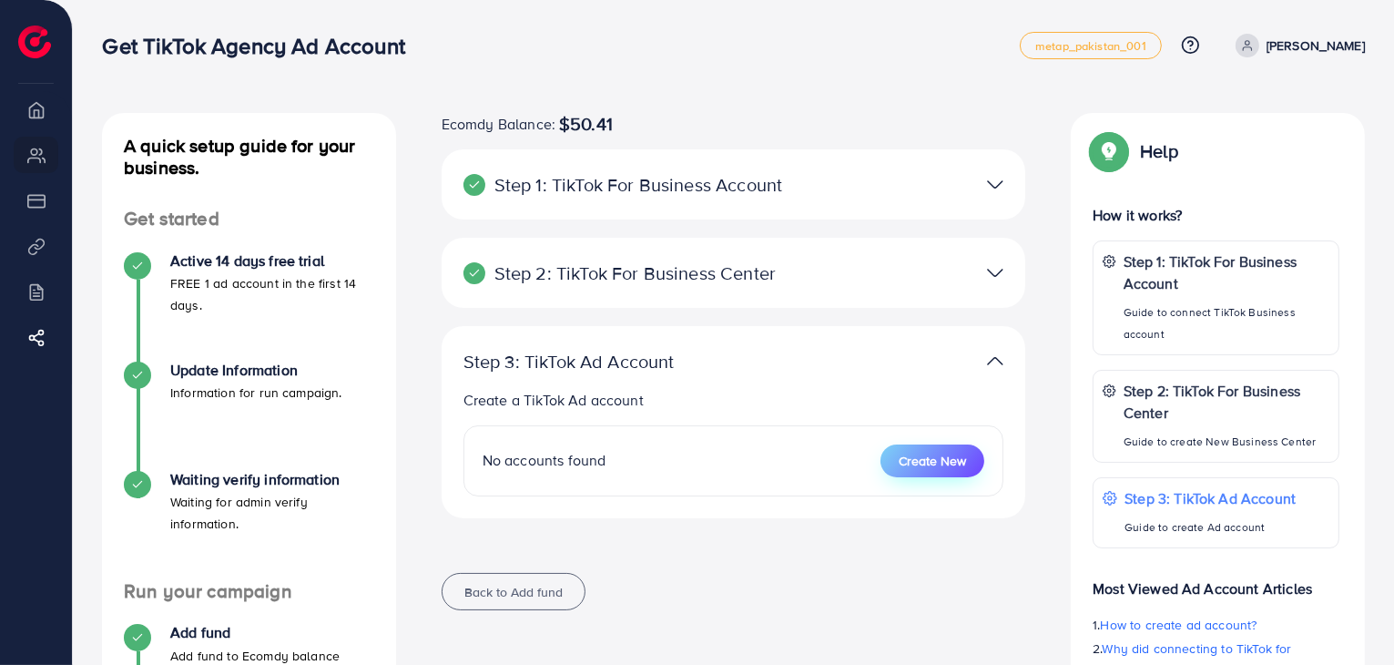
click at [929, 462] on span "Create New" at bounding box center [932, 461] width 67 height 18
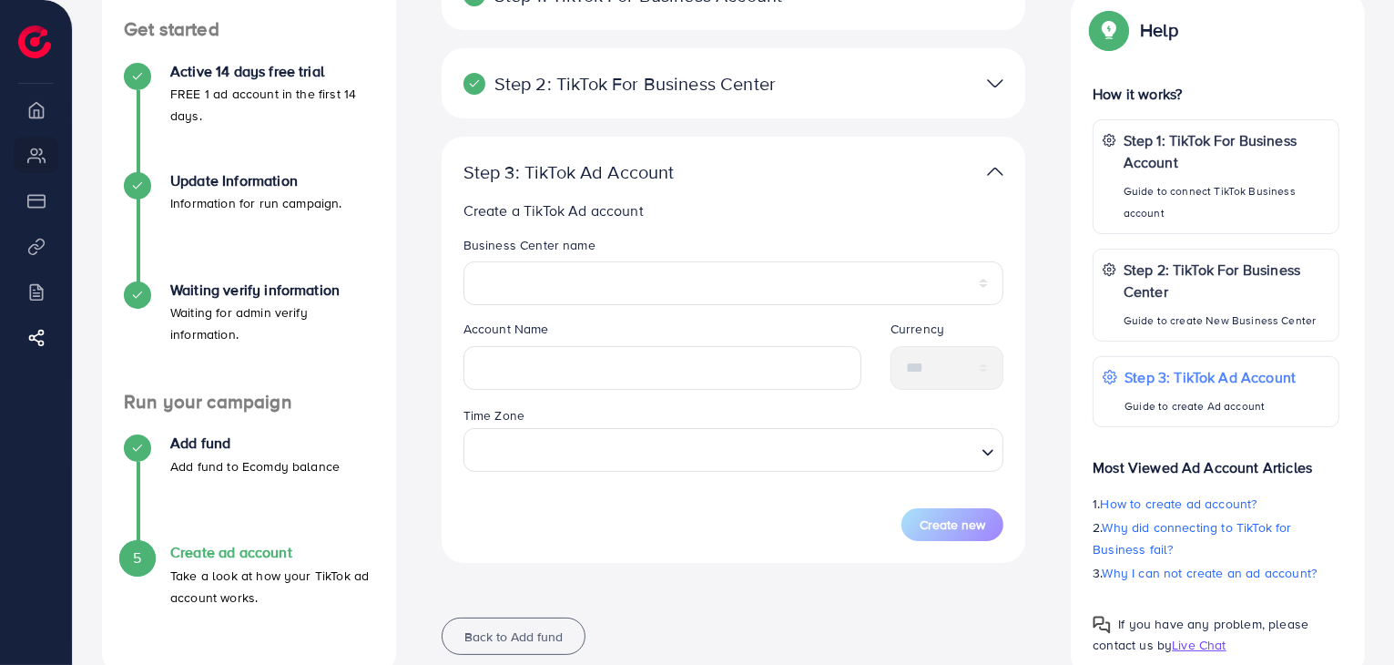
scroll to position [212, 0]
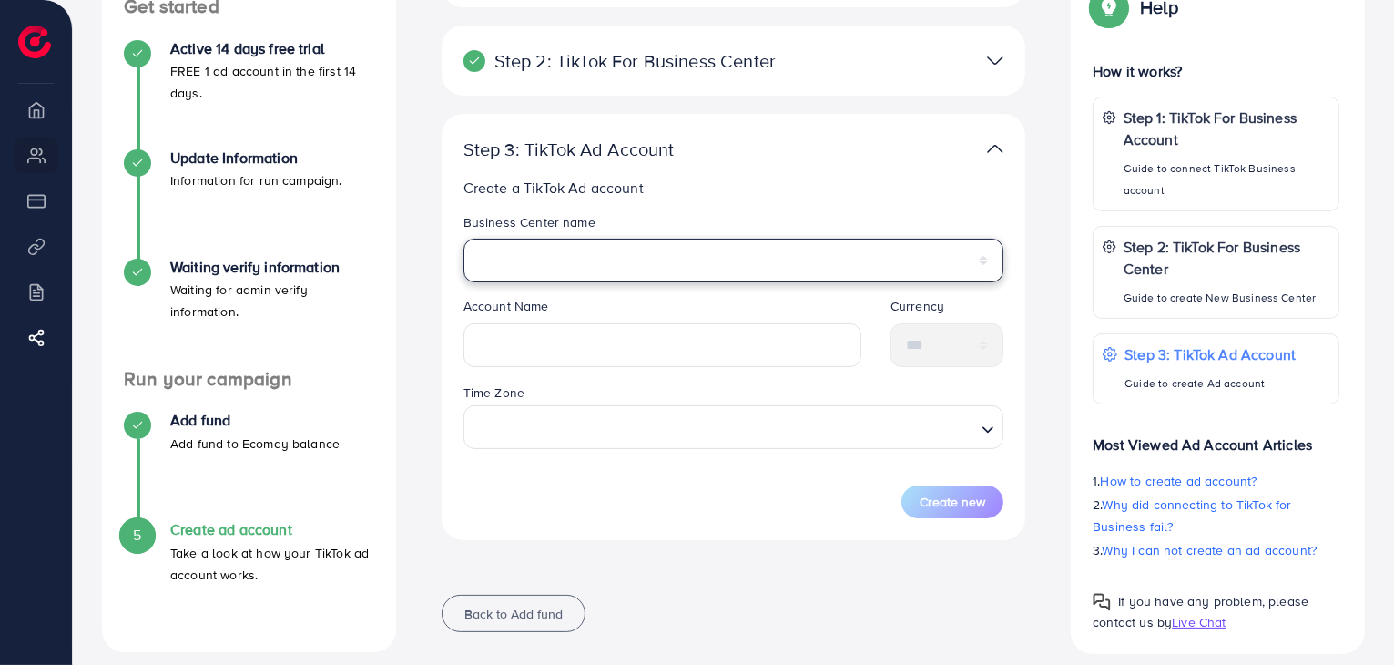
click at [615, 255] on select "**********" at bounding box center [733, 261] width 541 height 44
select select "**********"
click at [463, 239] on select "**********" at bounding box center [733, 261] width 541 height 44
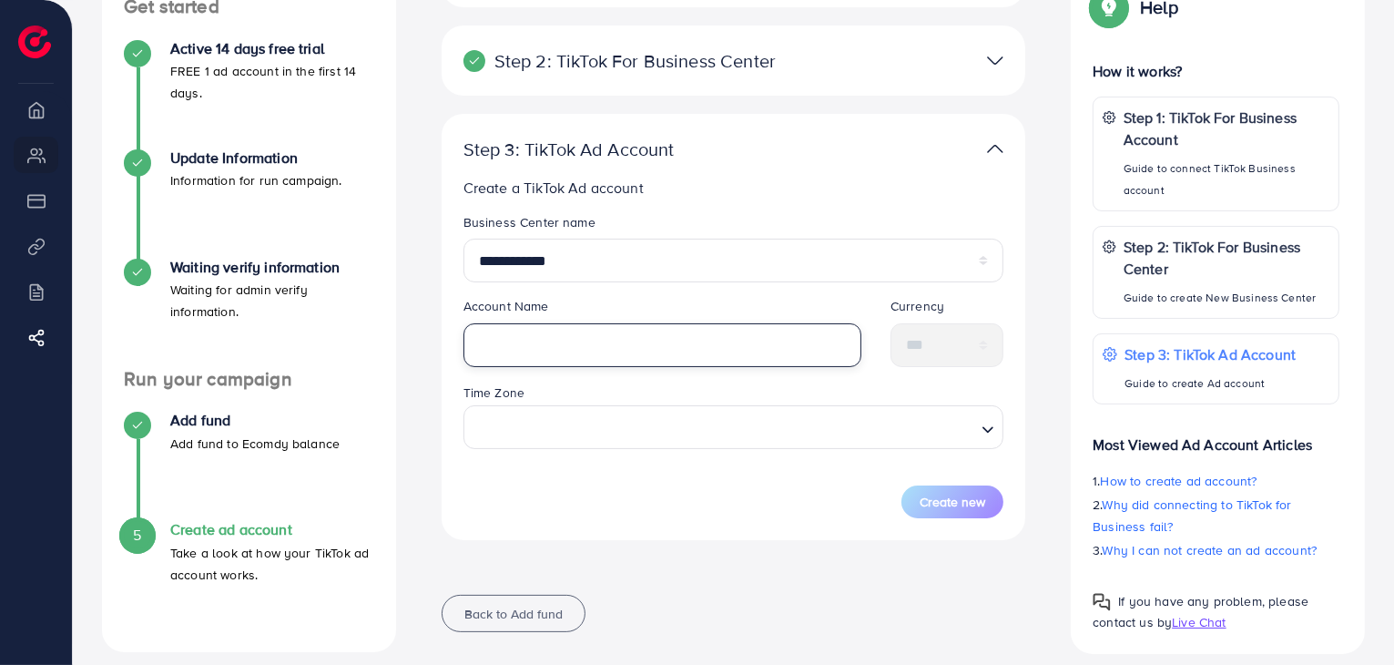
click at [539, 328] on input "text" at bounding box center [662, 345] width 398 height 44
type input "**********"
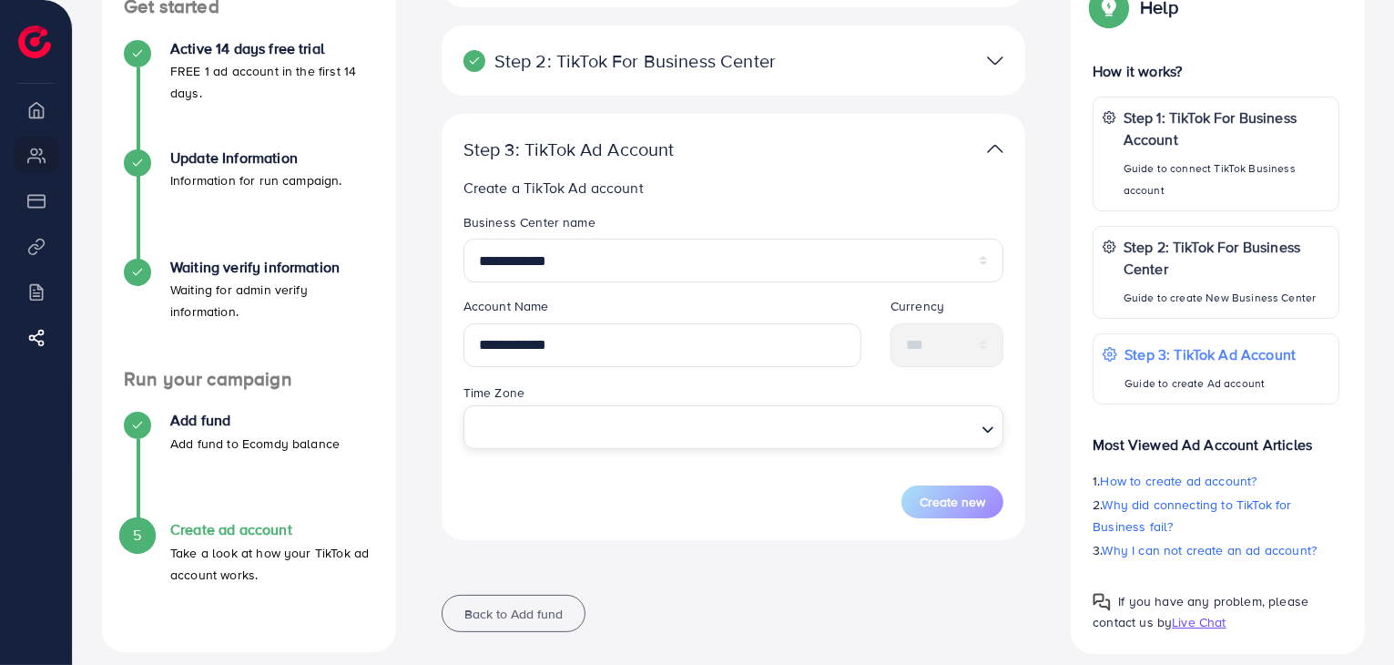
click at [562, 420] on input "Search for option" at bounding box center [723, 428] width 503 height 34
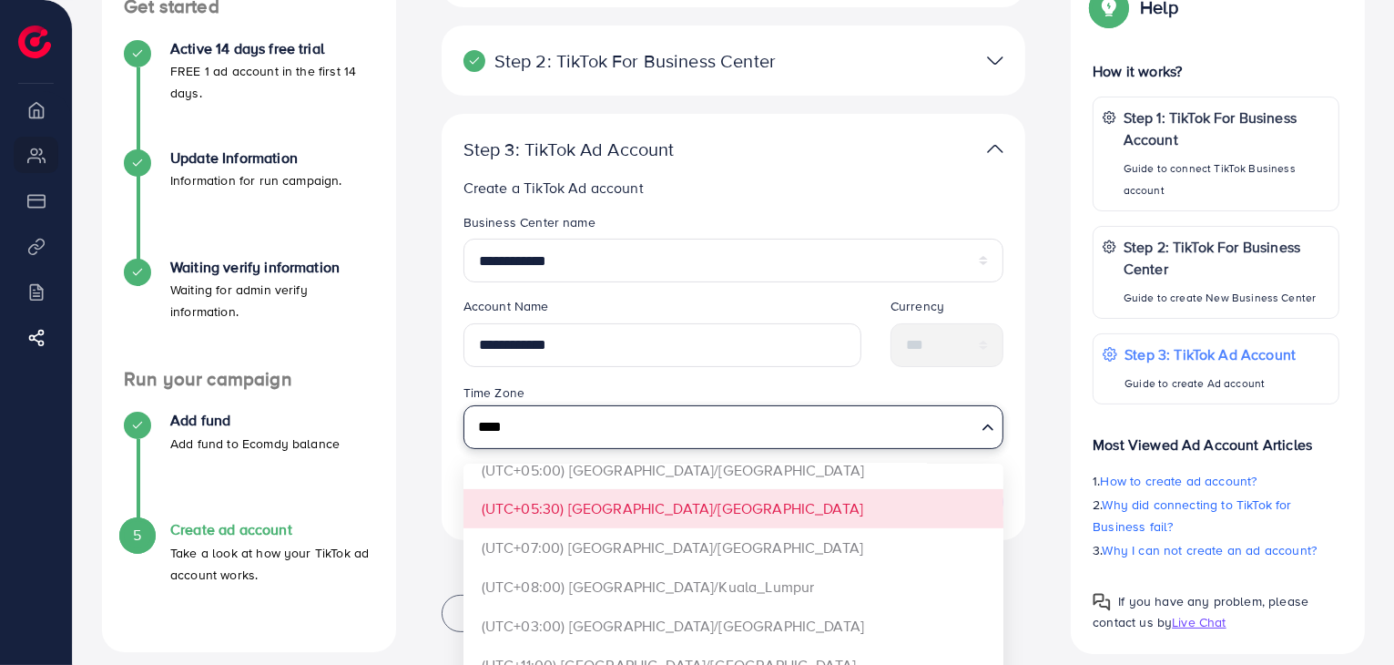
scroll to position [625, 0]
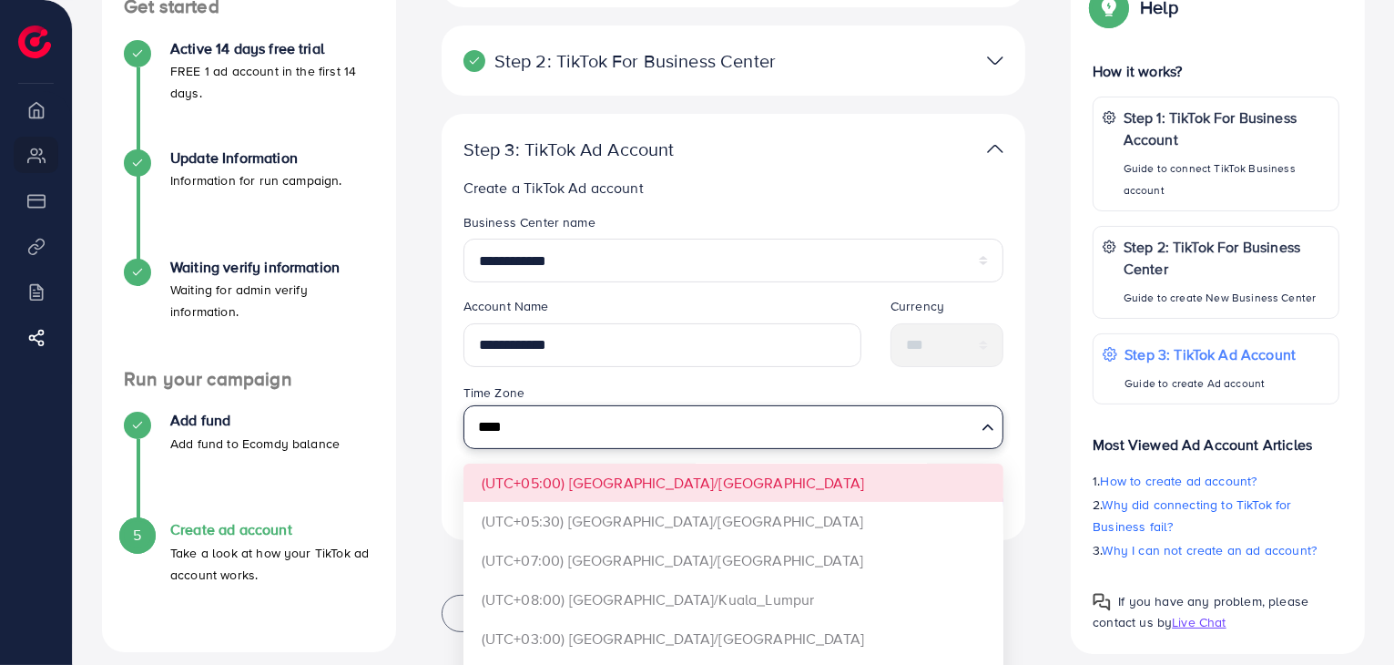
type input "****"
click at [614, 478] on form "**********" at bounding box center [733, 365] width 541 height 305
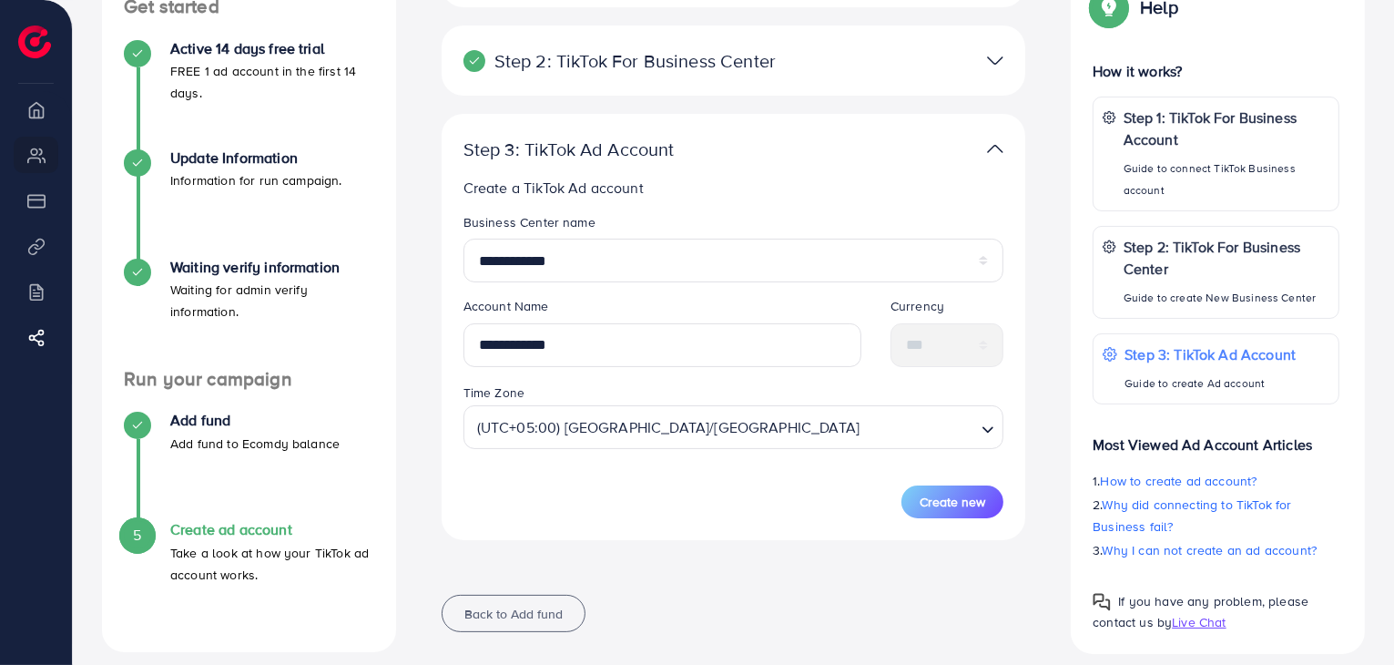
scroll to position [0, 0]
click at [950, 501] on span "Create new" at bounding box center [953, 502] width 66 height 18
click at [950, 501] on div "**********" at bounding box center [734, 327] width 584 height 426
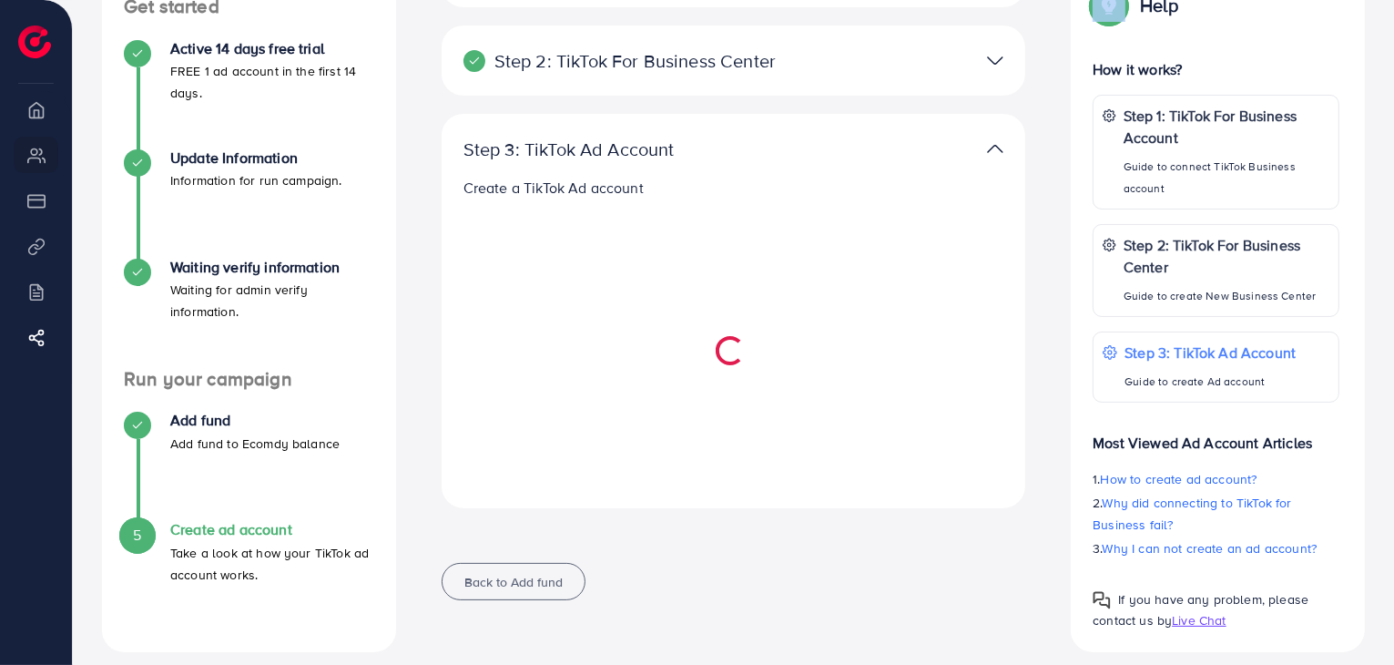
select select
